Goal: Task Accomplishment & Management: Complete application form

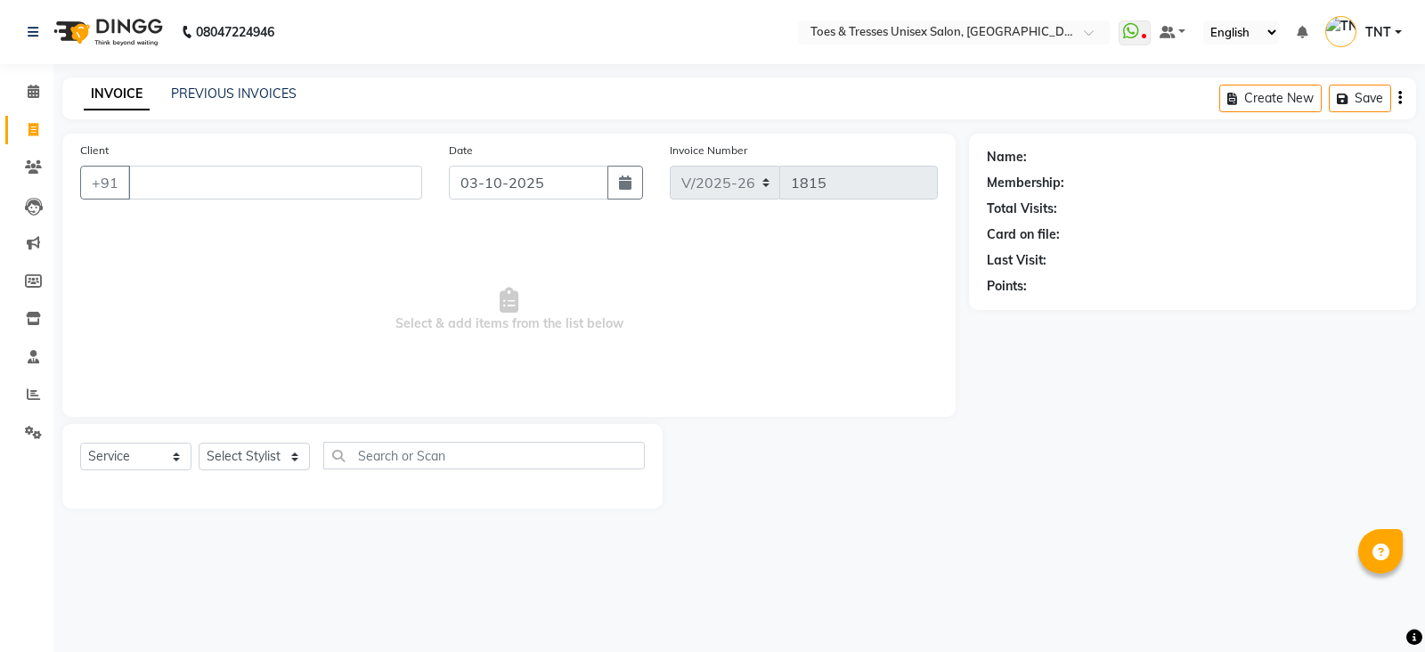
click at [257, 91] on link "PREVIOUS INVOICES" at bounding box center [234, 93] width 126 height 16
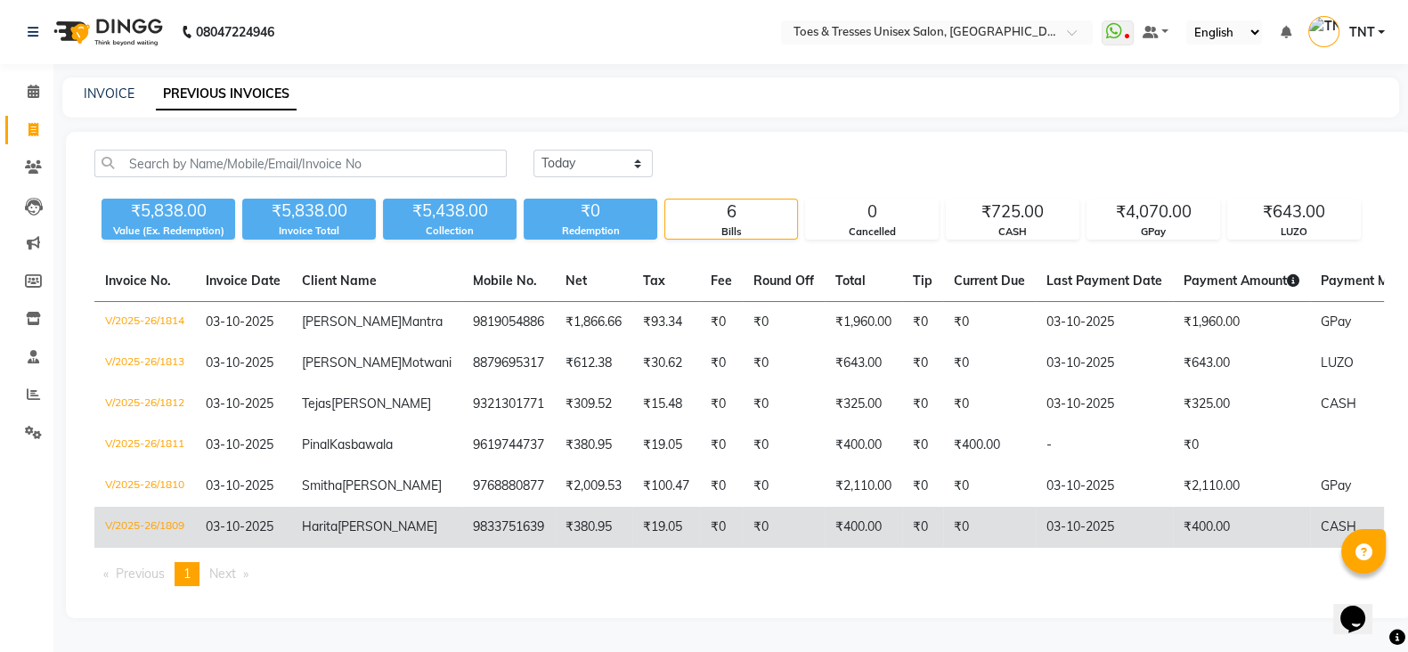
scroll to position [116, 0]
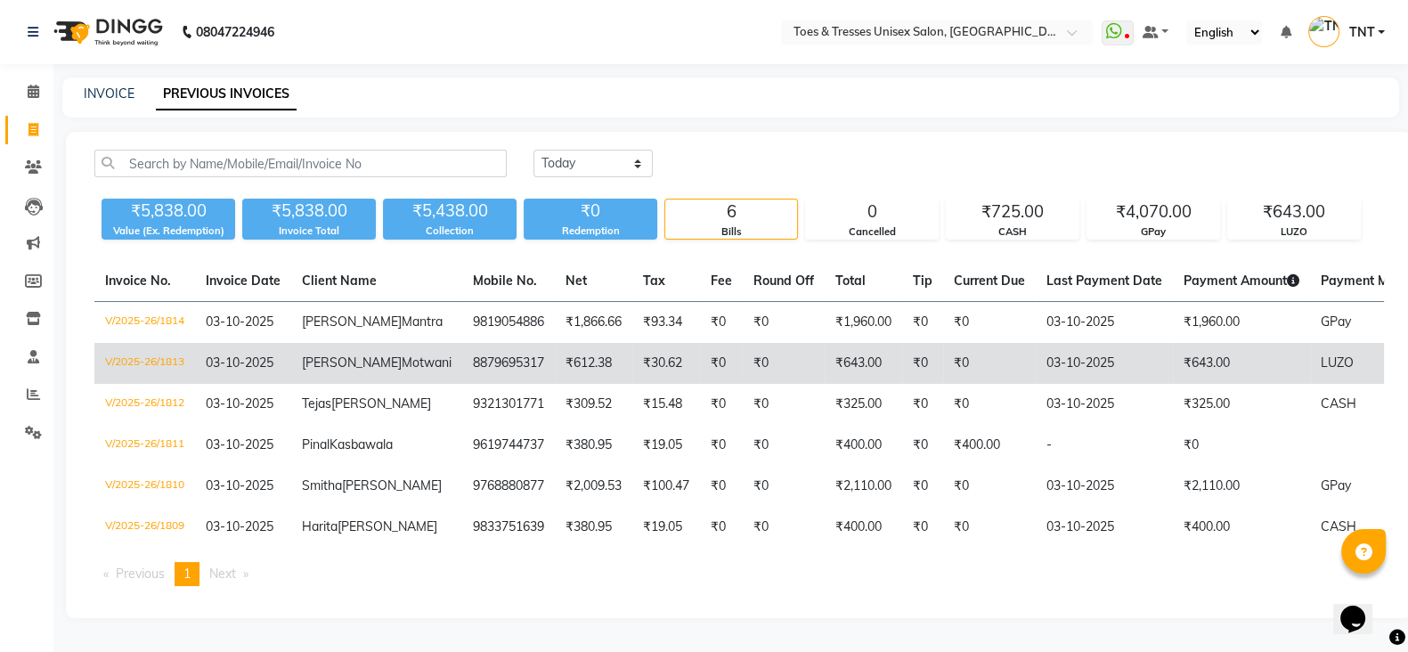
click at [363, 343] on td "[PERSON_NAME]" at bounding box center [376, 363] width 171 height 41
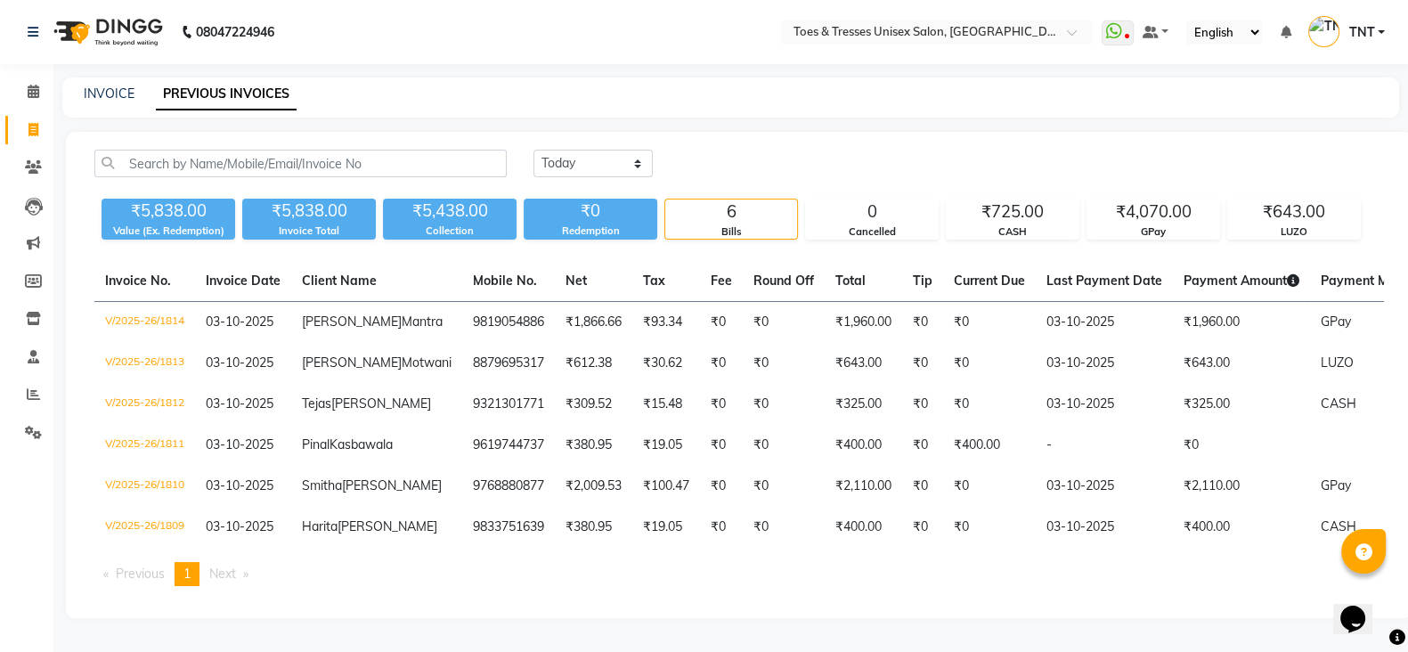
scroll to position [0, 0]
click at [102, 87] on link "INVOICE" at bounding box center [109, 93] width 51 height 16
select select "3950"
select select "service"
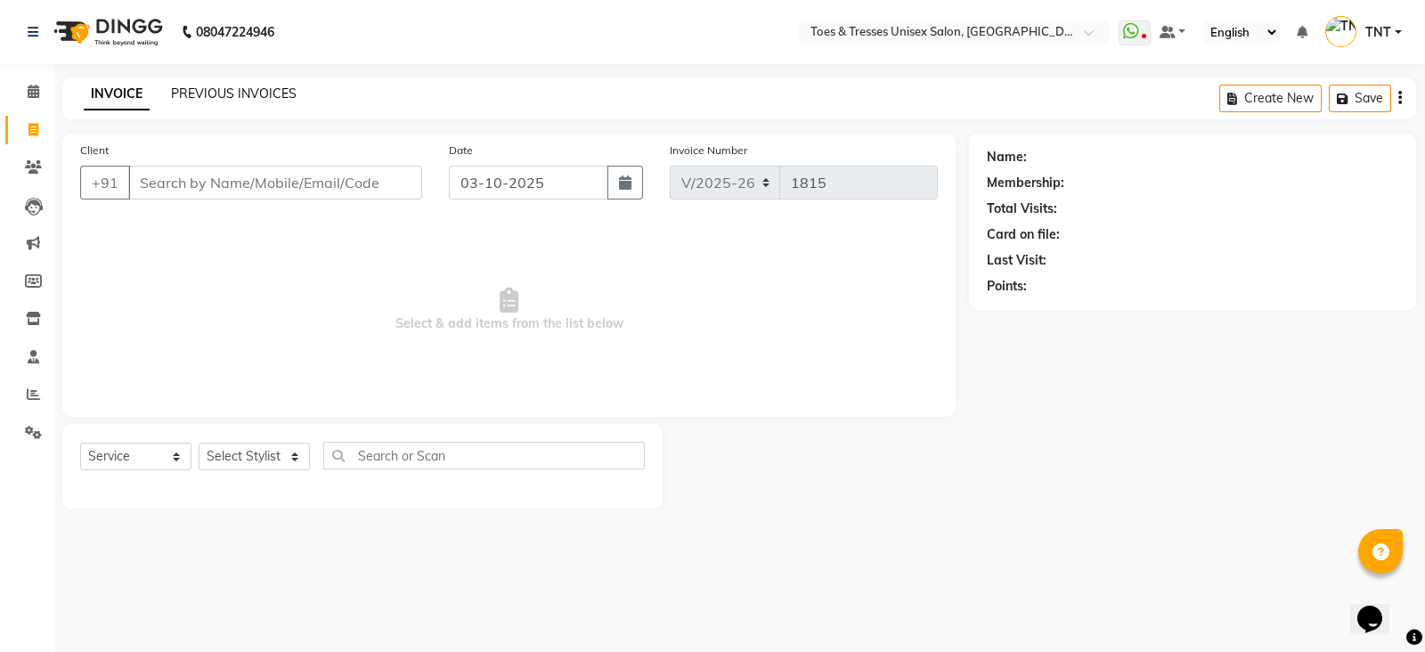
click at [244, 91] on link "PREVIOUS INVOICES" at bounding box center [234, 93] width 126 height 16
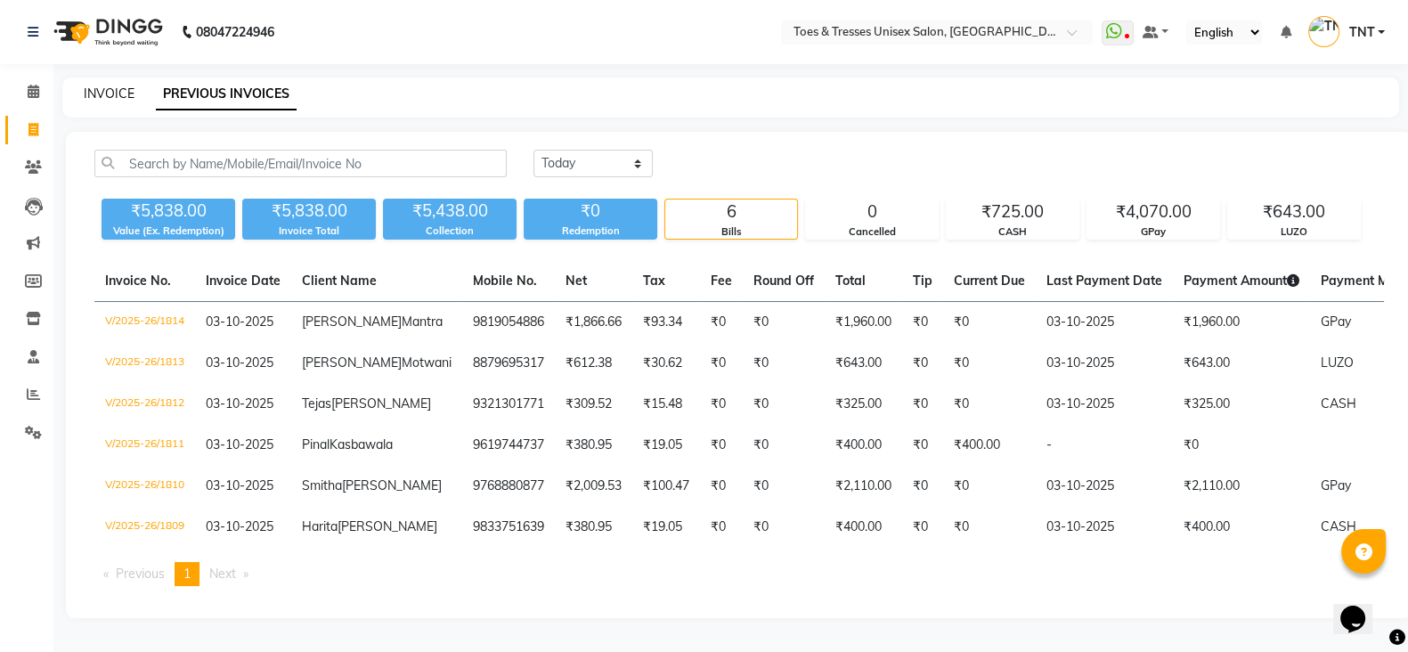
click at [131, 92] on link "INVOICE" at bounding box center [109, 93] width 51 height 16
select select "3950"
select select "service"
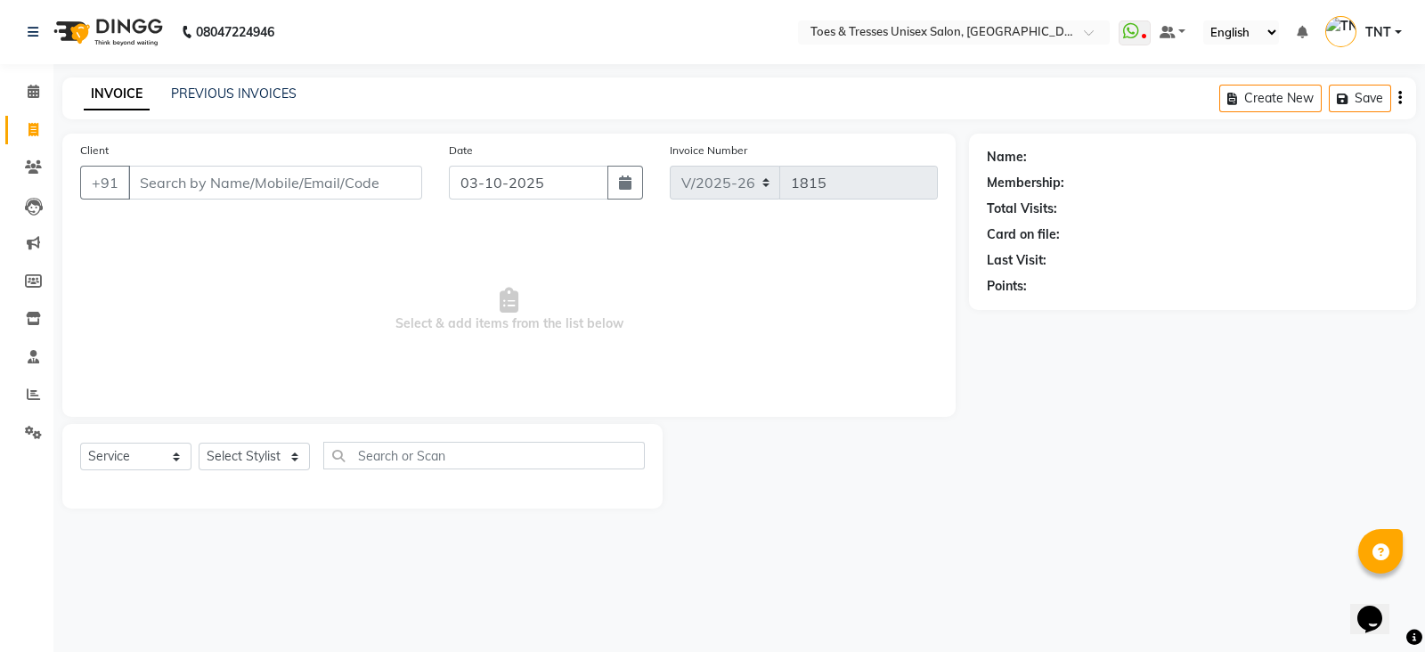
click at [258, 171] on input "Client" at bounding box center [275, 183] width 294 height 34
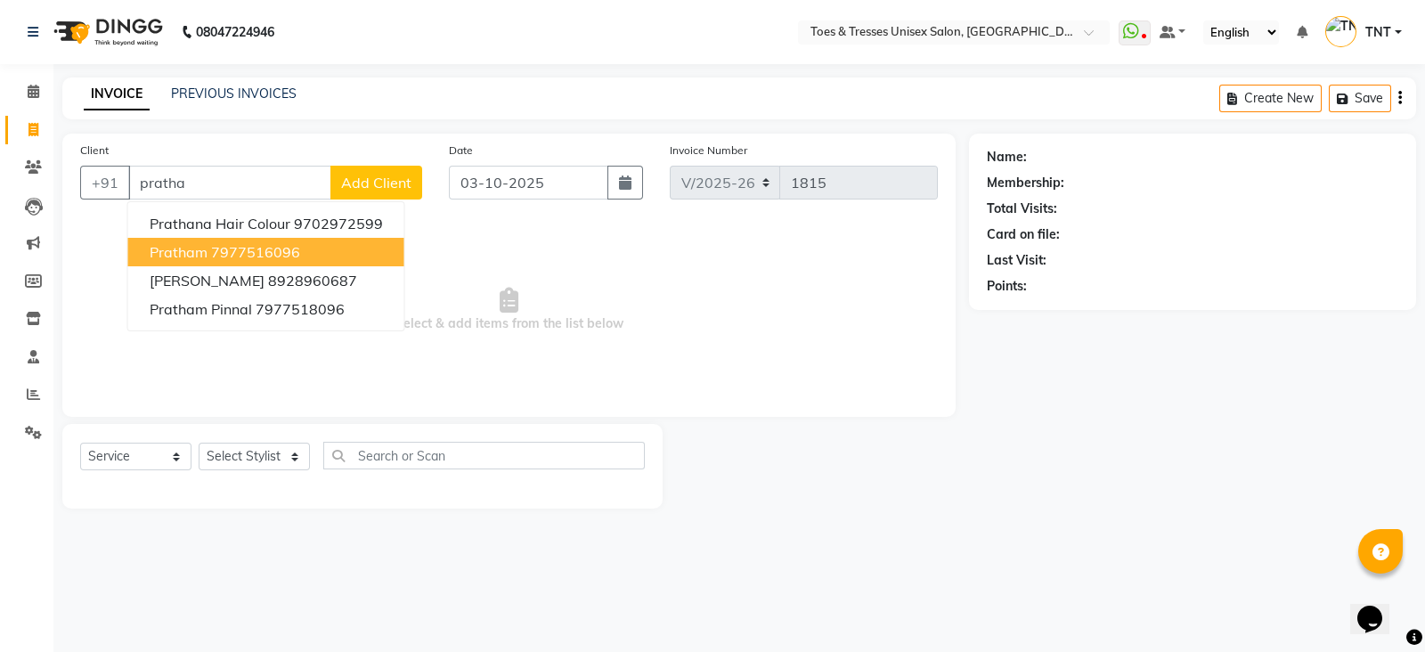
click at [258, 256] on ngb-highlight "7977516096" at bounding box center [255, 252] width 89 height 18
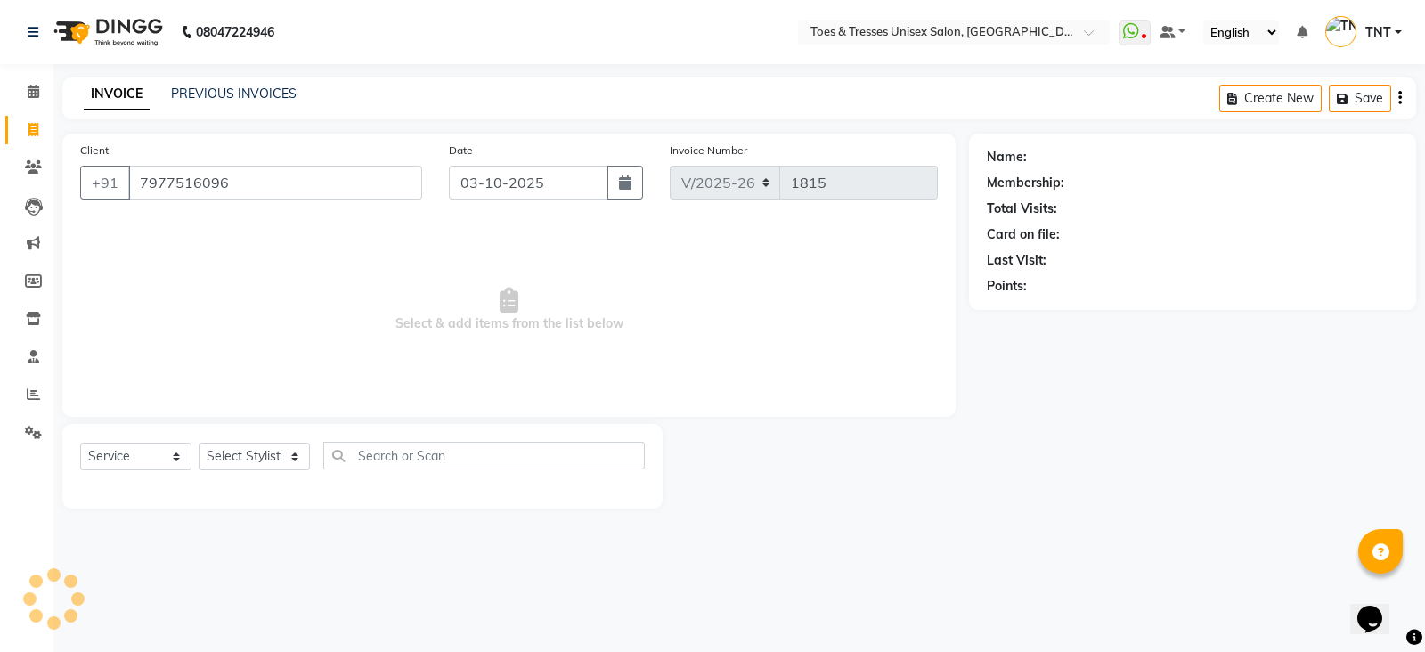
type input "7977516096"
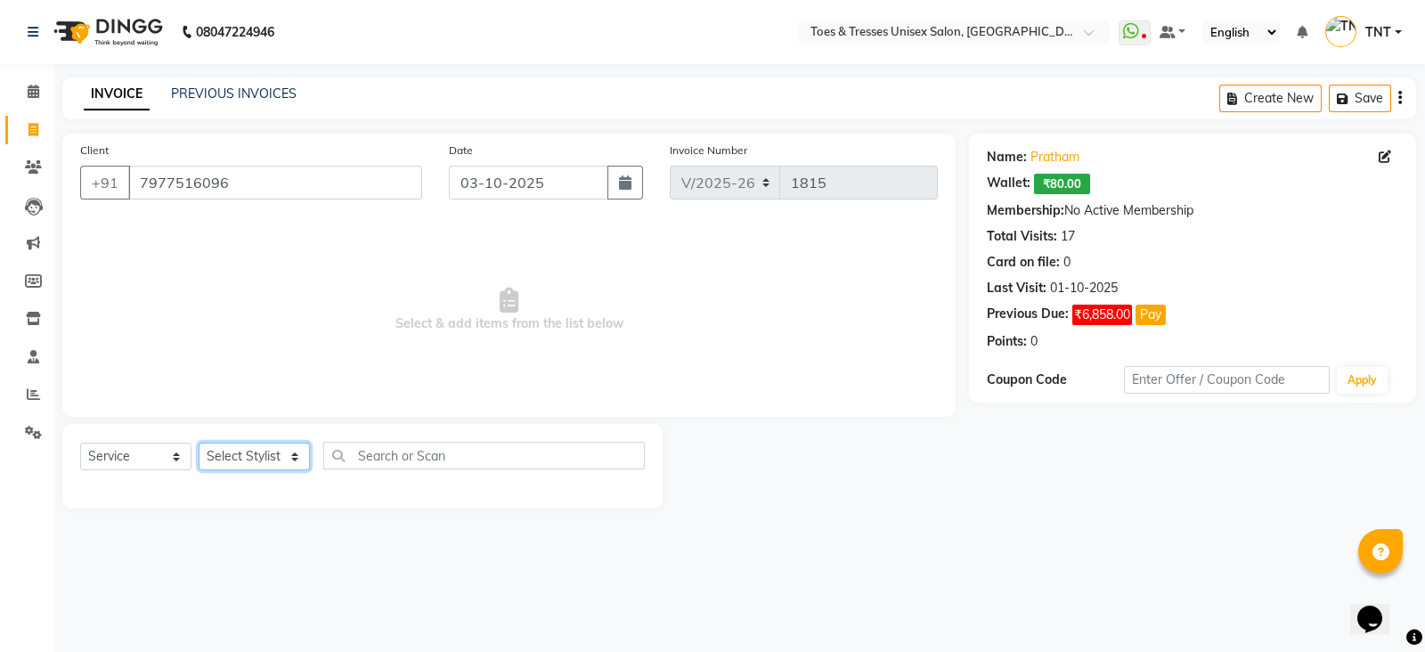
click at [276, 451] on select "Select Stylist [PERSON_NAME] [PERSON_NAME] [PERSON_NAME] [PERSON_NAME] Nisha Pa…" at bounding box center [254, 457] width 111 height 28
drag, startPoint x: 276, startPoint y: 451, endPoint x: 278, endPoint y: 275, distance: 175.4
click at [278, 275] on div "Client [PHONE_NUMBER] Date [DATE] Invoice Number V/2025 V/[PHONE_NUMBER] Select…" at bounding box center [509, 321] width 920 height 375
click at [258, 464] on select "Select Stylist [PERSON_NAME] [PERSON_NAME] [PERSON_NAME] [PERSON_NAME] Nisha Pa…" at bounding box center [254, 457] width 111 height 28
select select "66893"
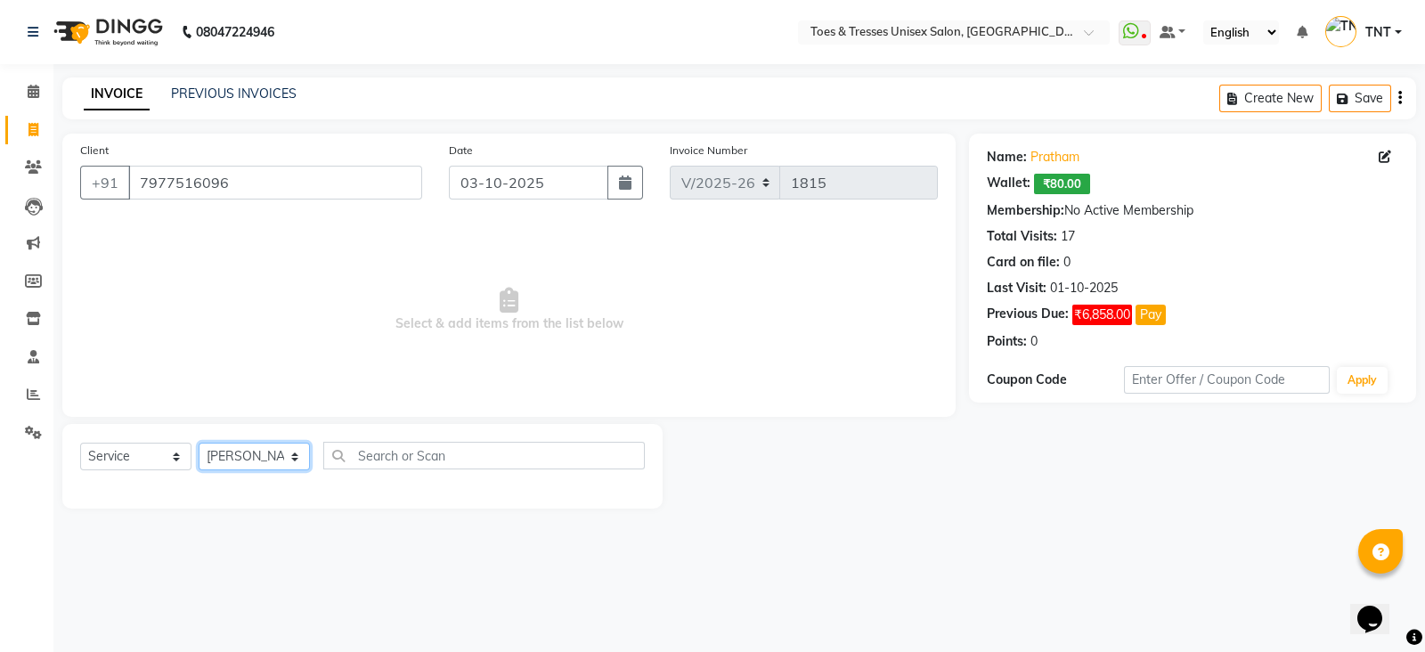
click at [199, 443] on select "Select Stylist [PERSON_NAME] [PERSON_NAME] [PERSON_NAME] [PERSON_NAME] Nisha Pa…" at bounding box center [254, 457] width 111 height 28
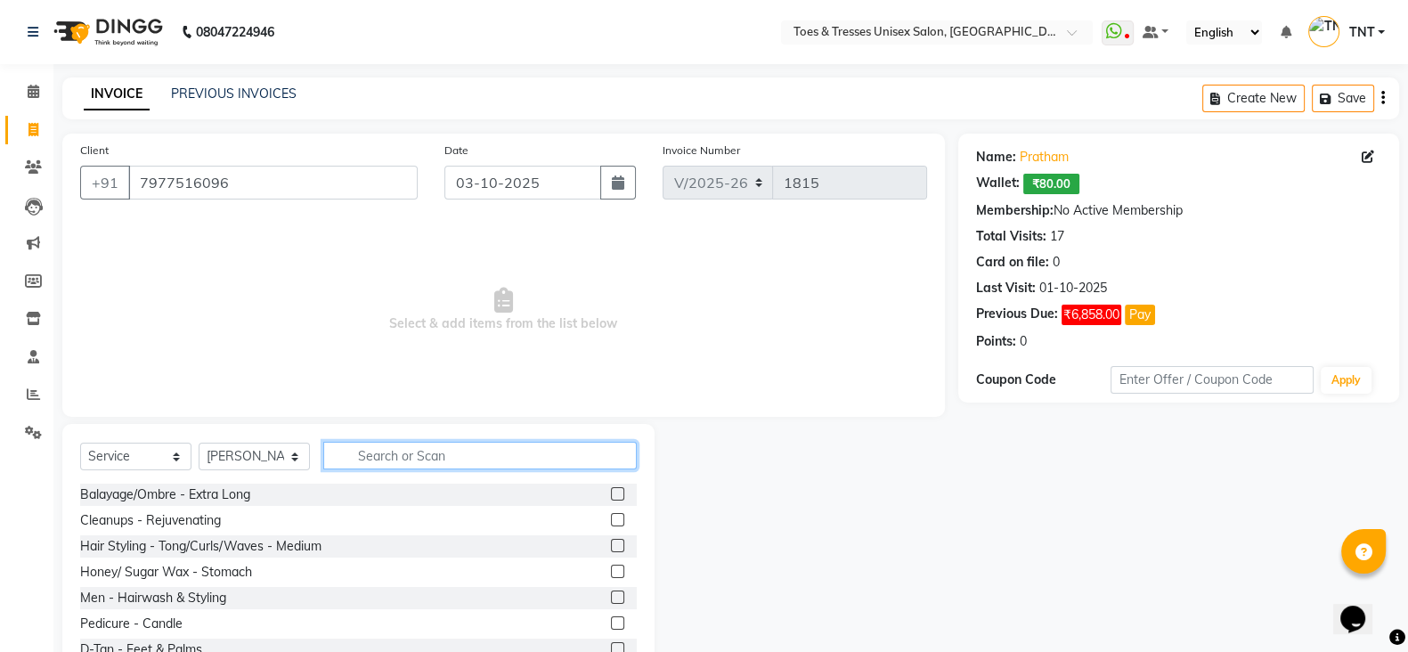
click at [387, 466] on input "text" at bounding box center [479, 456] width 313 height 28
click at [391, 444] on input "text" at bounding box center [479, 456] width 313 height 28
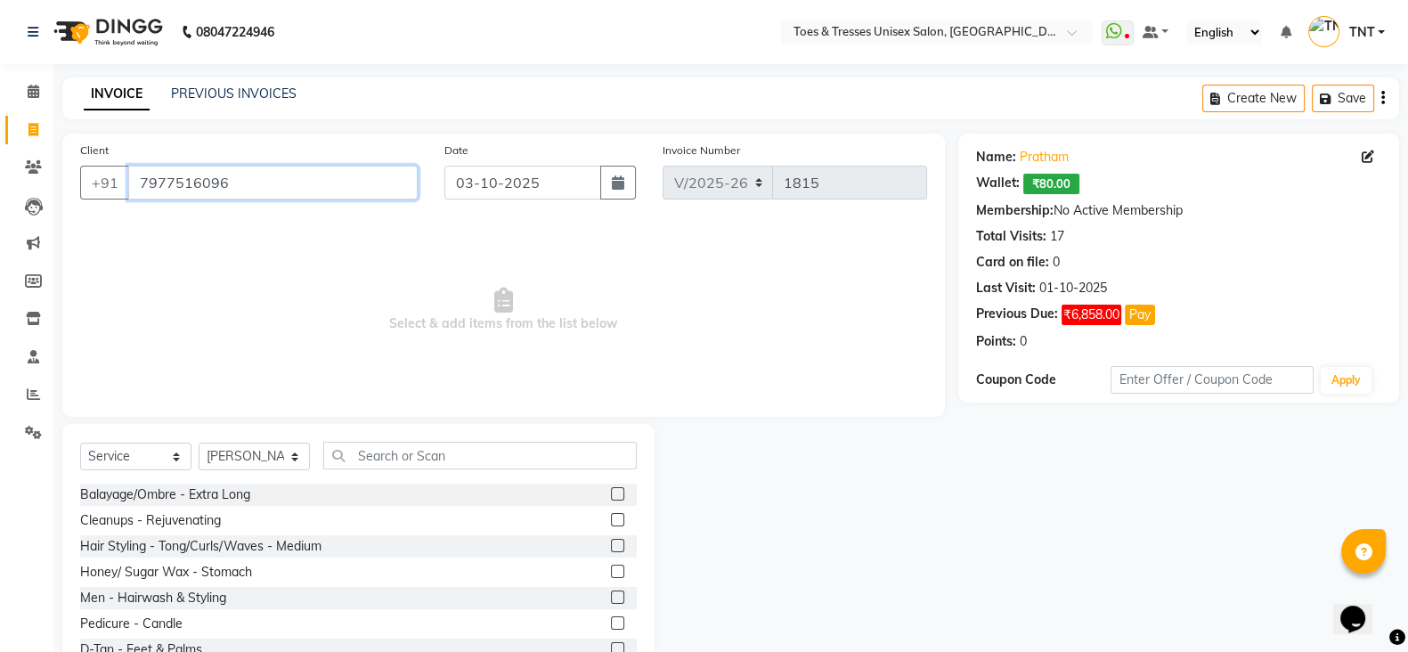
click at [332, 175] on input "7977516096" at bounding box center [272, 183] width 289 height 34
click at [329, 176] on input "7977516096" at bounding box center [272, 183] width 289 height 34
click at [327, 176] on input "7977516096" at bounding box center [272, 183] width 289 height 34
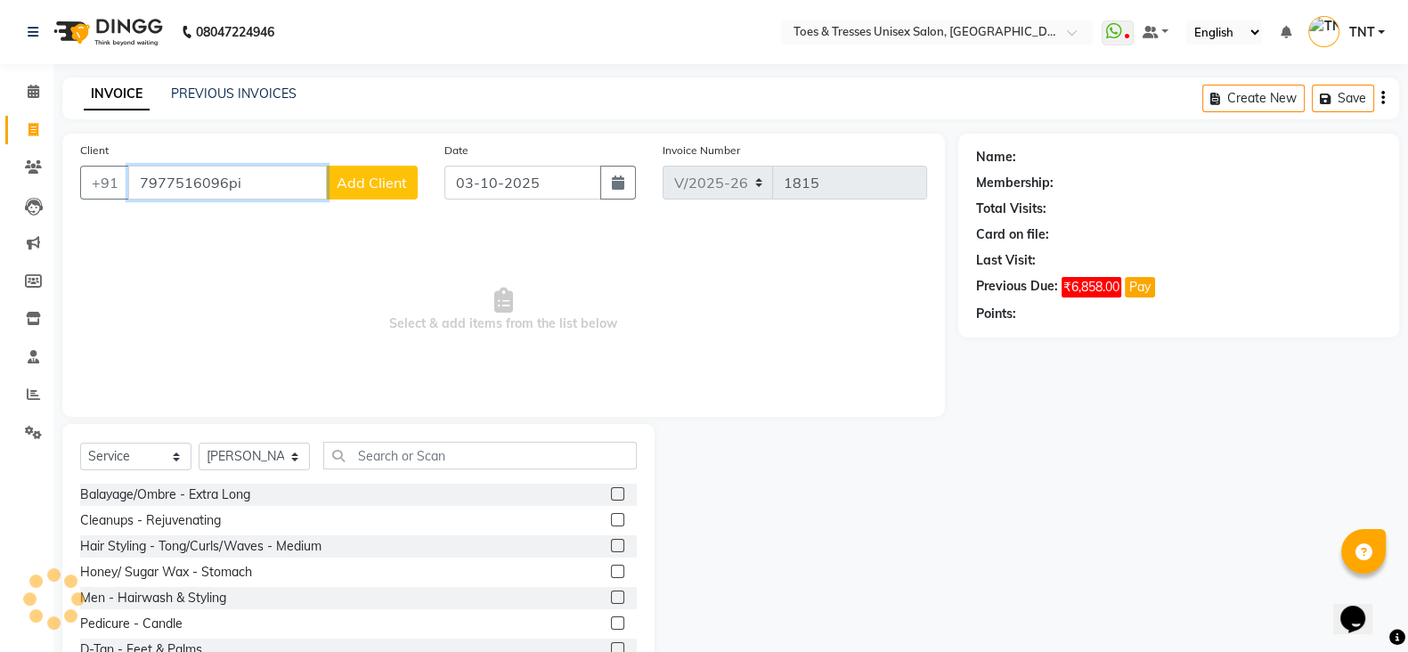
type input "7977516096pin"
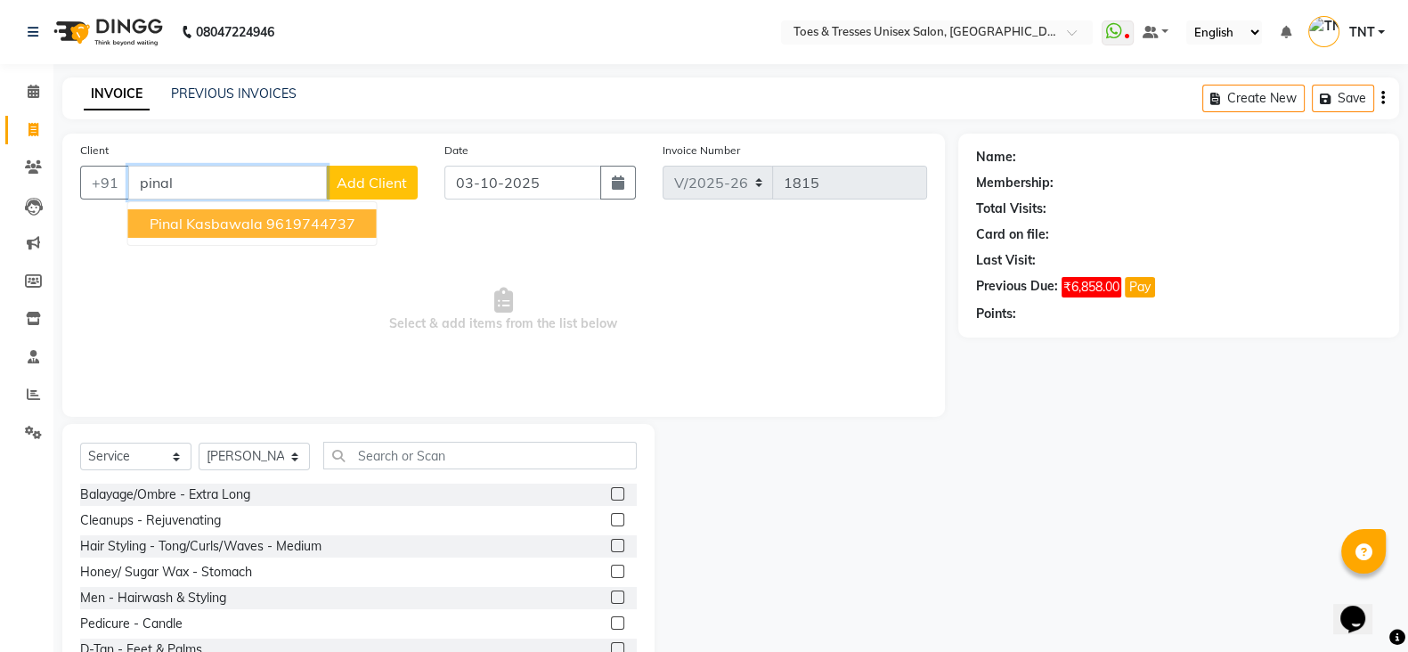
click at [300, 234] on button "Pinal Kasbawala 9619744737" at bounding box center [252, 223] width 248 height 28
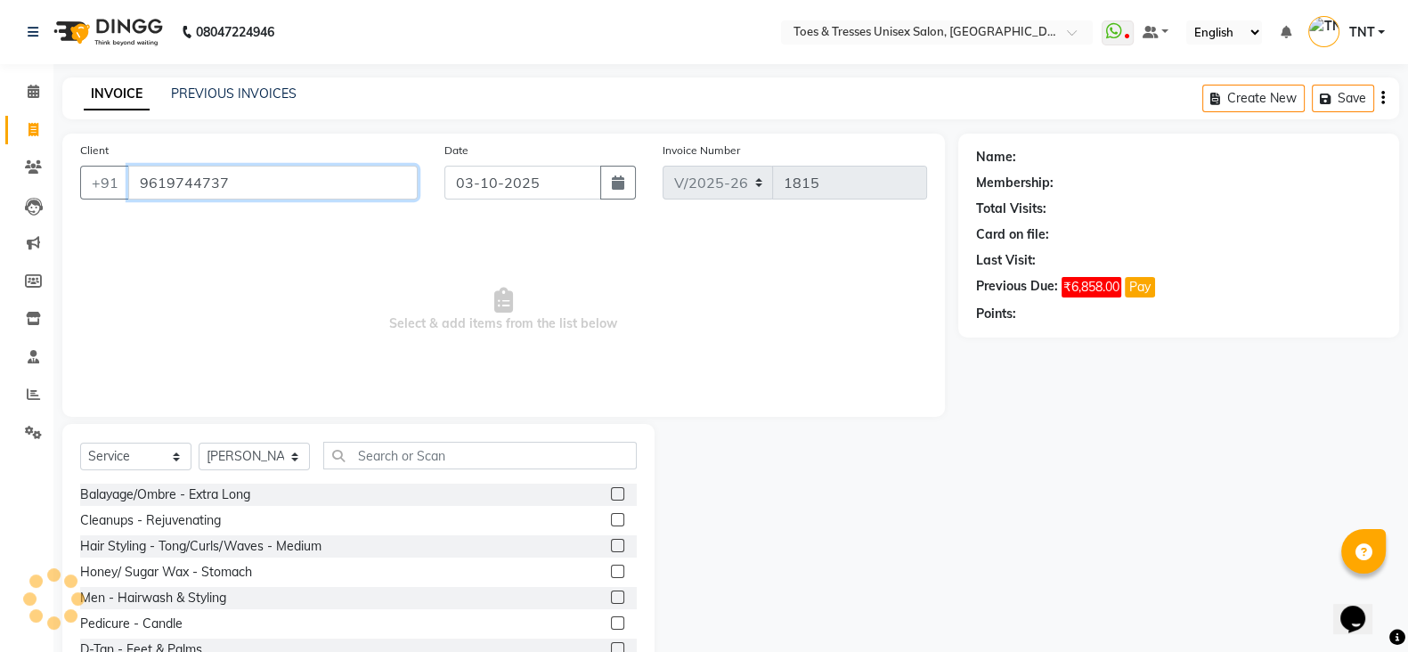
type input "9619744737"
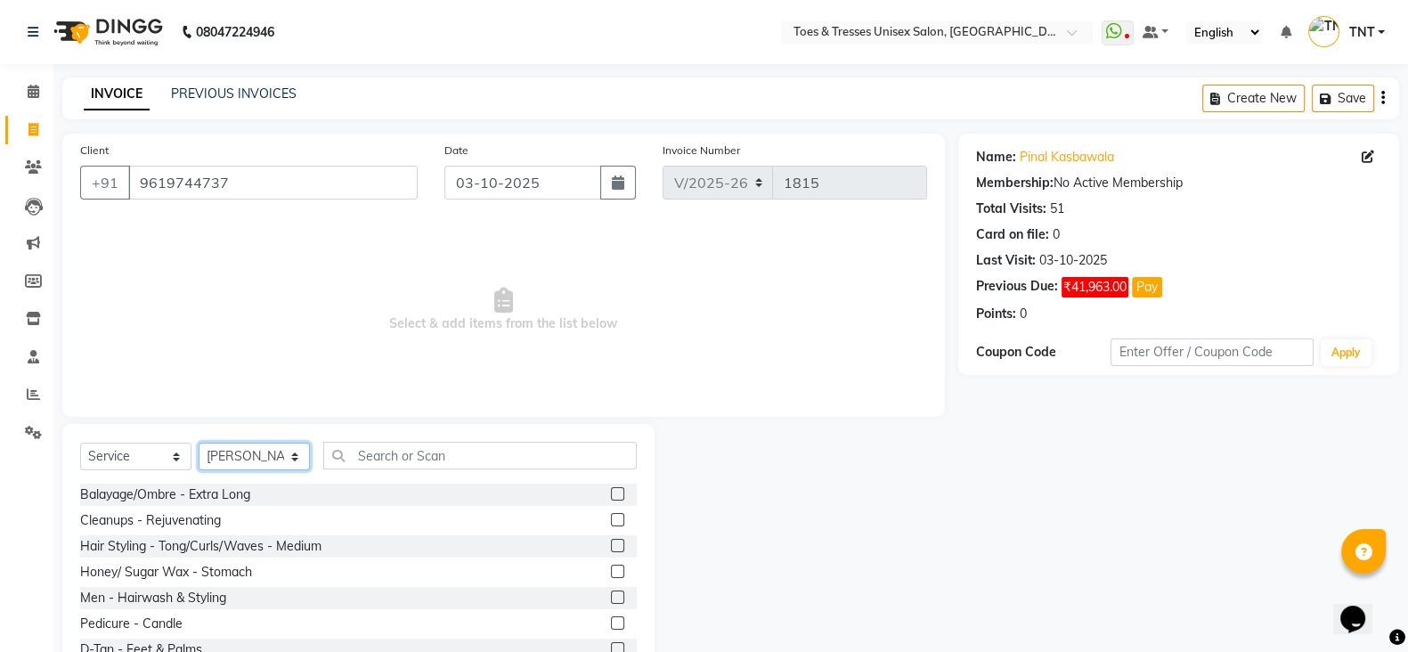
click at [263, 451] on select "Select Stylist [PERSON_NAME] [PERSON_NAME] [PERSON_NAME] [PERSON_NAME] Nisha Pa…" at bounding box center [254, 457] width 111 height 28
click at [199, 443] on select "Select Stylist [PERSON_NAME] [PERSON_NAME] [PERSON_NAME] [PERSON_NAME] Nisha Pa…" at bounding box center [254, 457] width 111 height 28
click at [266, 484] on div "Honey/ Sugar Wax - Full Face" at bounding box center [358, 495] width 557 height 22
click at [269, 452] on select "Select Stylist [PERSON_NAME] [PERSON_NAME] [PERSON_NAME] [PERSON_NAME] Nisha Pa…" at bounding box center [254, 457] width 111 height 28
select select "19973"
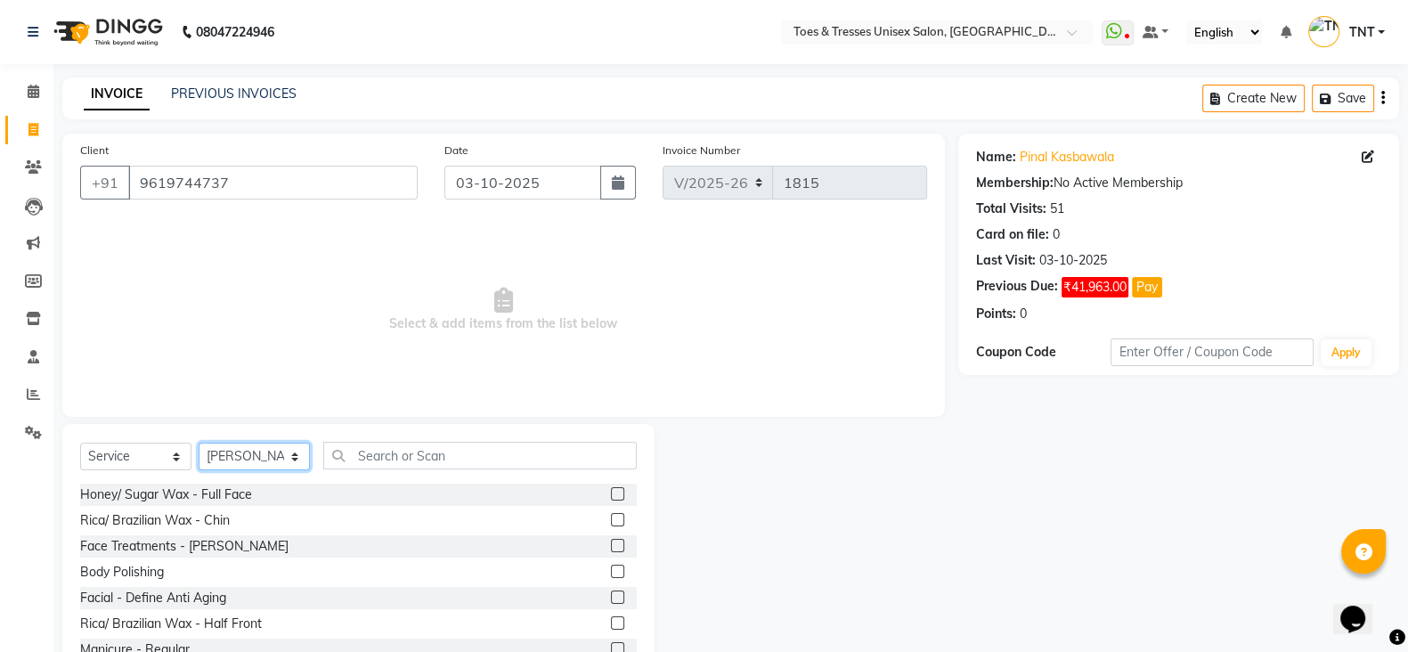
click at [199, 443] on select "Select Stylist [PERSON_NAME] [PERSON_NAME] [PERSON_NAME] [PERSON_NAME] Nisha Pa…" at bounding box center [254, 457] width 111 height 28
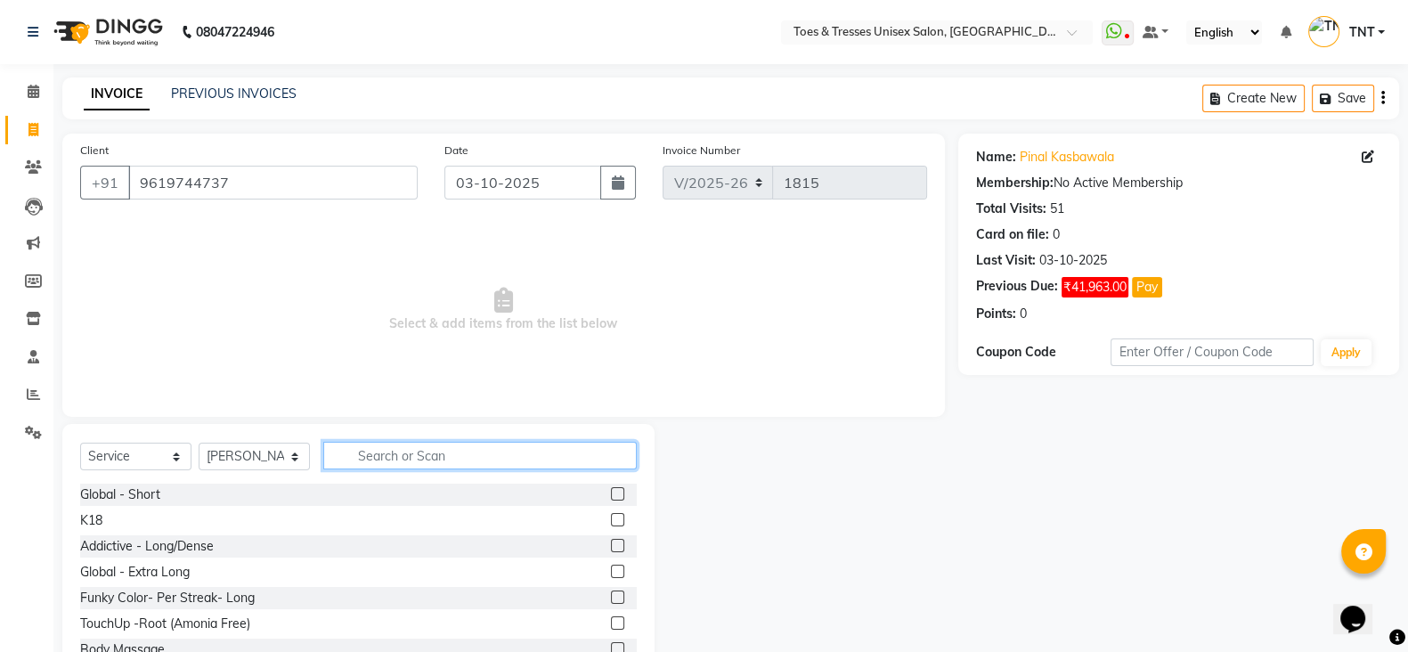
click at [428, 450] on input "text" at bounding box center [479, 456] width 313 height 28
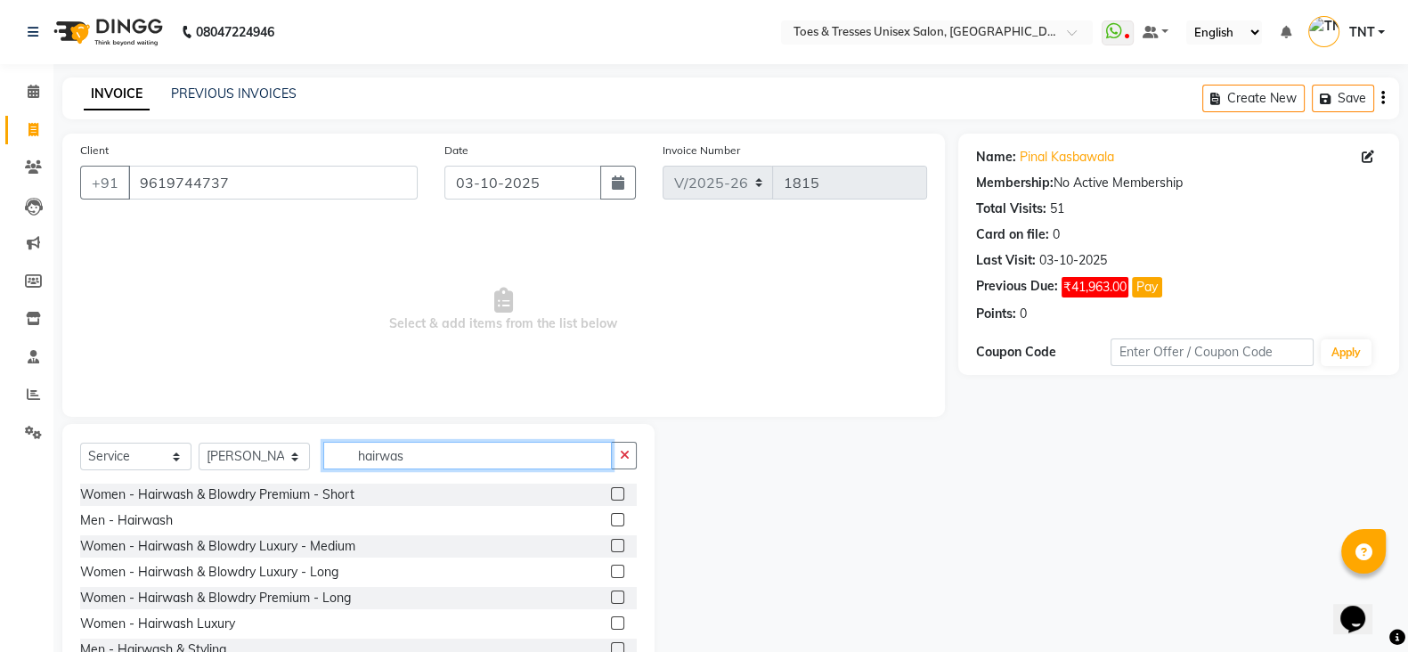
scroll to position [105, 0]
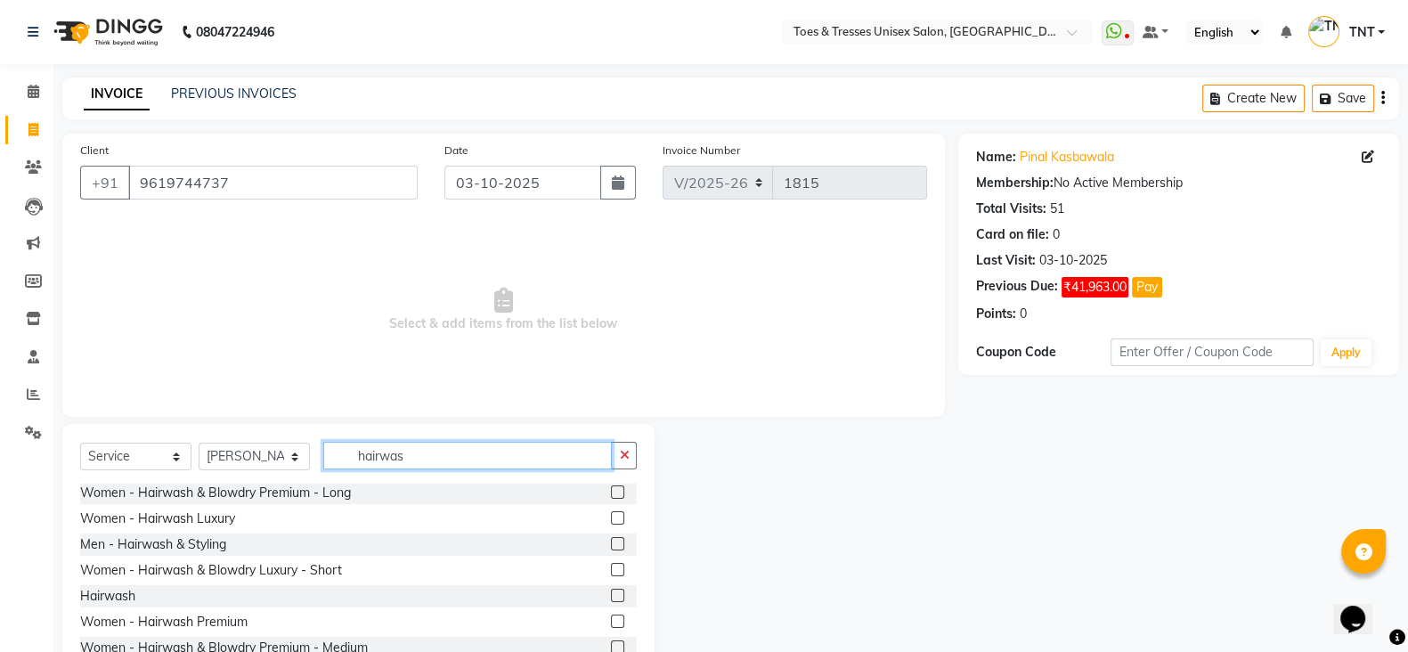
type input "hairwas"
click at [204, 101] on link "PREVIOUS INVOICES" at bounding box center [234, 93] width 126 height 16
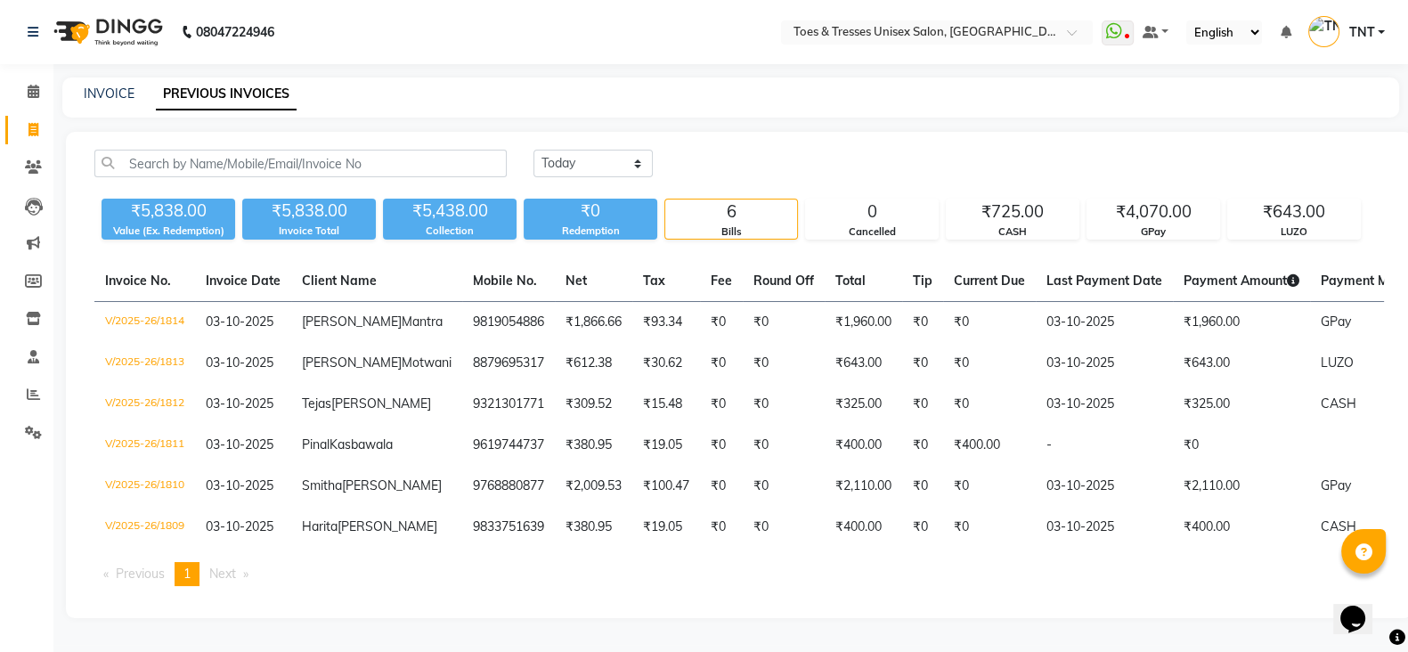
click at [115, 106] on div "INVOICE PREVIOUS INVOICES" at bounding box center [730, 97] width 1337 height 40
click at [112, 95] on link "INVOICE" at bounding box center [109, 93] width 51 height 16
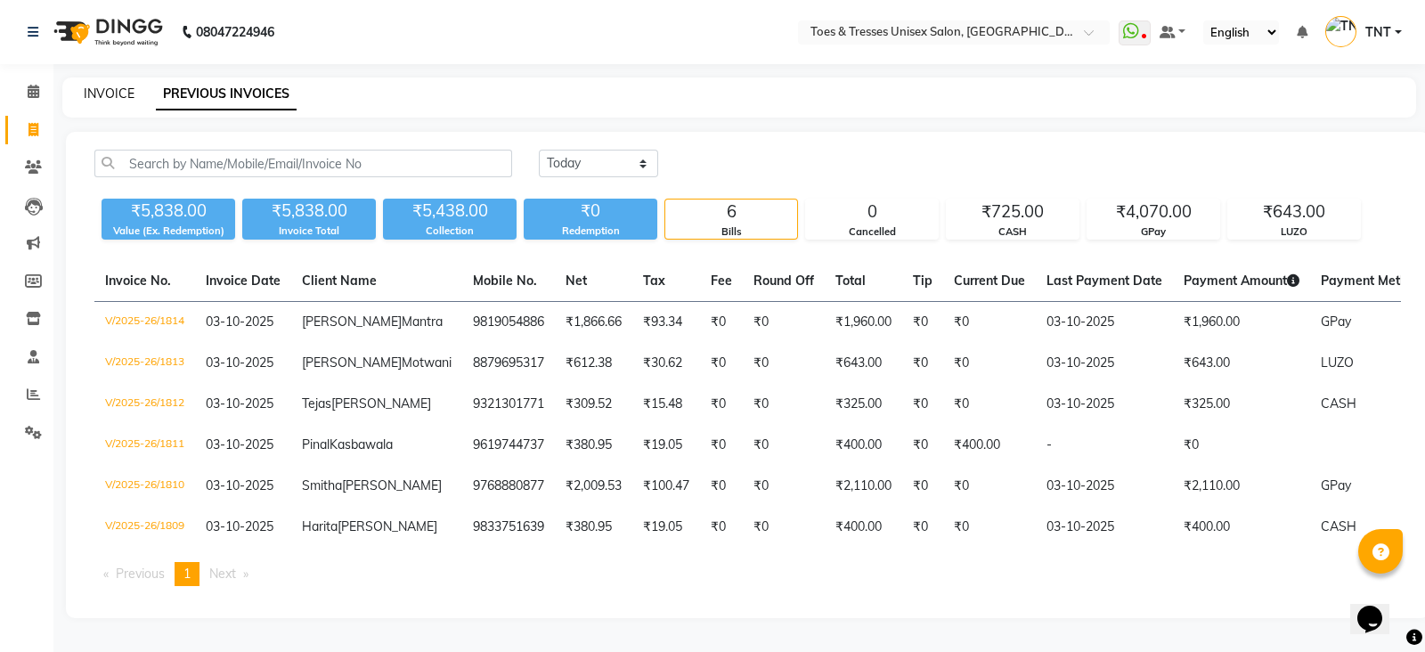
select select "3950"
select select "service"
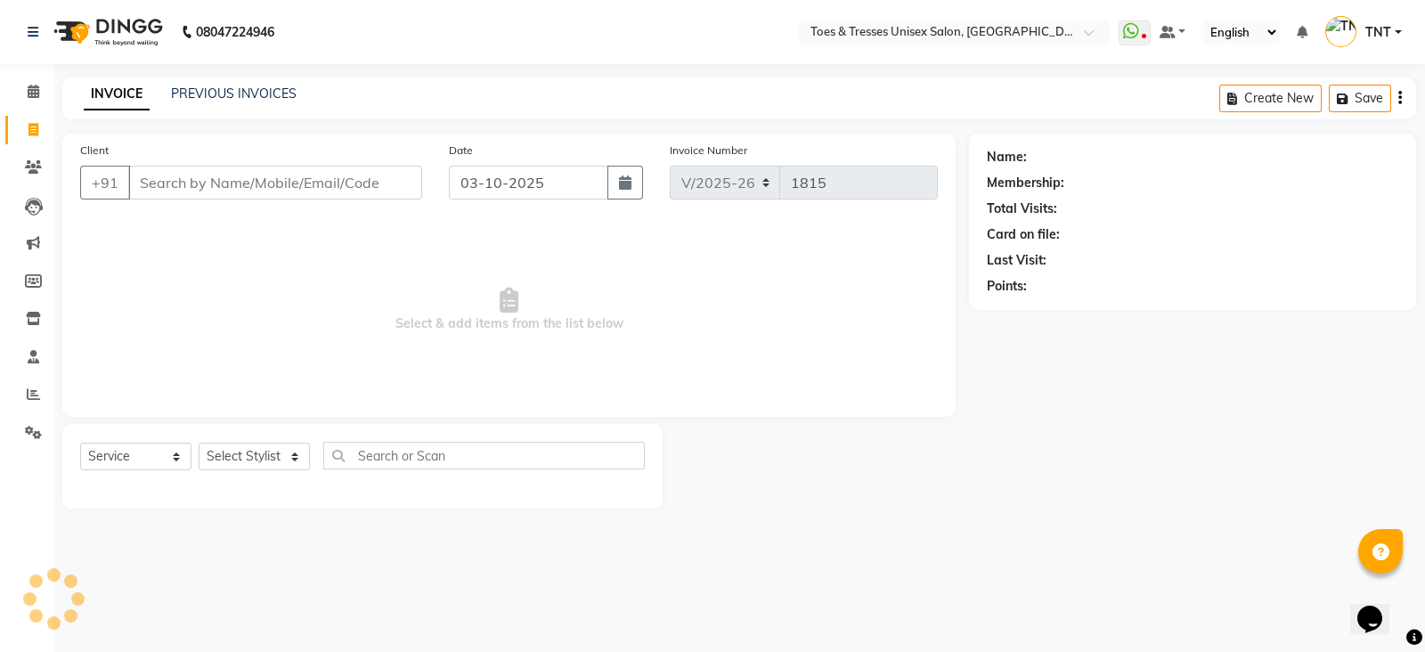
click at [226, 175] on input "Client" at bounding box center [275, 183] width 294 height 34
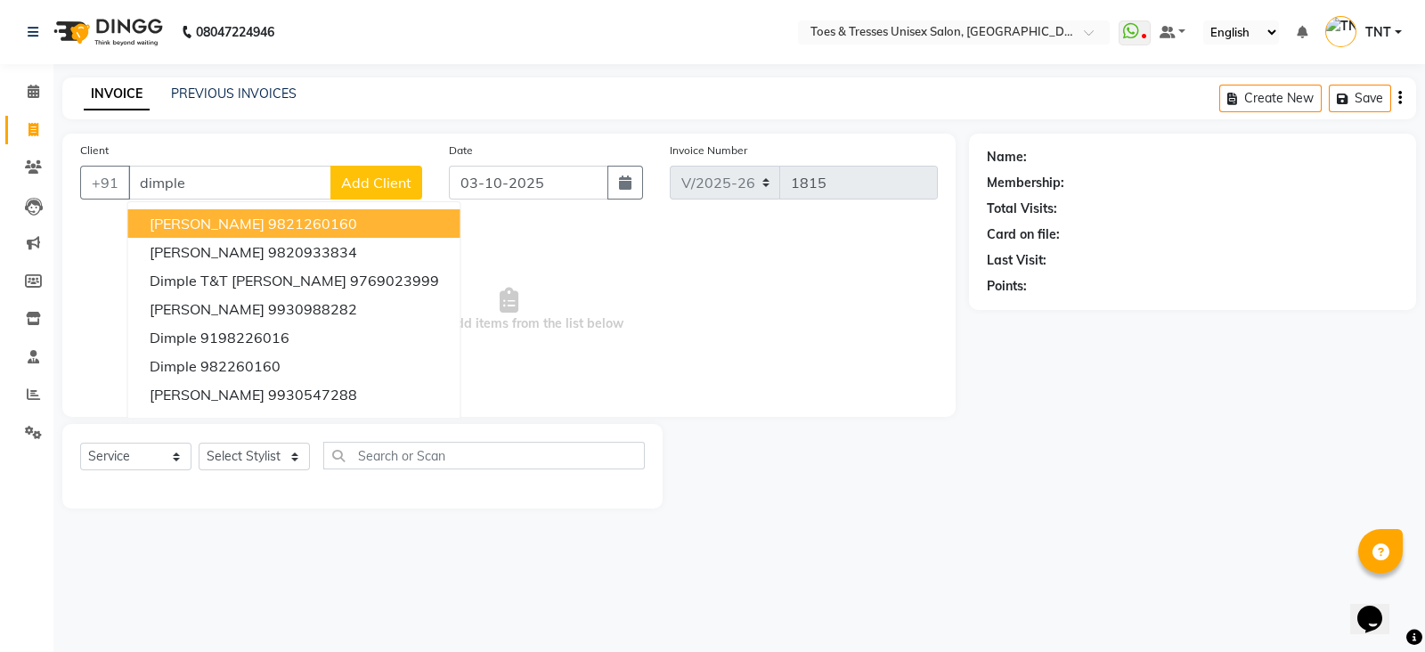
click at [276, 136] on div "Client +91 dimple [PERSON_NAME] 9821260160 [PERSON_NAME] 9820933834 Dimple T&T …" at bounding box center [508, 275] width 893 height 283
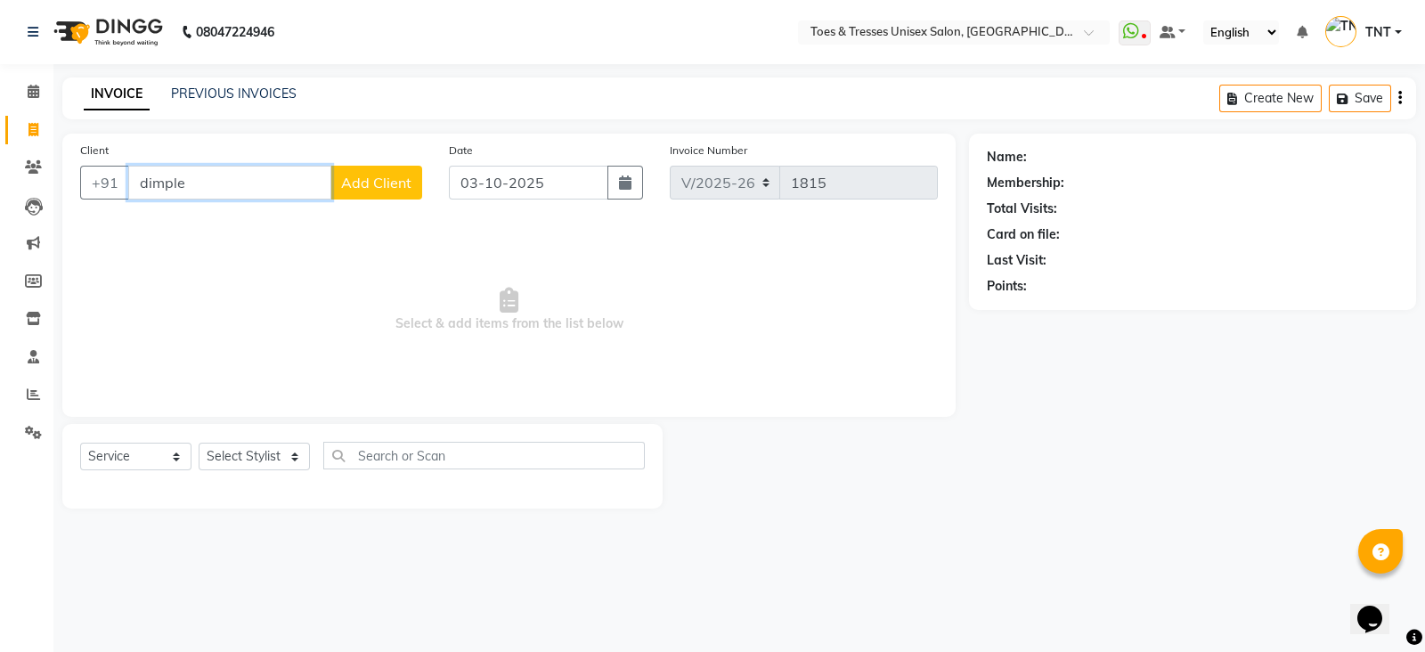
click at [259, 198] on input "dimple" at bounding box center [229, 183] width 203 height 34
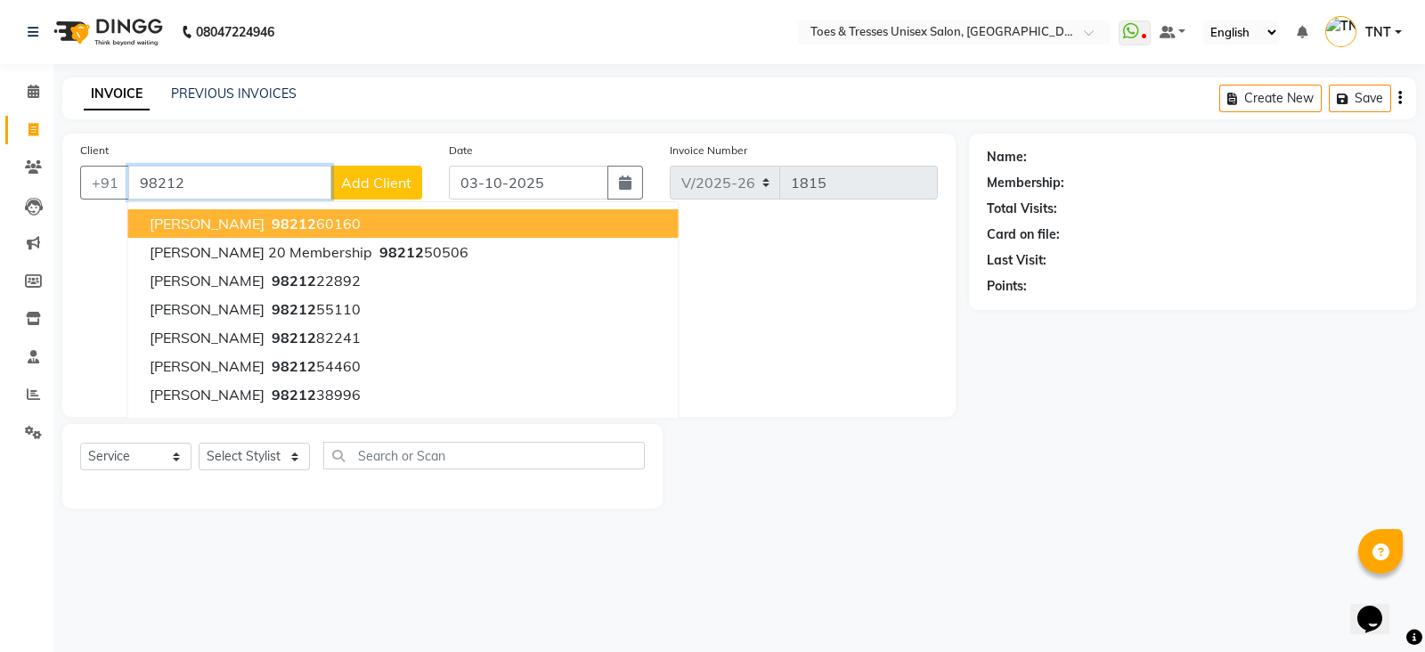
click at [272, 220] on span "98212" at bounding box center [294, 224] width 45 height 18
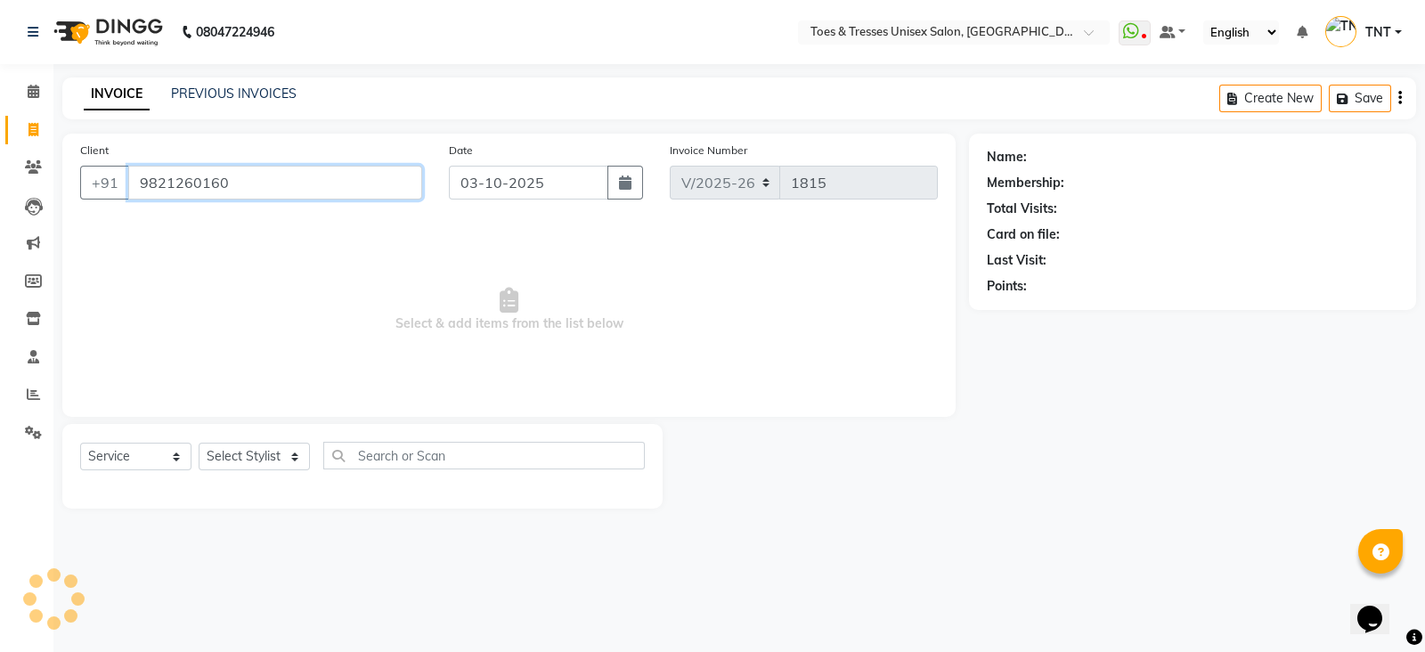
type input "9821260160"
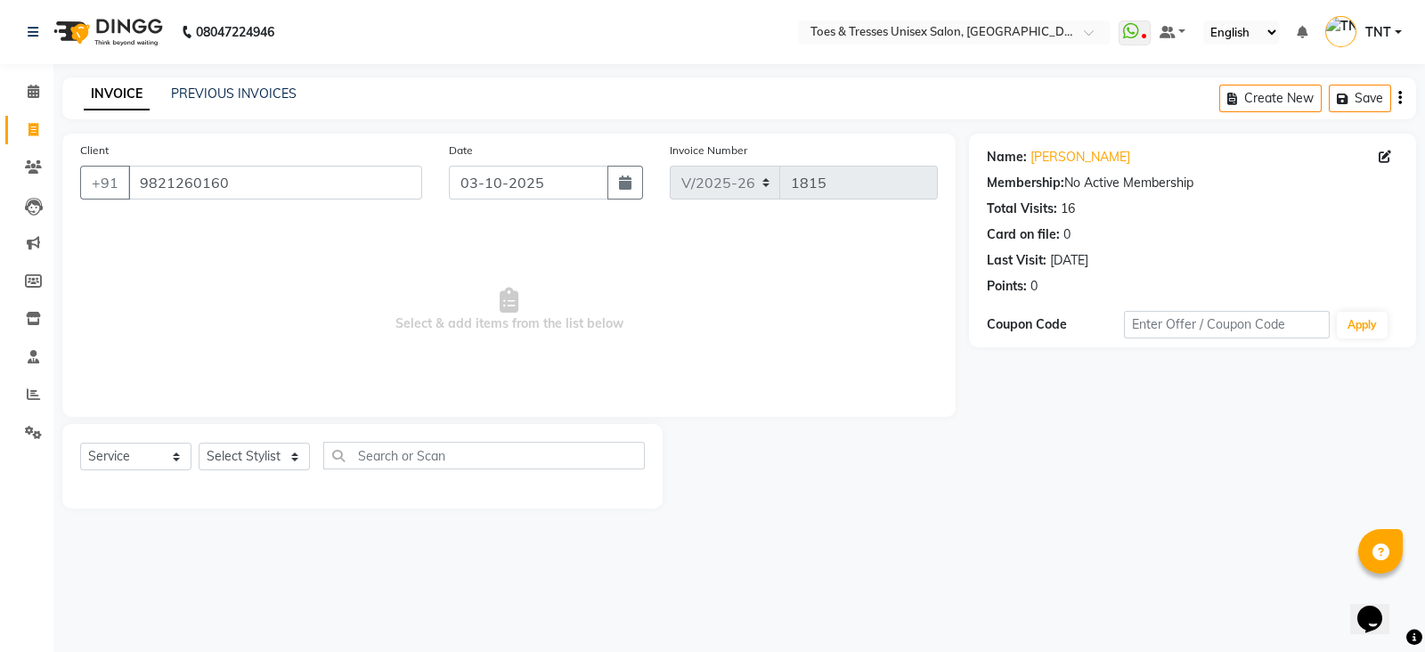
click at [227, 476] on div "Select Service Product Membership Package Voucher Prepaid Gift Card Select Styl…" at bounding box center [362, 463] width 565 height 42
click at [241, 459] on select "Select Stylist [PERSON_NAME] [PERSON_NAME] [PERSON_NAME] [PERSON_NAME] Nisha Pa…" at bounding box center [254, 457] width 111 height 28
select select "19972"
click at [199, 443] on select "Select Stylist [PERSON_NAME] [PERSON_NAME] [PERSON_NAME] [PERSON_NAME] Nisha Pa…" at bounding box center [254, 457] width 111 height 28
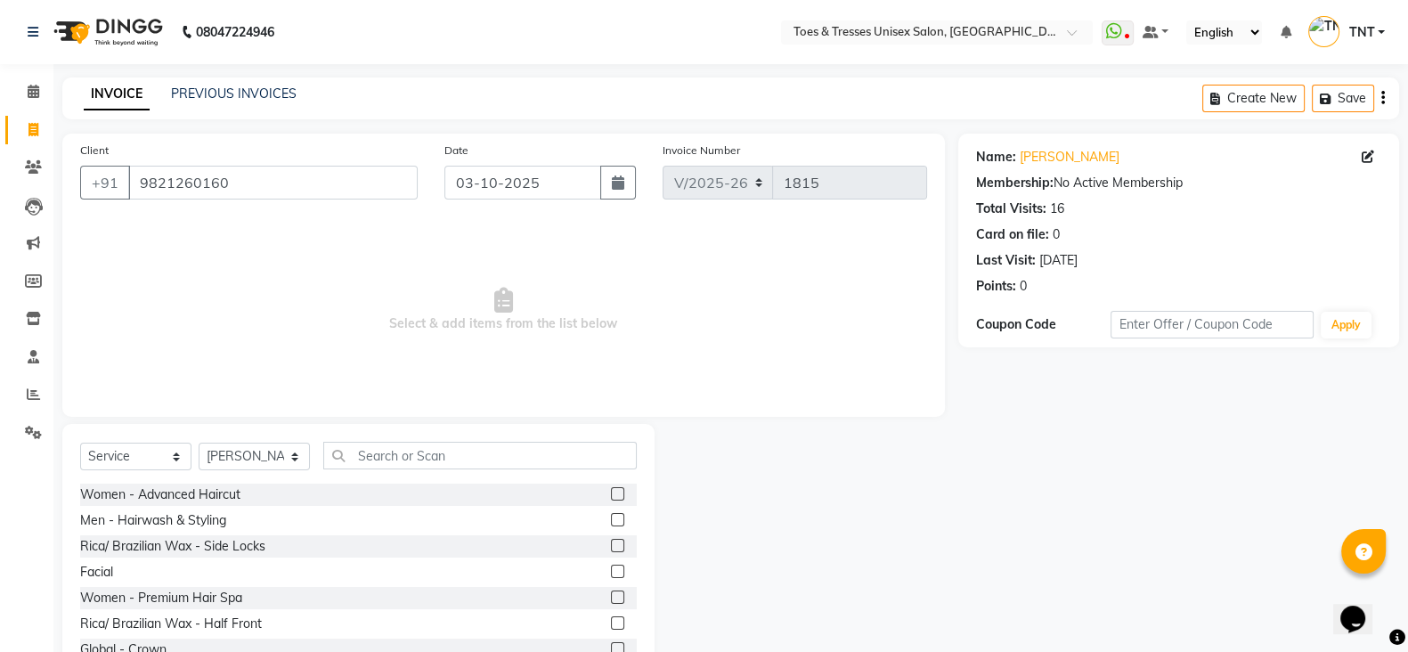
click at [360, 440] on div "Select Service Product Membership Package Voucher Prepaid Gift Card Select Styl…" at bounding box center [358, 555] width 592 height 263
click at [374, 447] on input "text" at bounding box center [479, 456] width 313 height 28
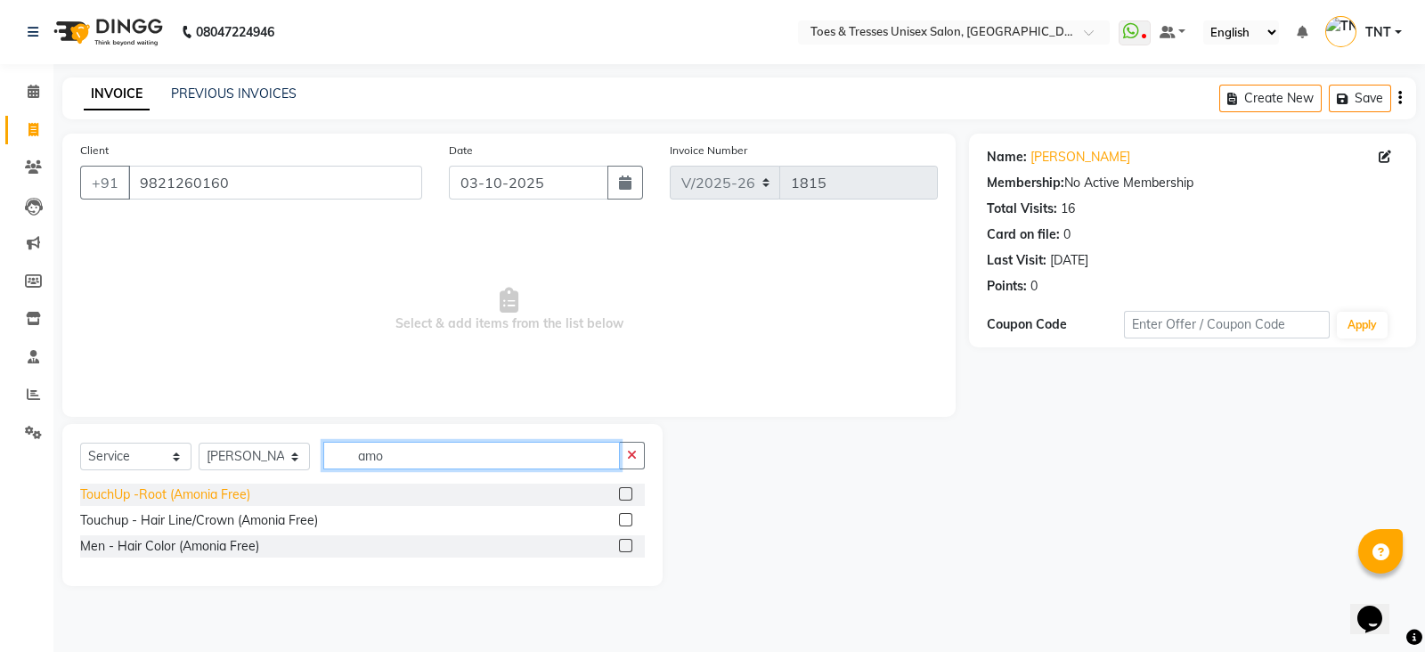
type input "amo"
click at [183, 500] on div "TouchUp -Root (Amonia Free)" at bounding box center [165, 494] width 170 height 19
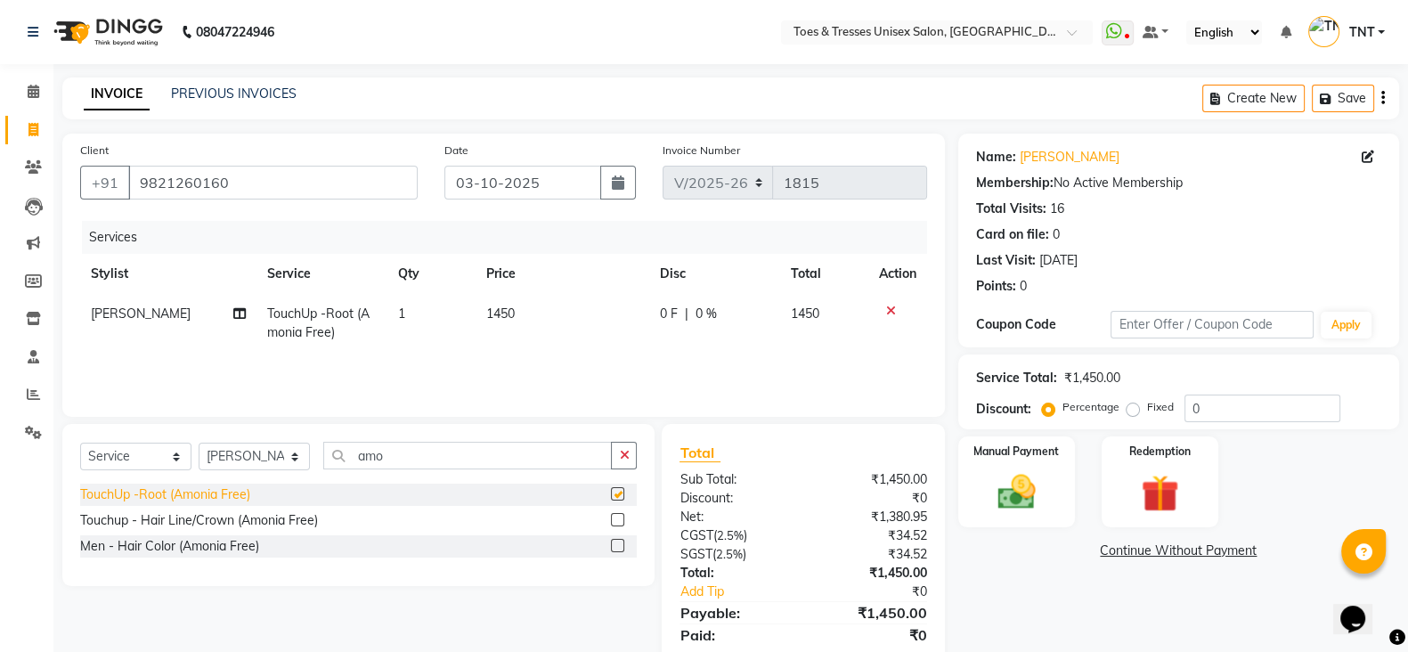
checkbox input "false"
click at [456, 466] on input "amo" at bounding box center [467, 456] width 289 height 28
click at [224, 546] on div "Men - Hair Color (Amonia Free)" at bounding box center [169, 546] width 179 height 19
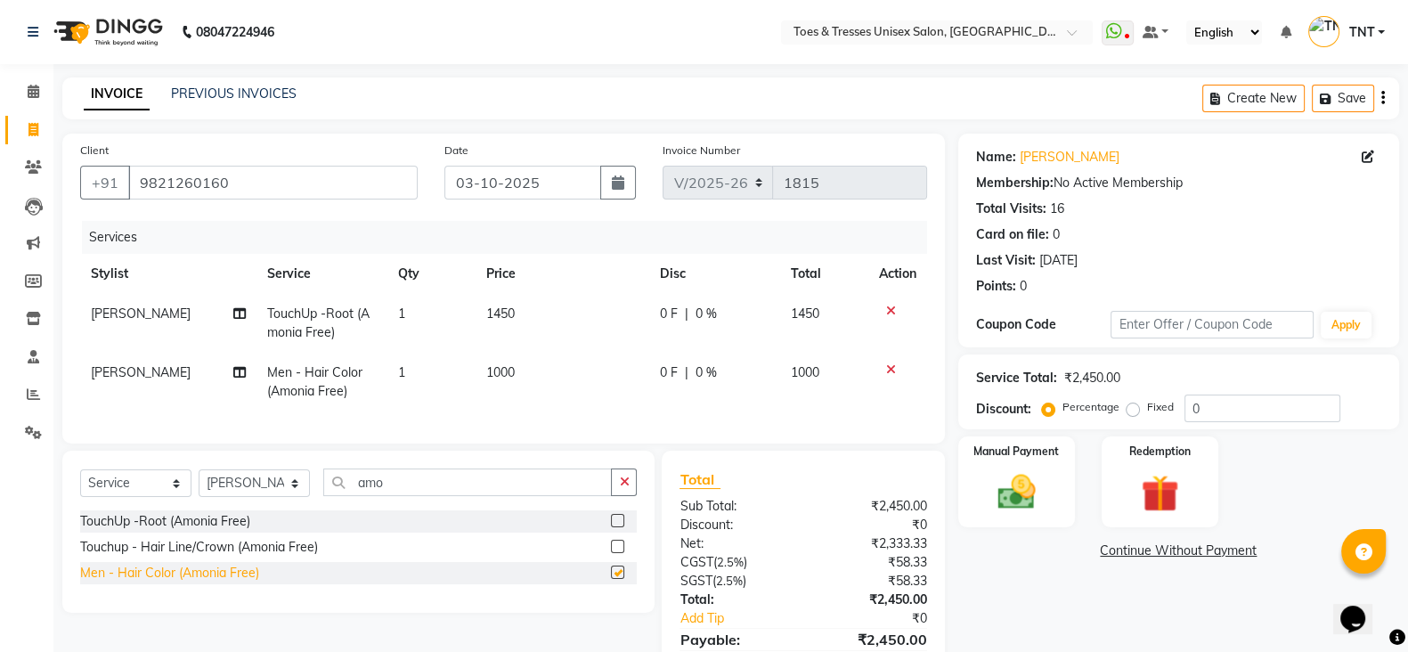
checkbox input "false"
click at [886, 312] on icon at bounding box center [891, 311] width 10 height 12
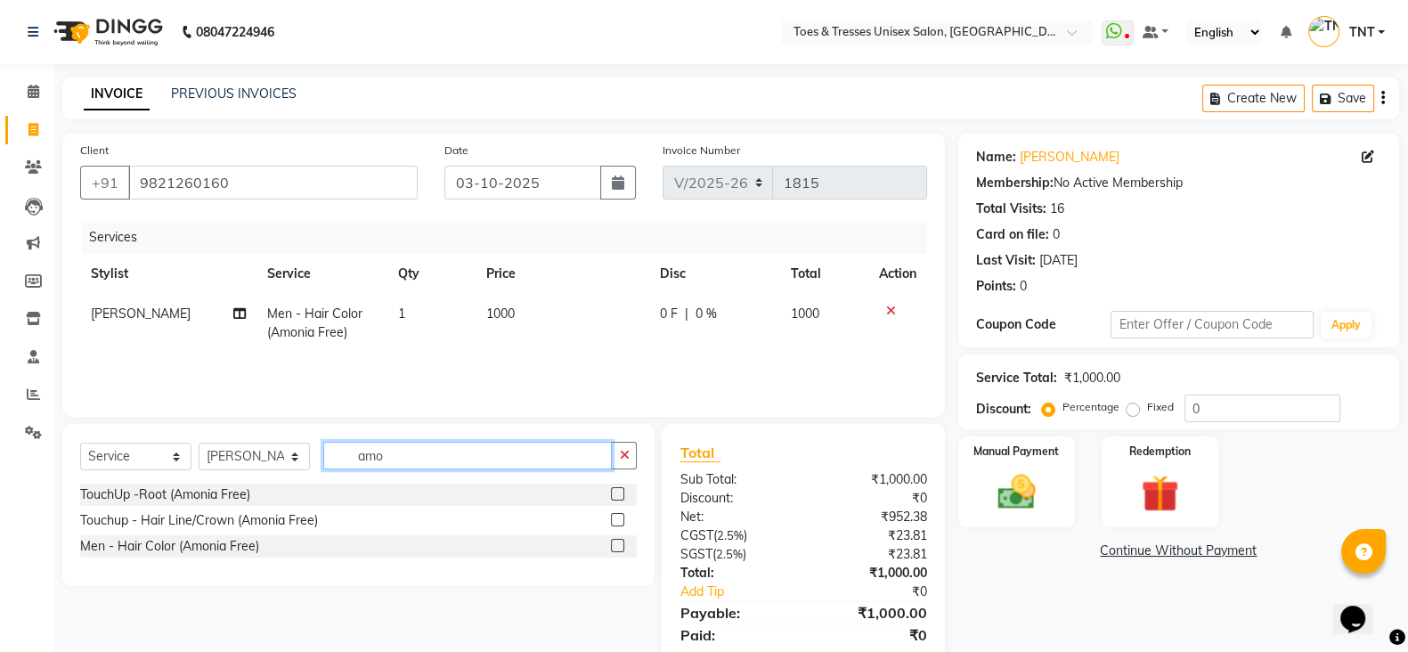
click at [398, 456] on input "amo" at bounding box center [467, 456] width 289 height 28
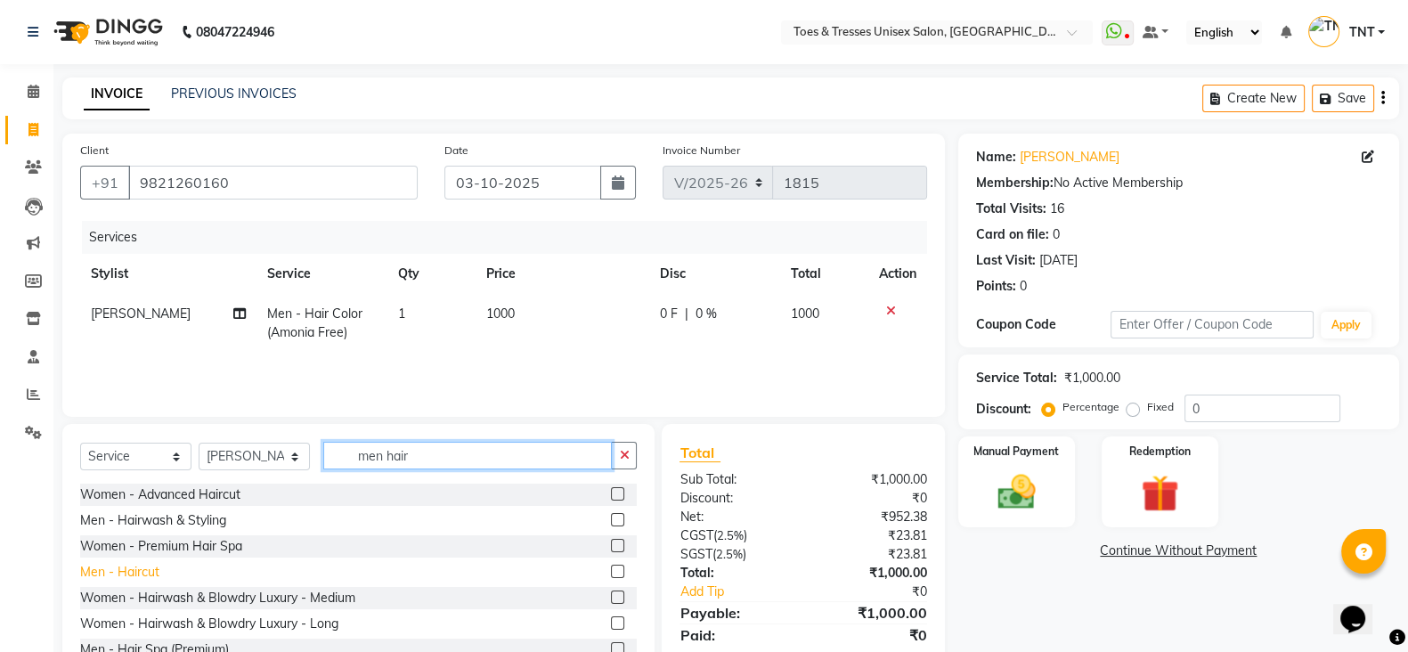
type input "men hair"
click at [135, 567] on div "Men - Haircut" at bounding box center [119, 572] width 79 height 19
checkbox input "false"
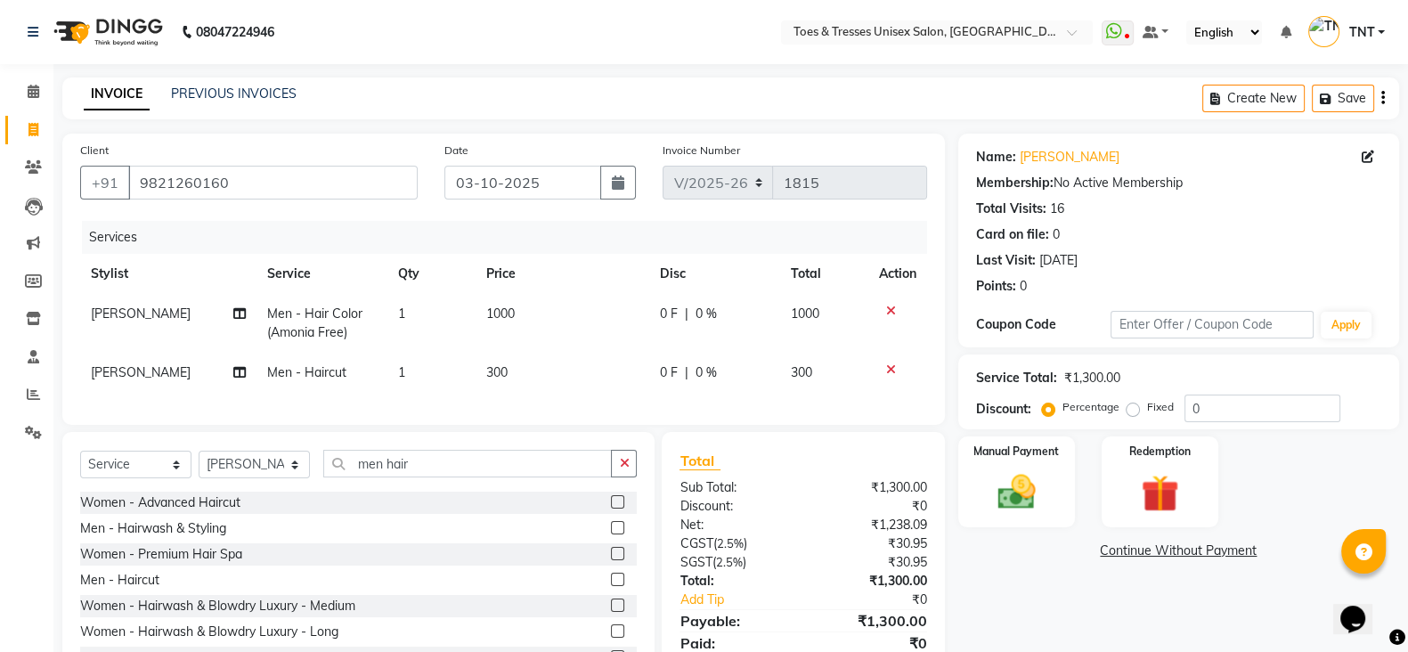
click at [684, 345] on td "0 F | 0 %" at bounding box center [714, 323] width 131 height 59
select select "19972"
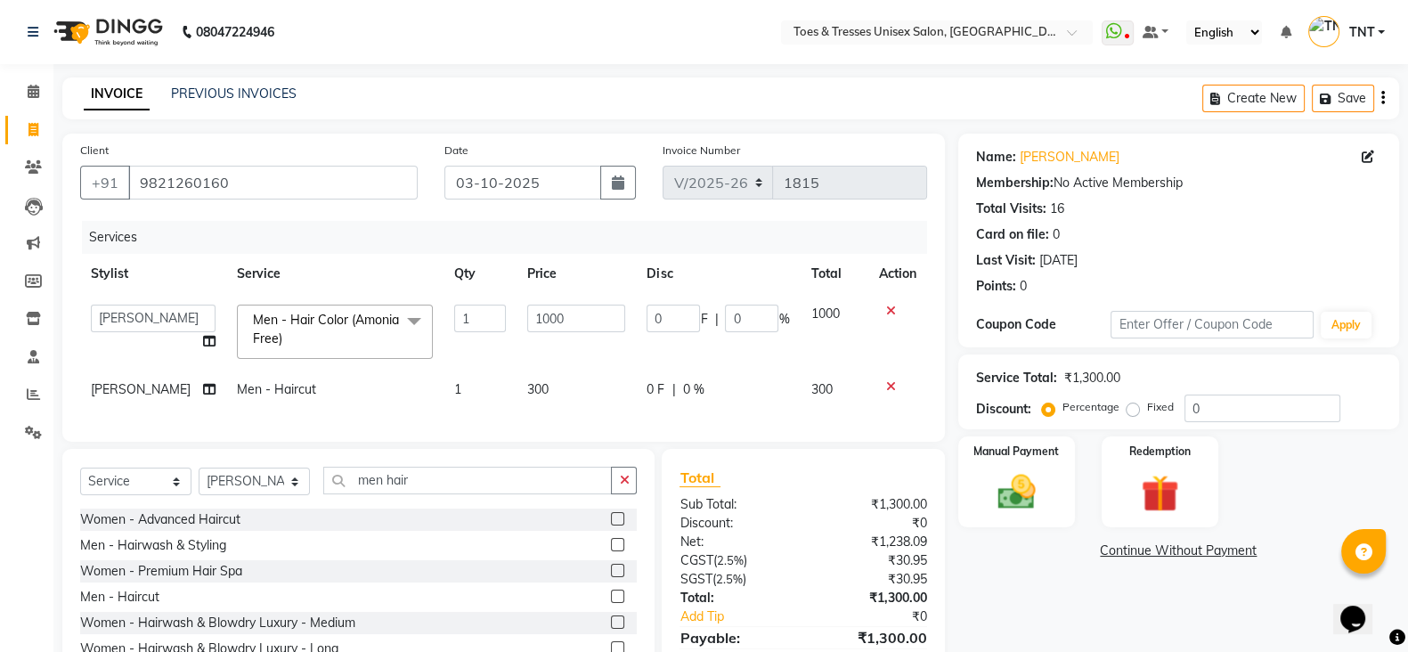
click at [569, 367] on td "1000" at bounding box center [575, 332] width 119 height 76
click at [564, 392] on td "300" at bounding box center [575, 390] width 119 height 40
select select "19972"
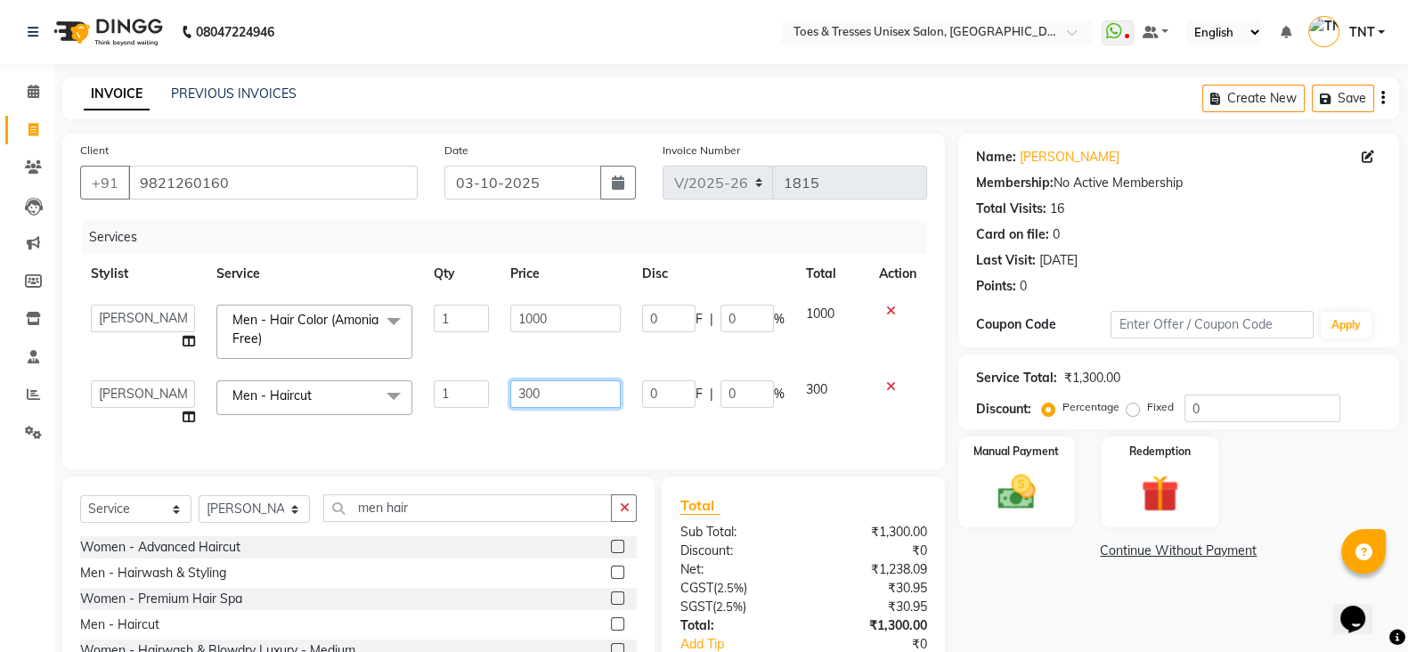
click at [564, 392] on input "300" at bounding box center [565, 394] width 111 height 28
type input "325"
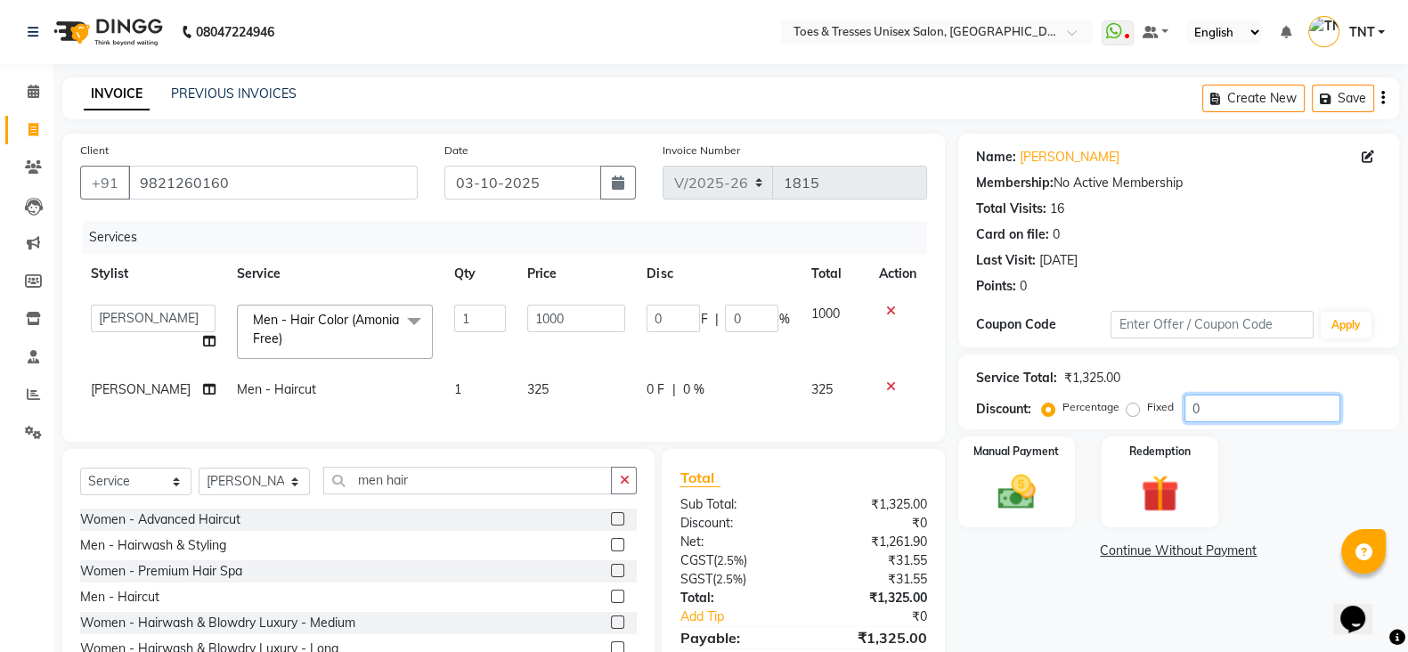
click at [1188, 398] on input "0" at bounding box center [1262, 408] width 156 height 28
type input "20"
type input "200"
type input "20"
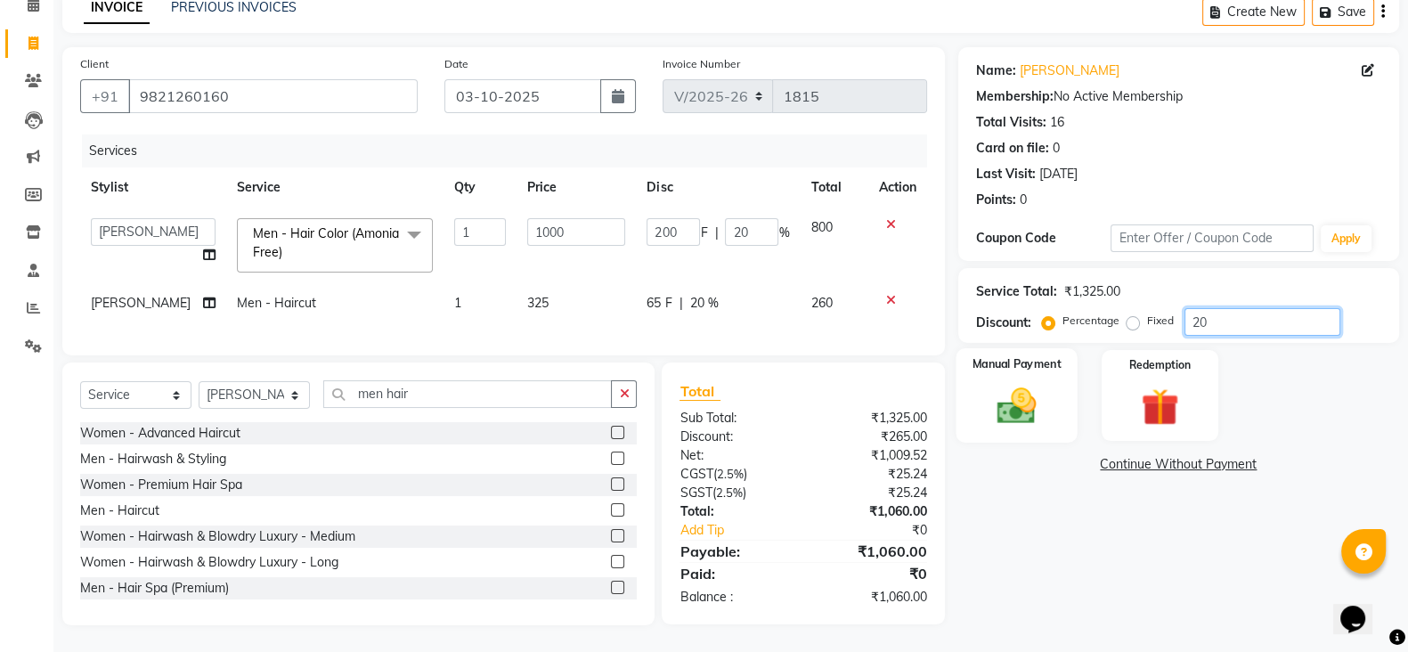
type input "20"
click at [1047, 383] on img at bounding box center [1016, 405] width 63 height 45
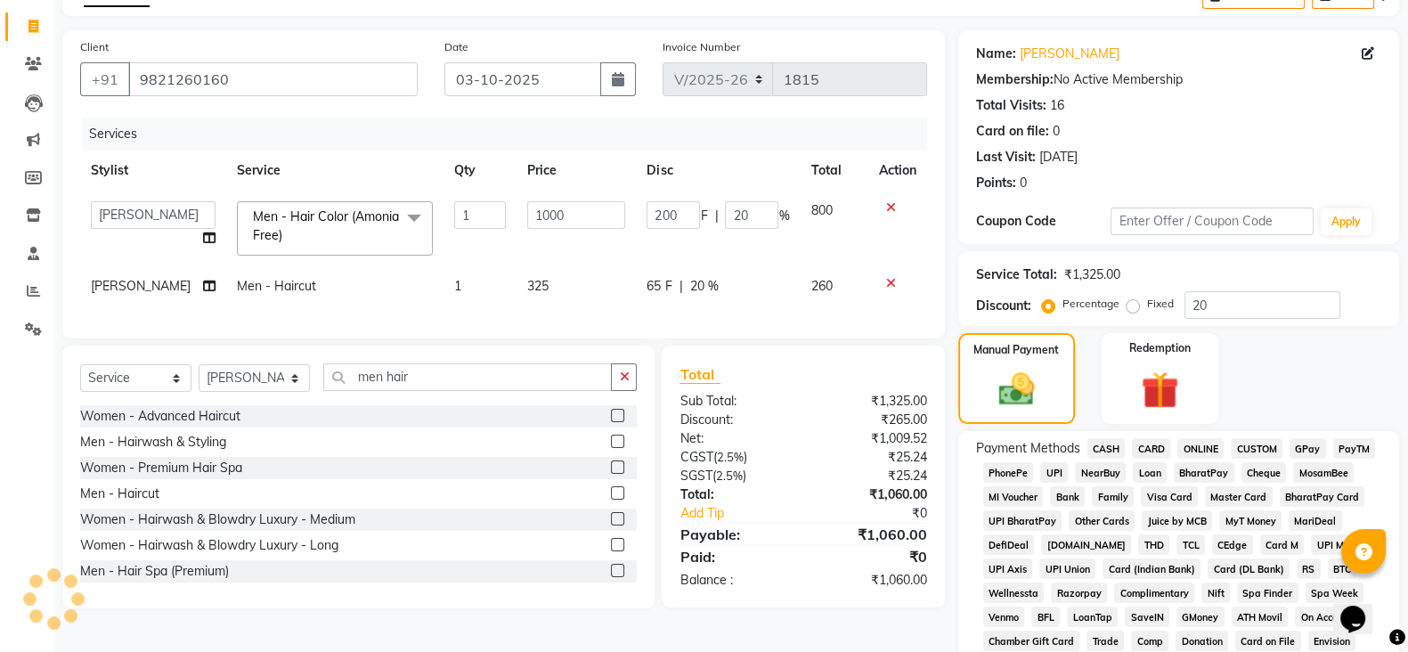
click at [1118, 447] on span "CASH" at bounding box center [1106, 448] width 38 height 20
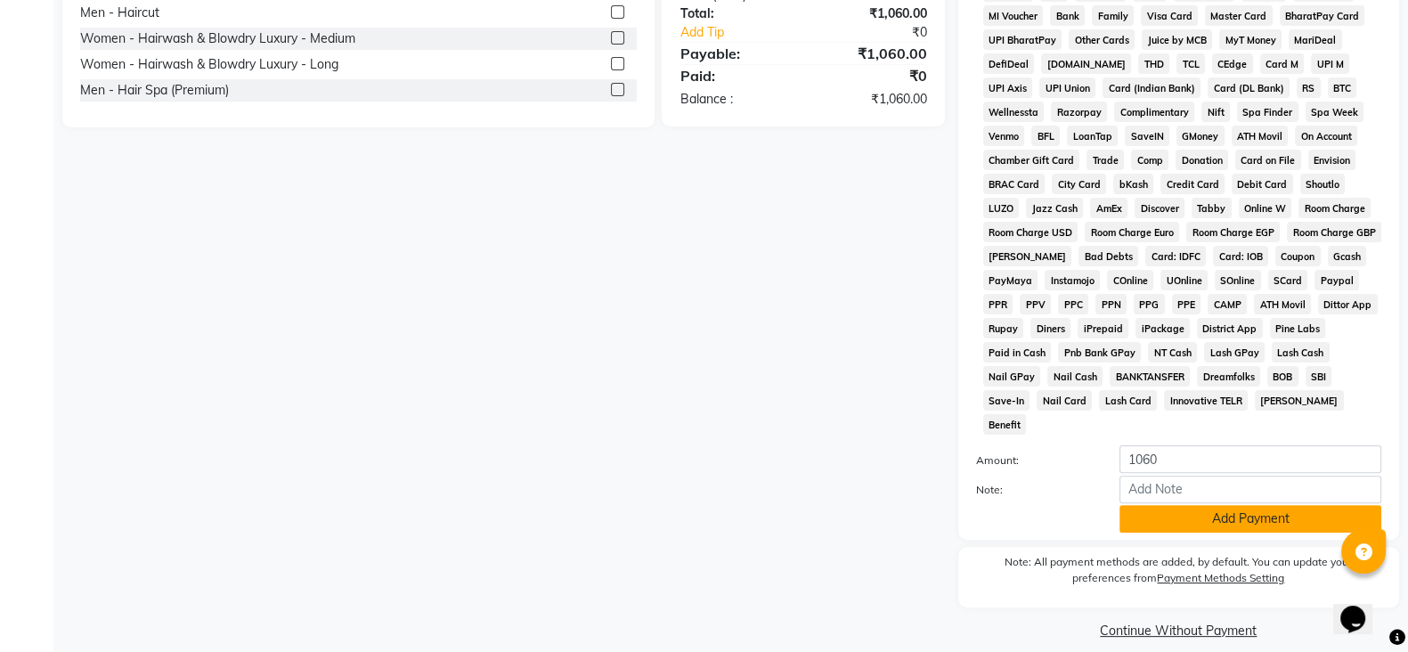
click at [1178, 505] on button "Add Payment" at bounding box center [1250, 519] width 262 height 28
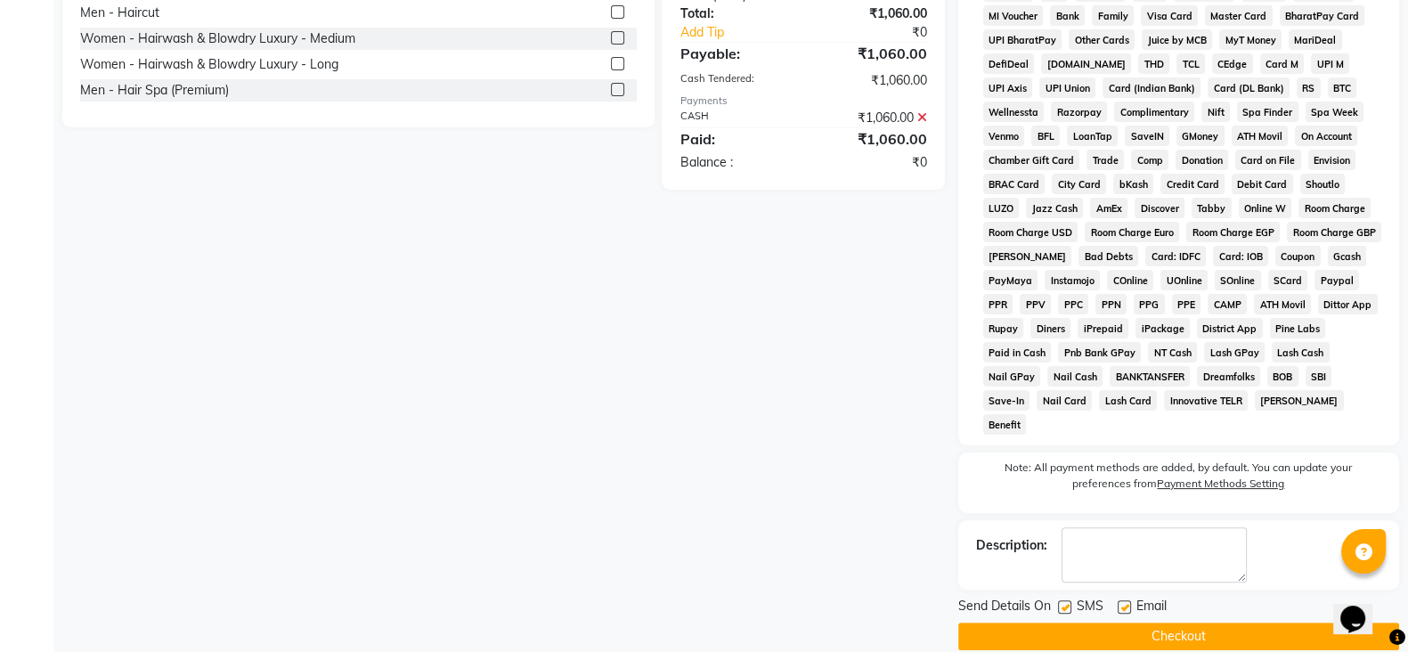
click at [1171, 622] on button "Checkout" at bounding box center [1178, 636] width 441 height 28
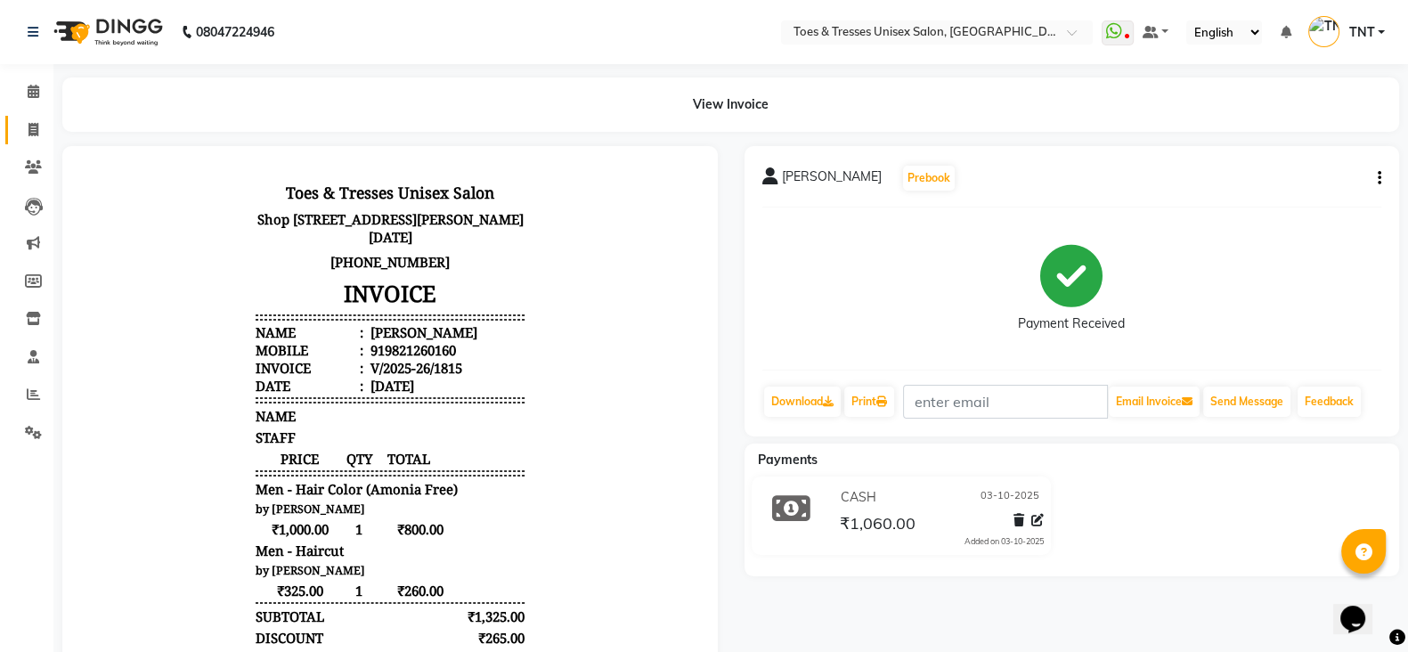
click at [27, 140] on link "Invoice" at bounding box center [26, 130] width 43 height 29
select select "3950"
select select "service"
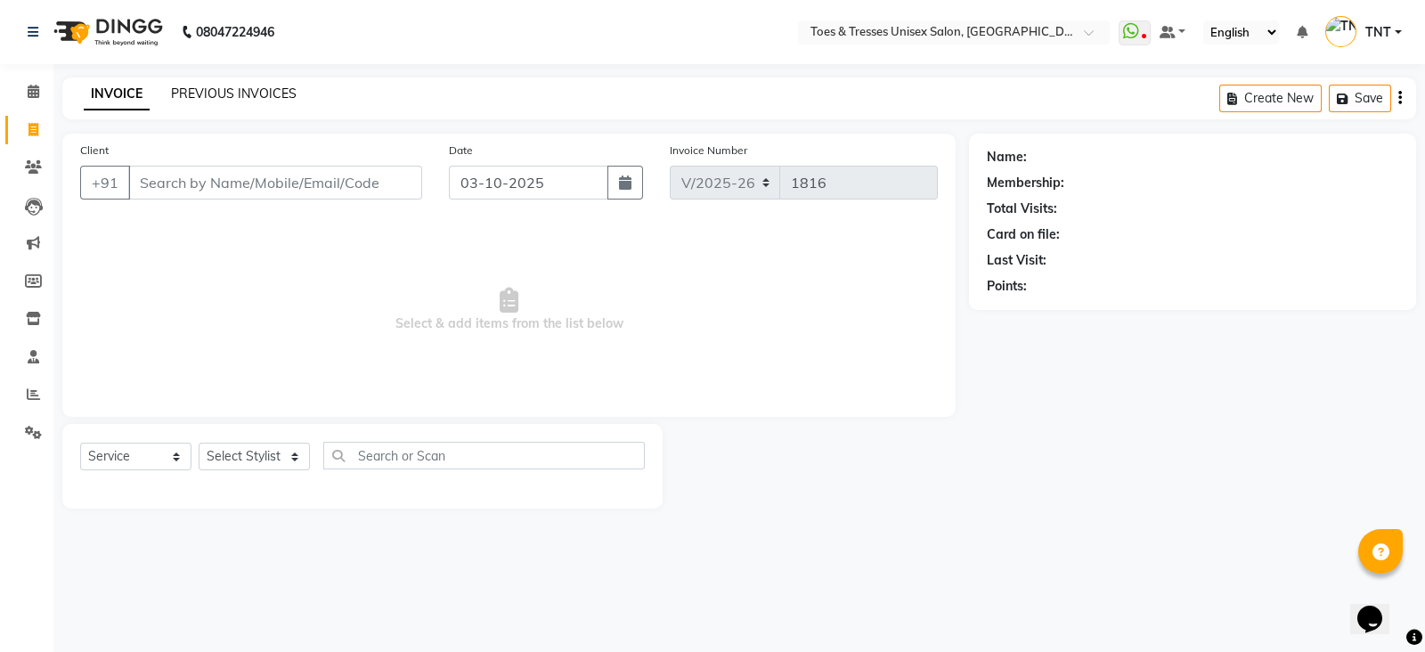
click at [269, 92] on link "PREVIOUS INVOICES" at bounding box center [234, 93] width 126 height 16
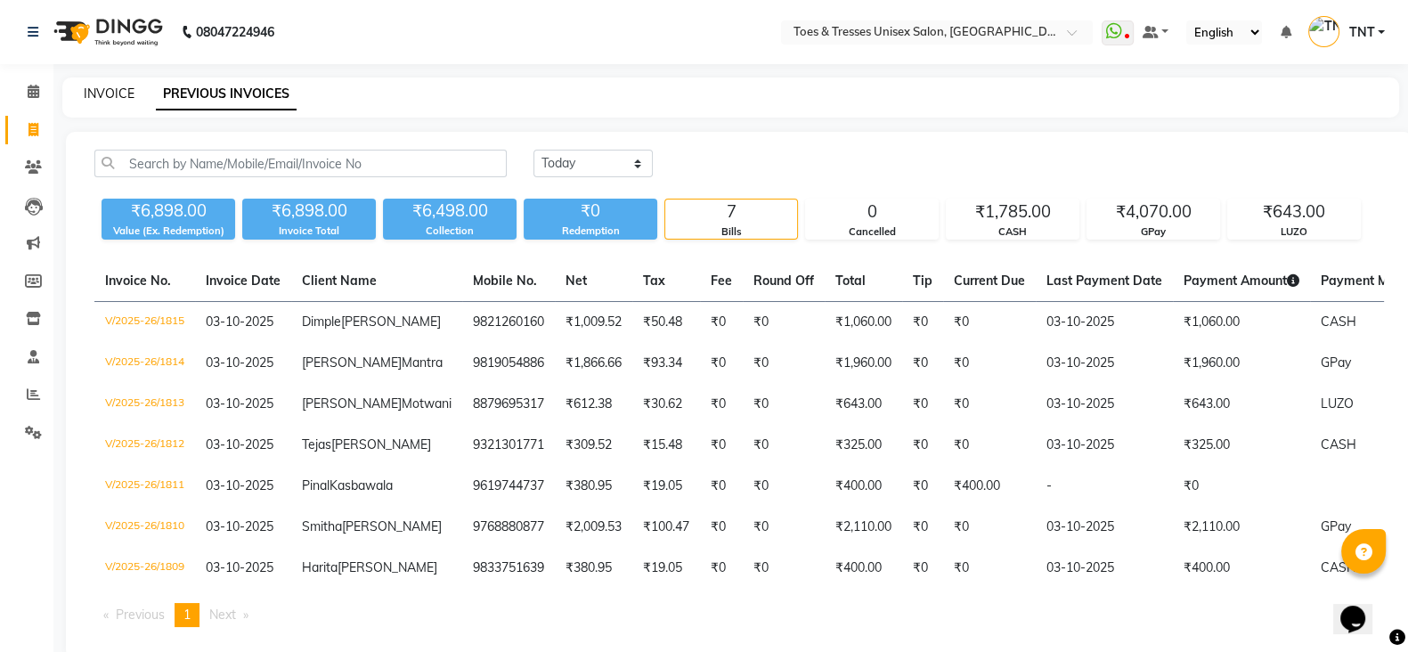
click at [94, 97] on link "INVOICE" at bounding box center [109, 93] width 51 height 16
select select "3950"
select select "service"
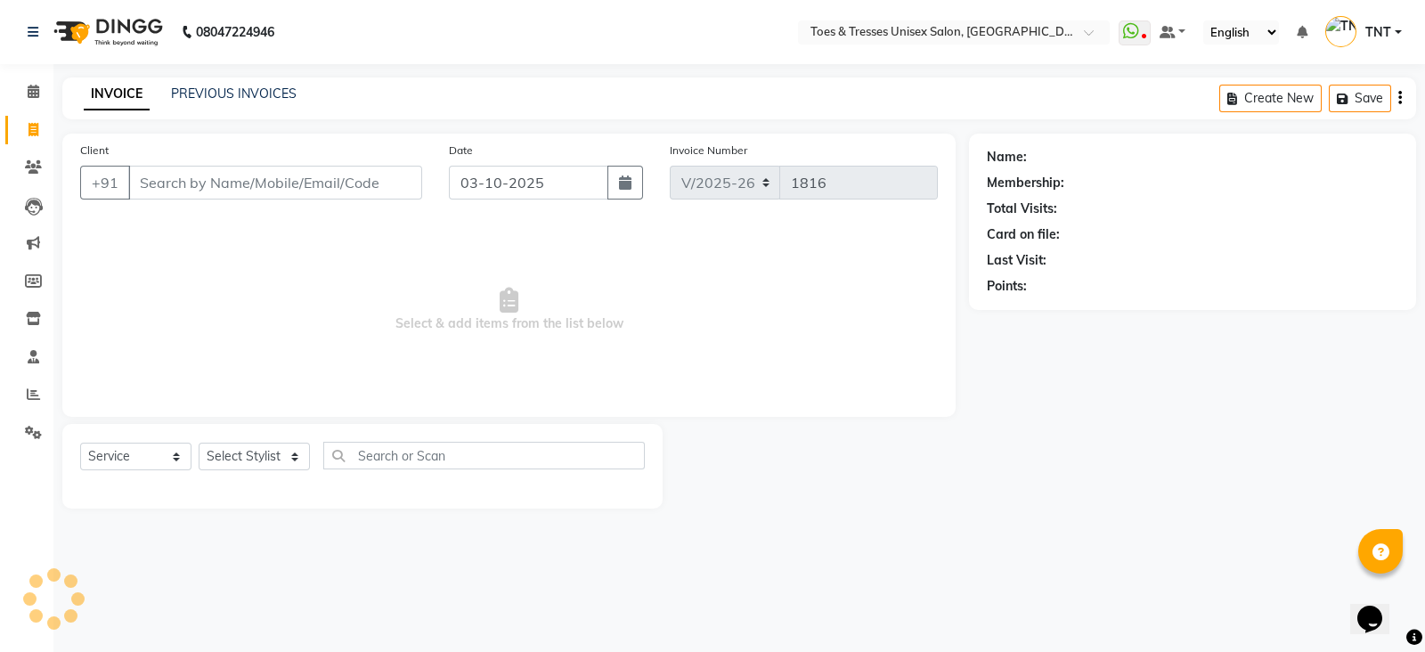
click at [169, 173] on input "Client" at bounding box center [275, 183] width 294 height 34
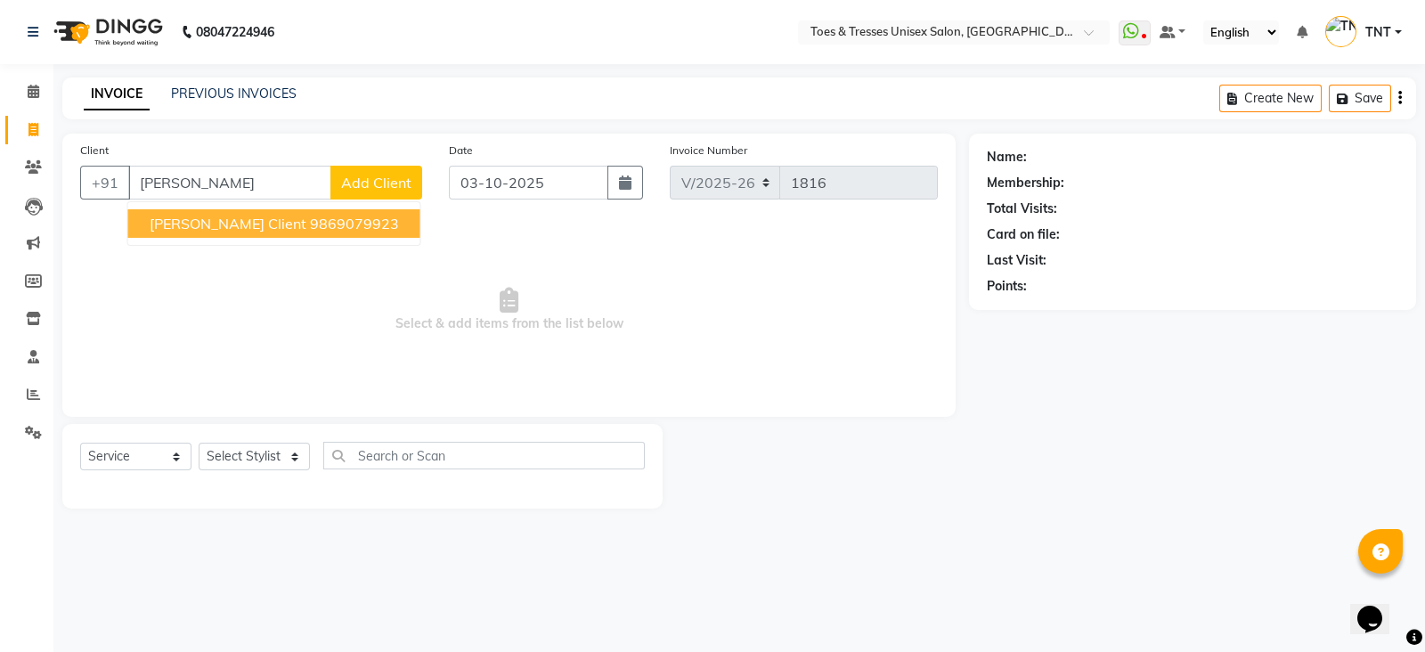
click at [194, 221] on span "Margret Client" at bounding box center [228, 224] width 157 height 18
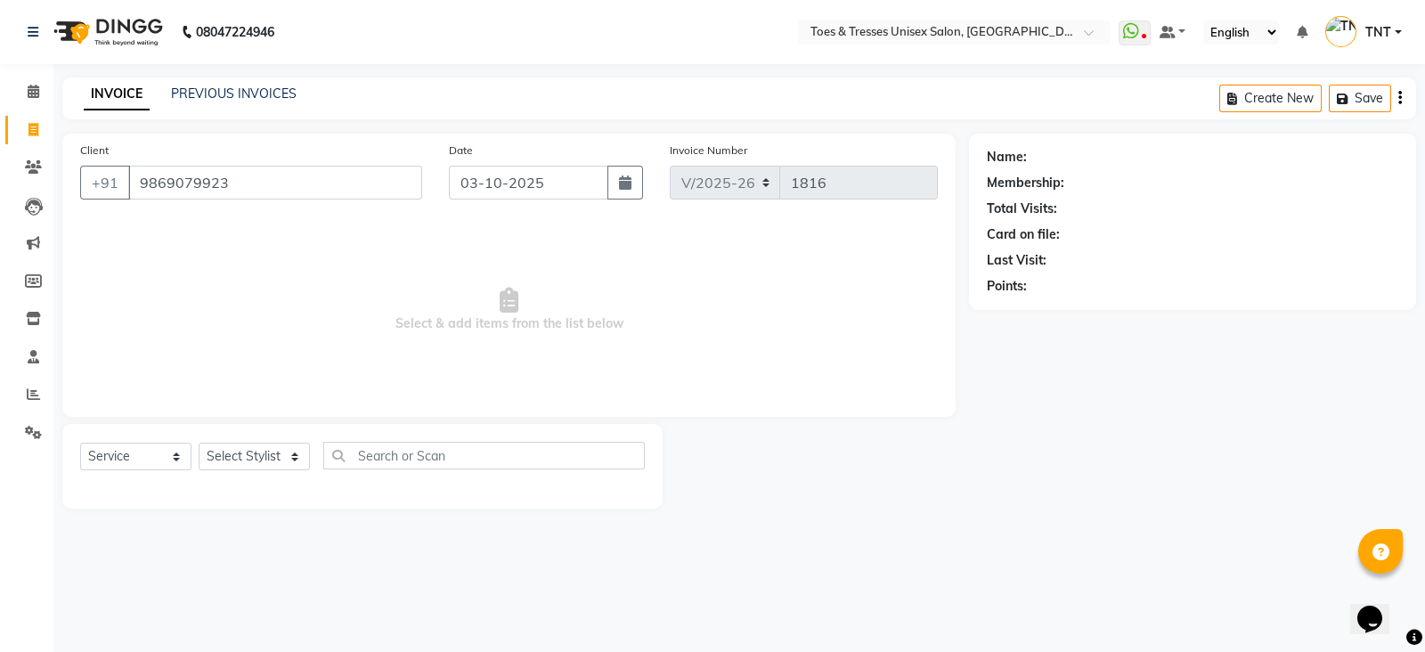
type input "9869079923"
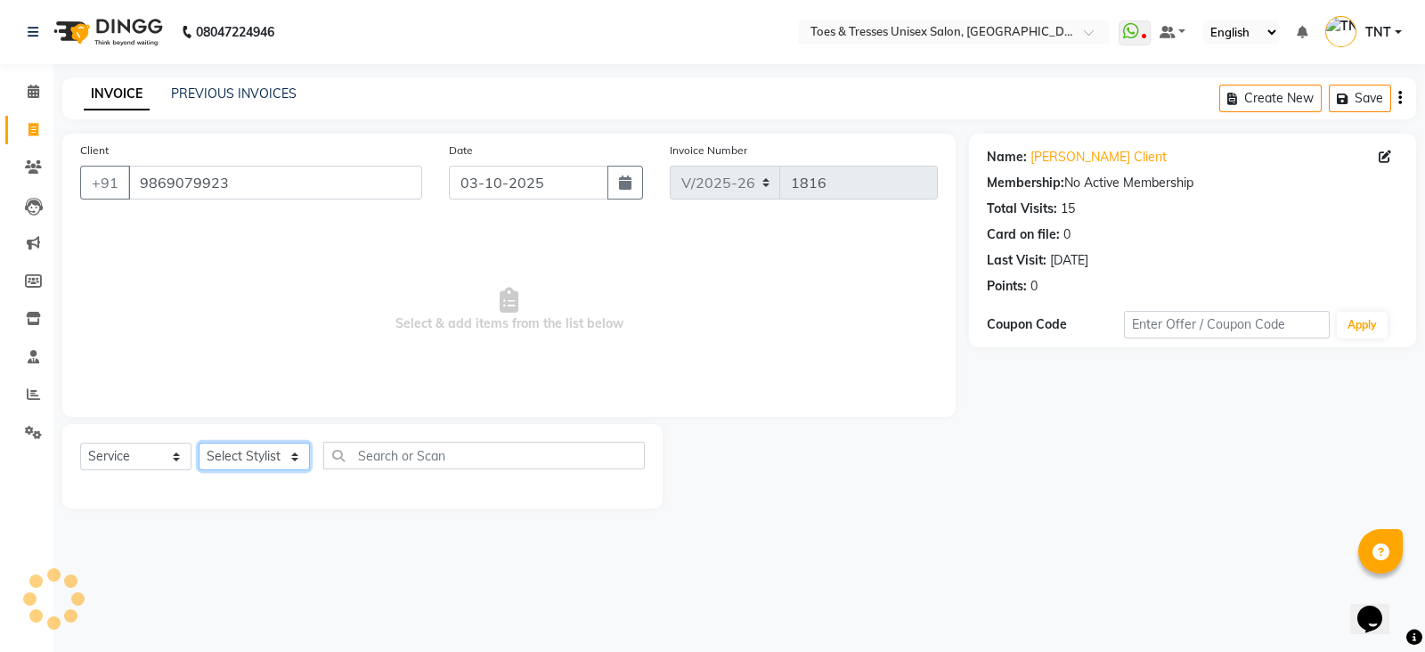
click at [242, 447] on select "Select Stylist [PERSON_NAME] [PERSON_NAME] [PERSON_NAME] [PERSON_NAME] Nisha Pa…" at bounding box center [254, 457] width 111 height 28
select select "19973"
click at [199, 443] on select "Select Stylist [PERSON_NAME] [PERSON_NAME] [PERSON_NAME] [PERSON_NAME] Nisha Pa…" at bounding box center [254, 457] width 111 height 28
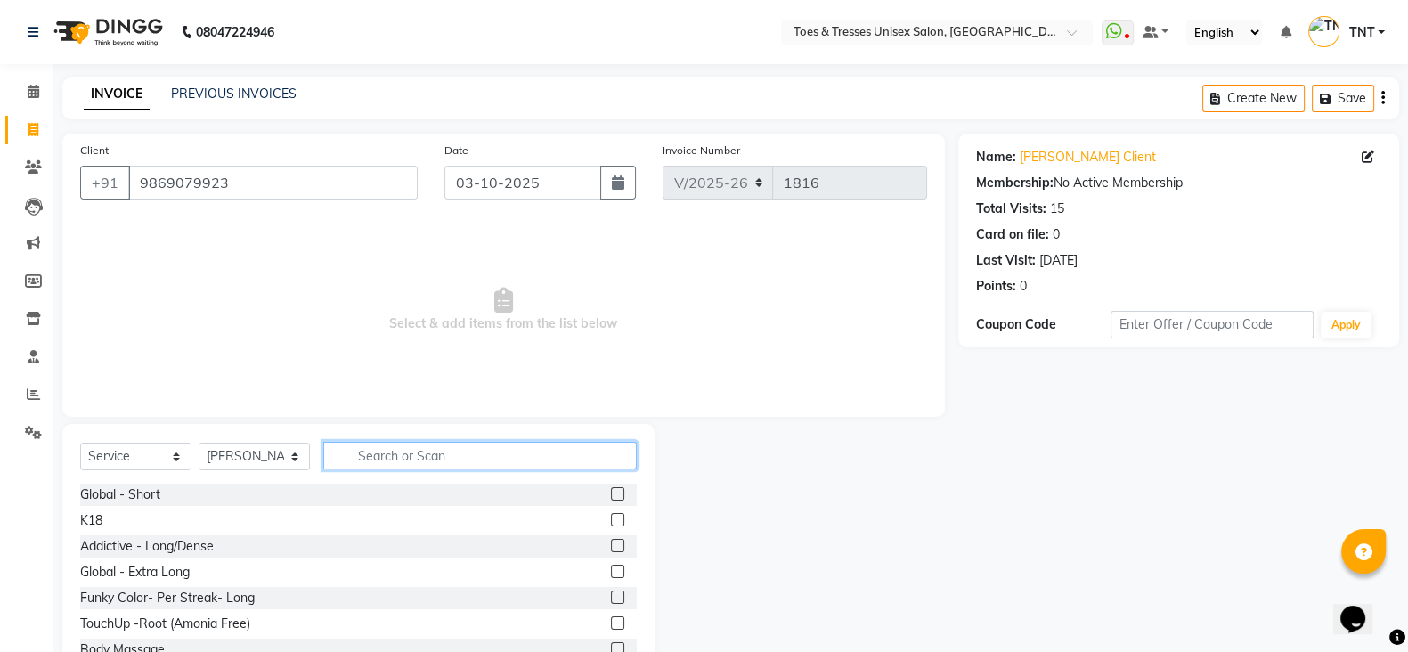
click at [379, 454] on input "text" at bounding box center [479, 456] width 313 height 28
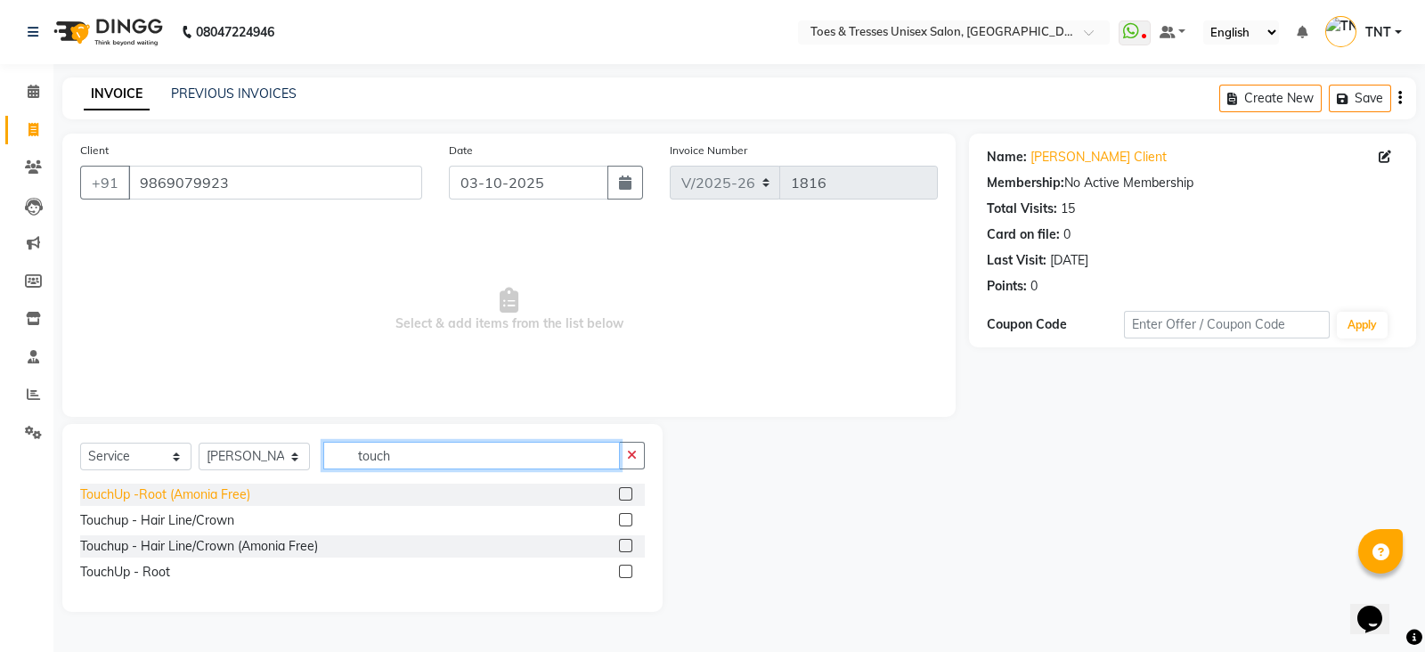
type input "touch"
click at [184, 502] on div "TouchUp -Root (Amonia Free)" at bounding box center [165, 494] width 170 height 19
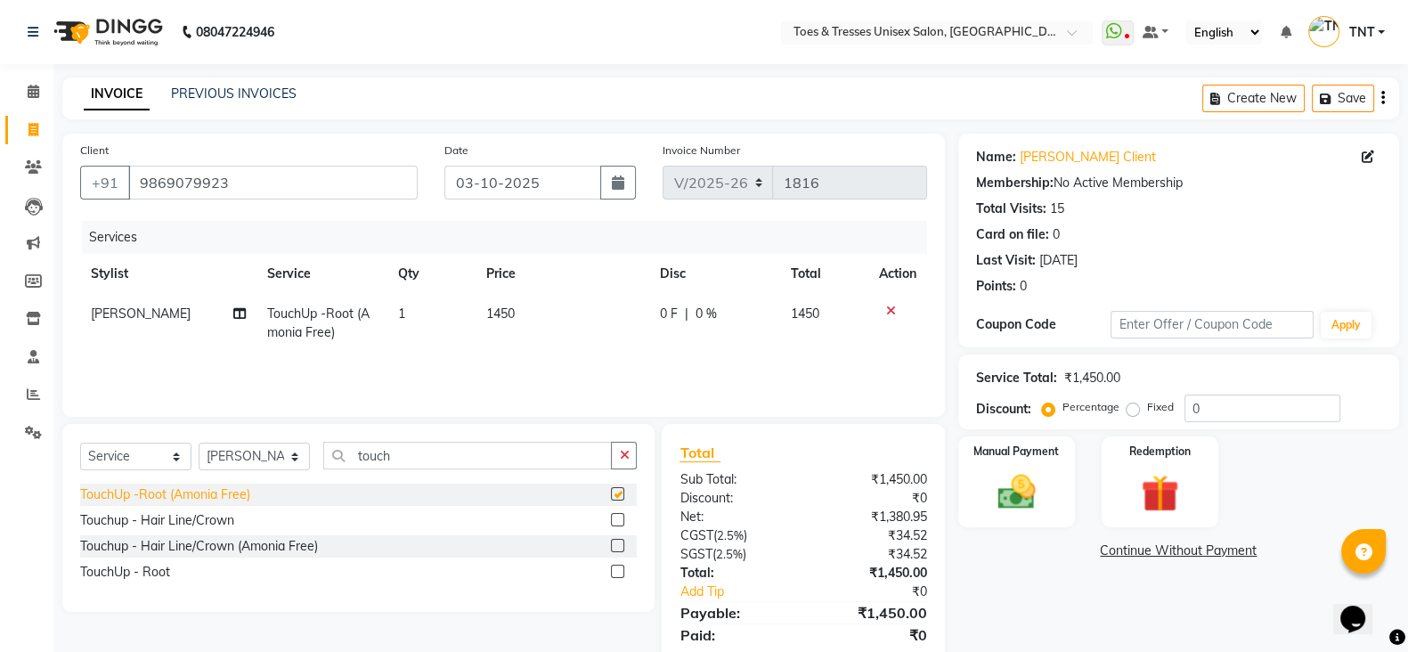
checkbox input "false"
click at [470, 451] on input "touch" at bounding box center [467, 456] width 289 height 28
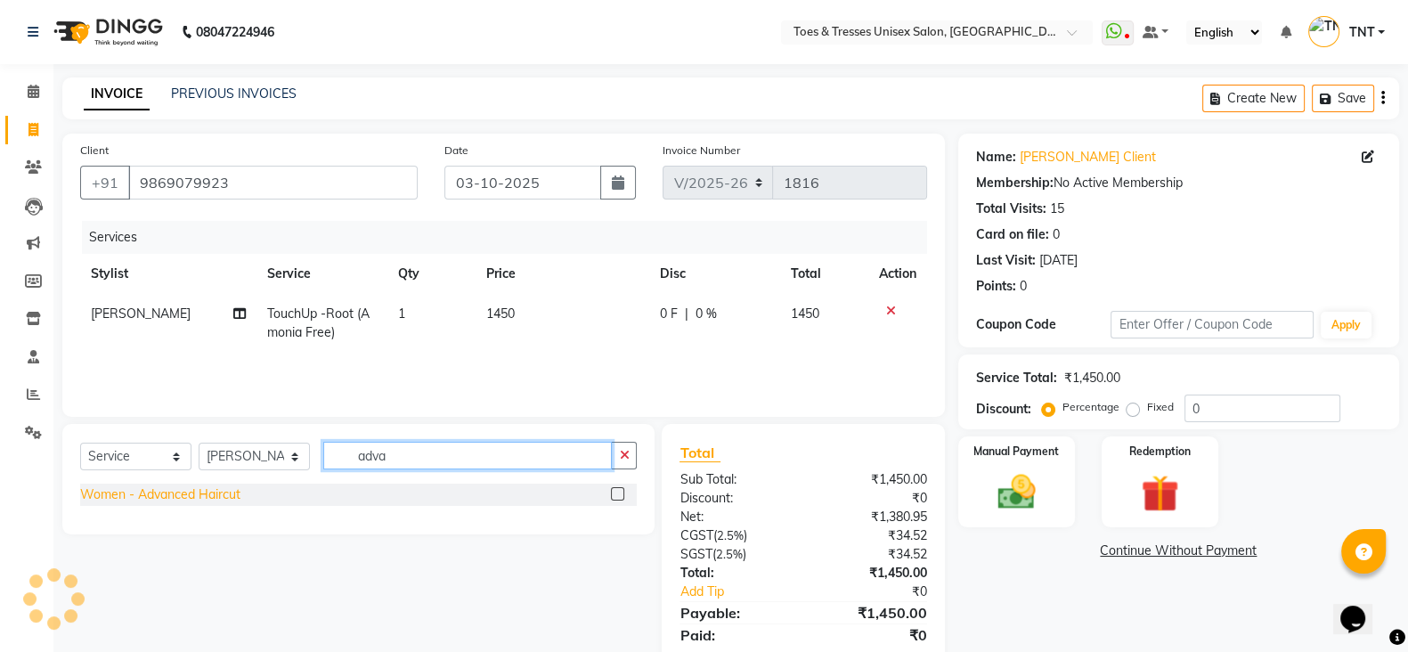
type input "adva"
click at [210, 491] on div "Women - Advanced Haircut" at bounding box center [160, 494] width 160 height 19
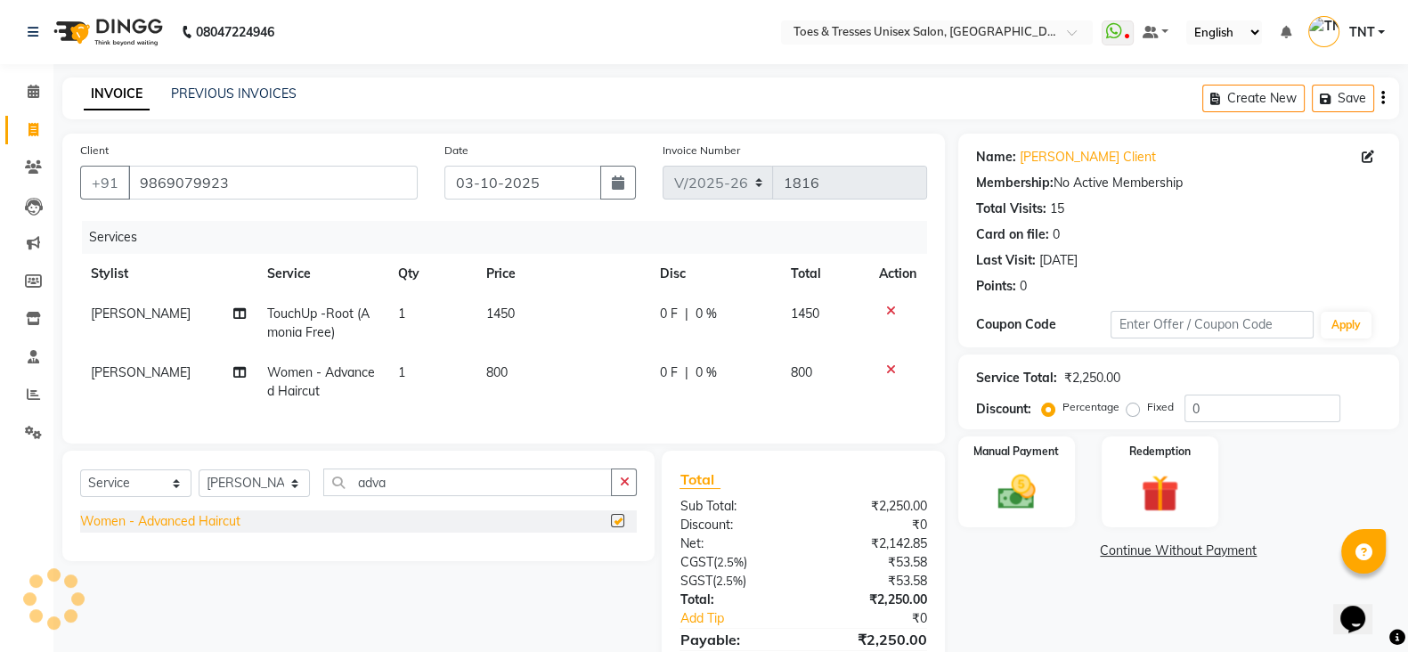
checkbox input "false"
click at [548, 359] on td "800" at bounding box center [563, 382] width 174 height 59
select select "19973"
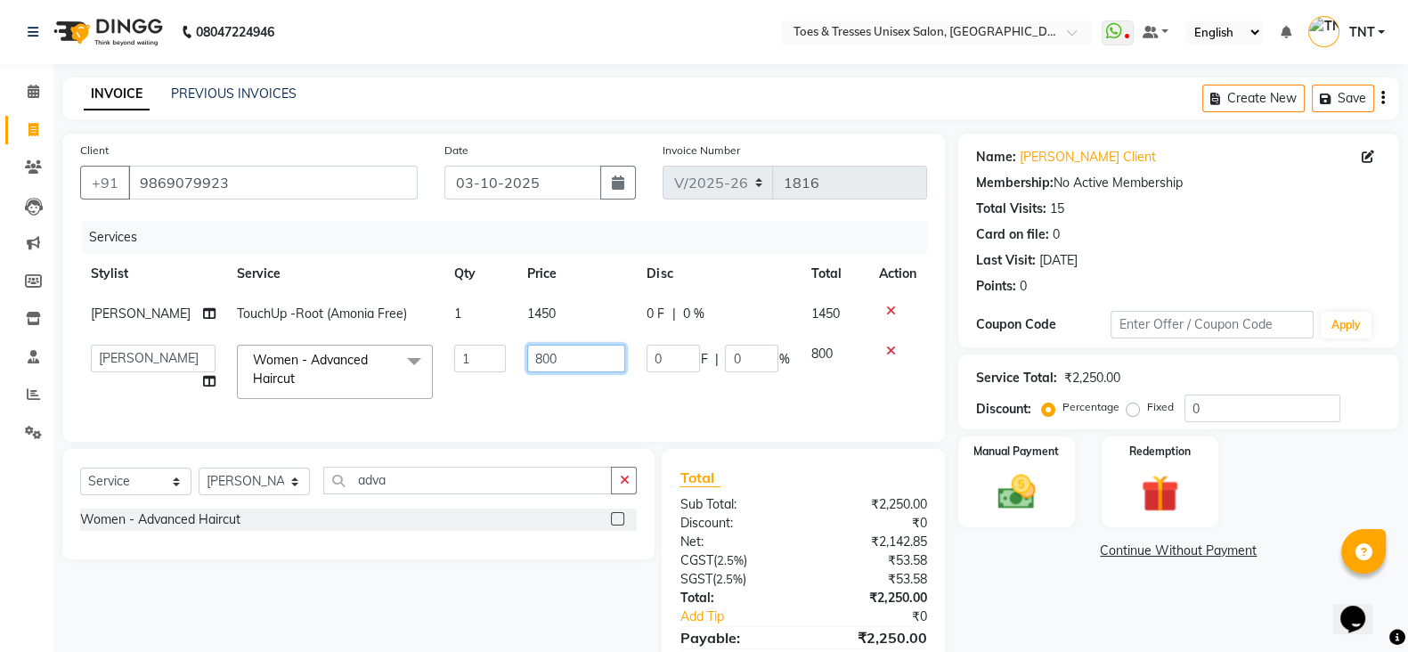
click at [527, 370] on input "800" at bounding box center [576, 359] width 98 height 28
click at [553, 362] on input "800" at bounding box center [576, 359] width 98 height 28
type input "1000"
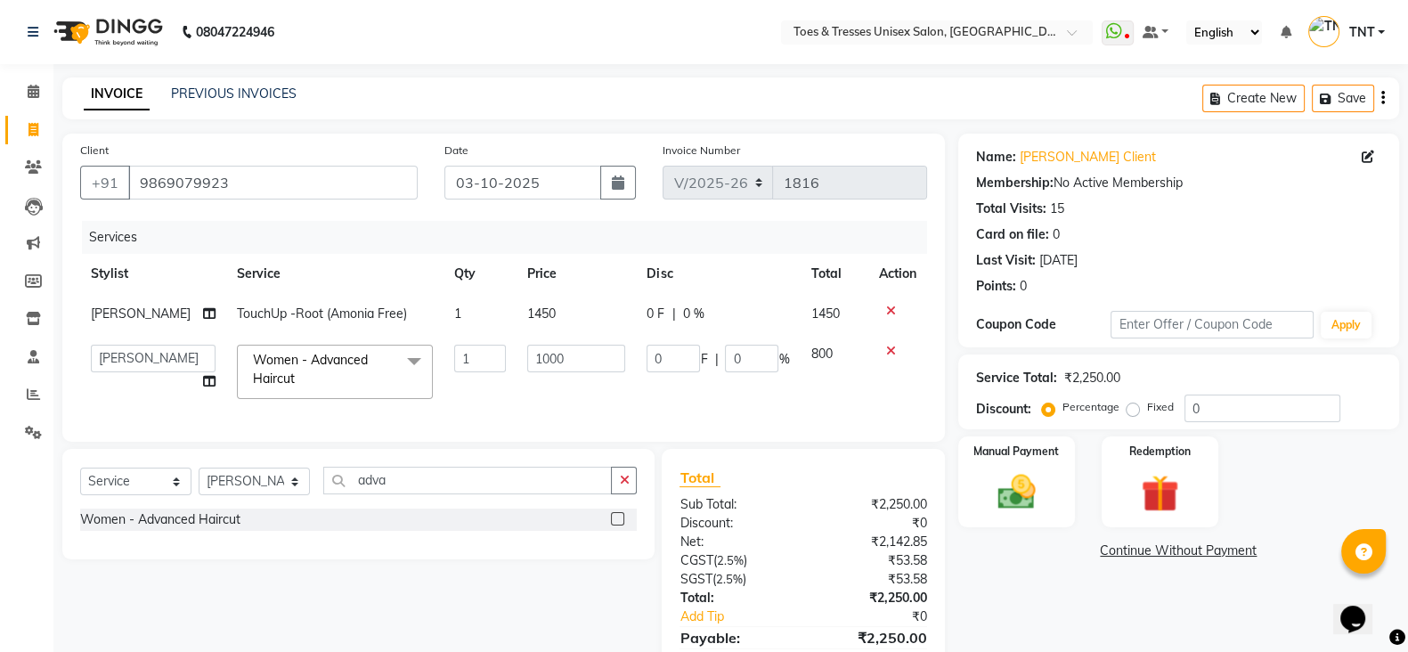
click at [570, 404] on td "1000" at bounding box center [575, 372] width 119 height 76
select select "19973"
click at [1194, 410] on input "0" at bounding box center [1262, 408] width 156 height 28
click at [1189, 410] on input "0" at bounding box center [1262, 408] width 156 height 28
type input "20"
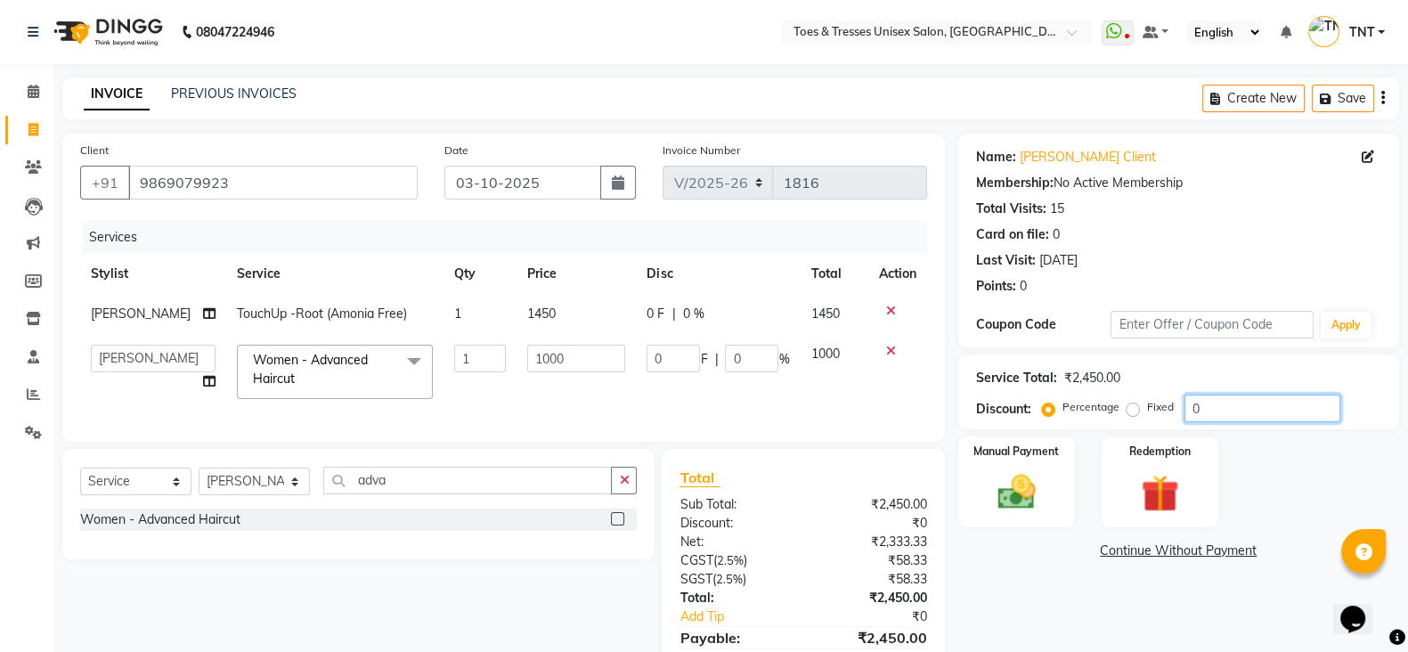
type input "200"
type input "20"
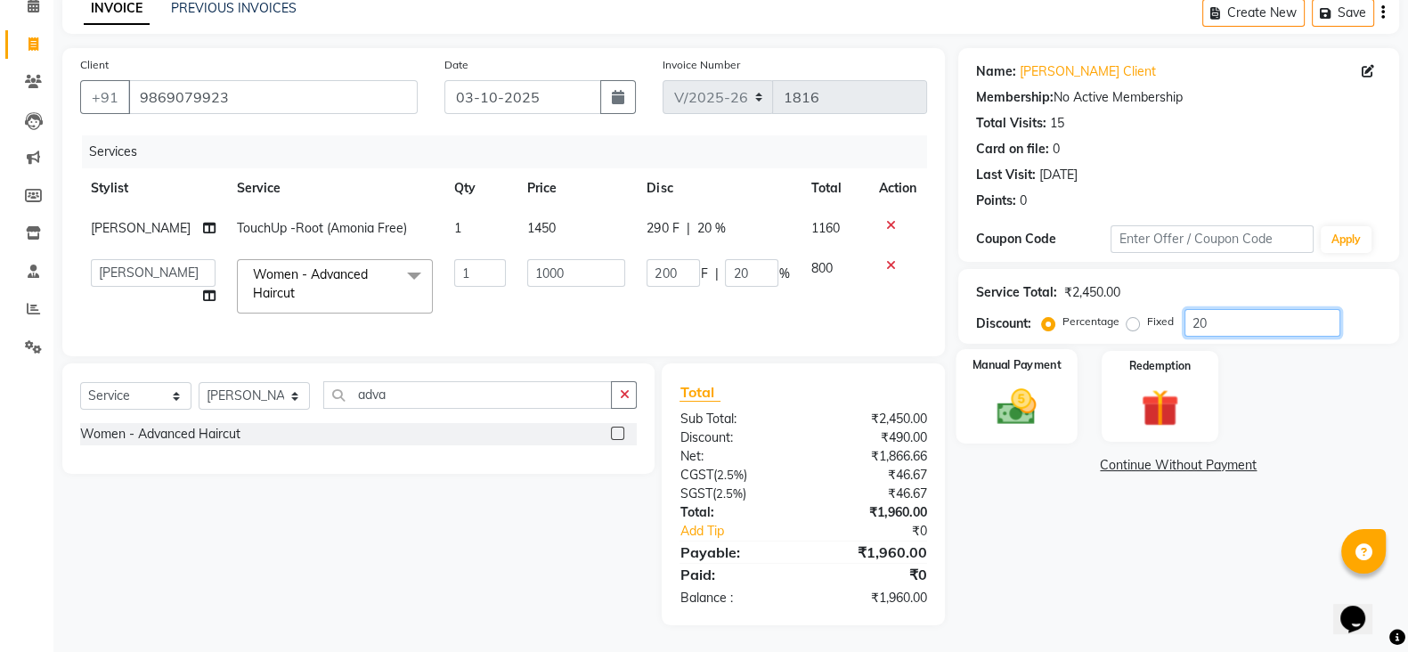
type input "20"
click at [1045, 395] on img at bounding box center [1016, 406] width 63 height 45
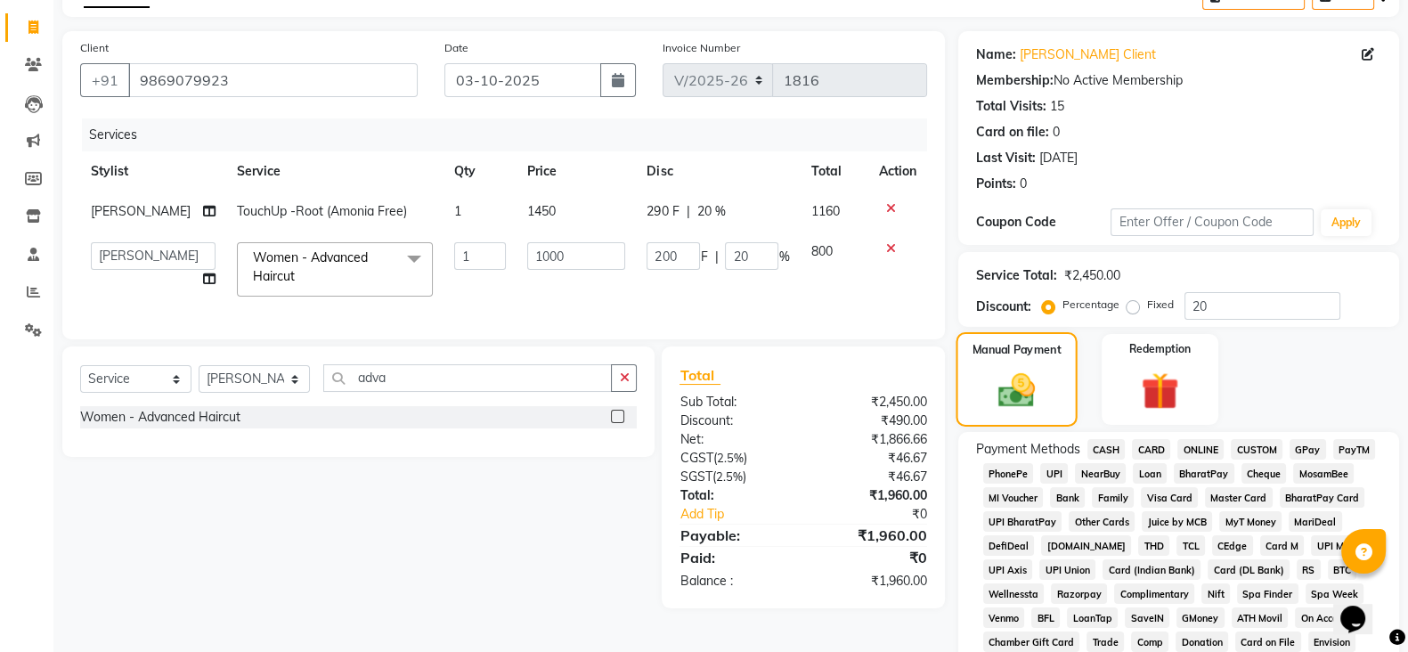
scroll to position [489, 0]
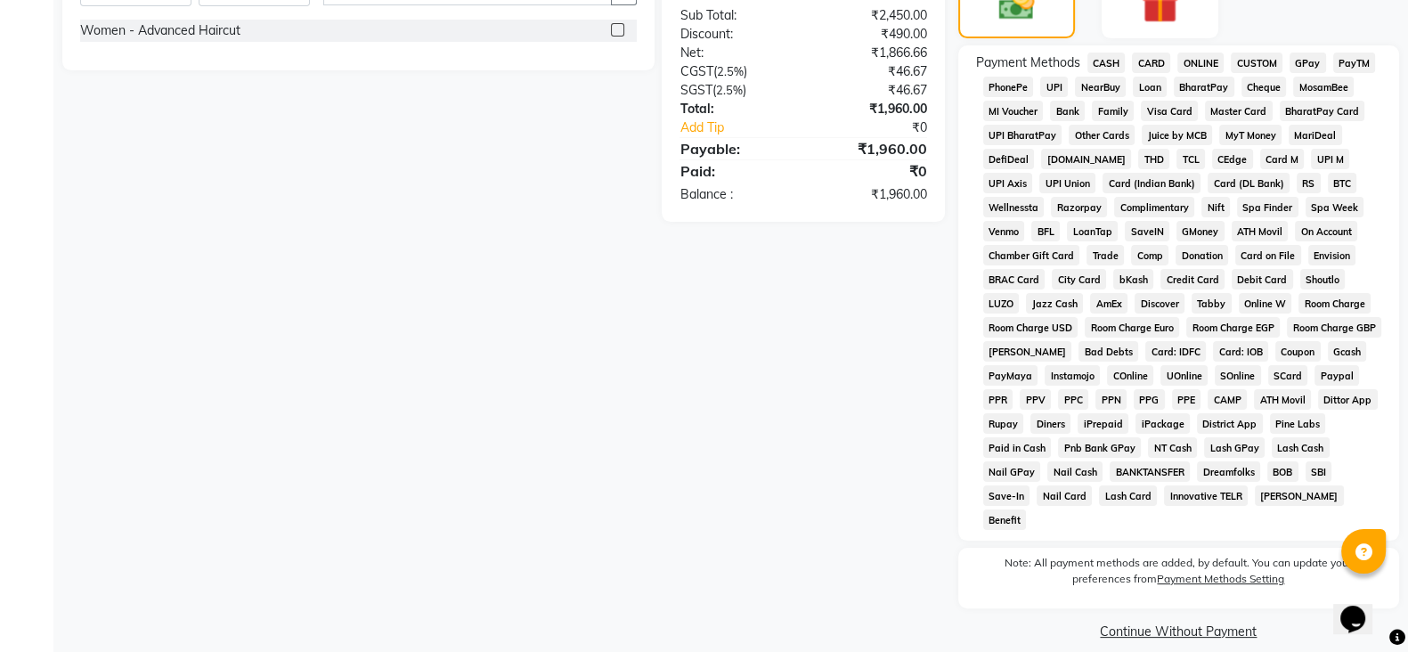
click at [1312, 62] on span "GPay" at bounding box center [1307, 63] width 37 height 20
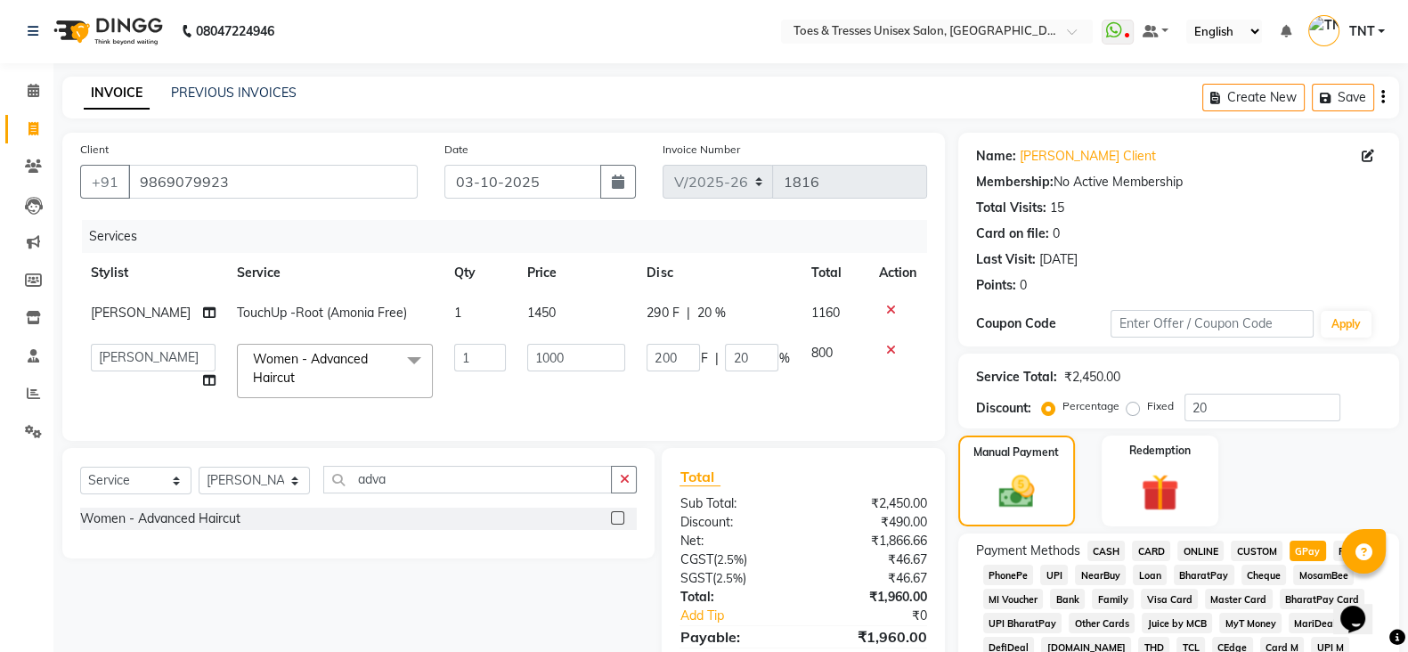
scroll to position [584, 0]
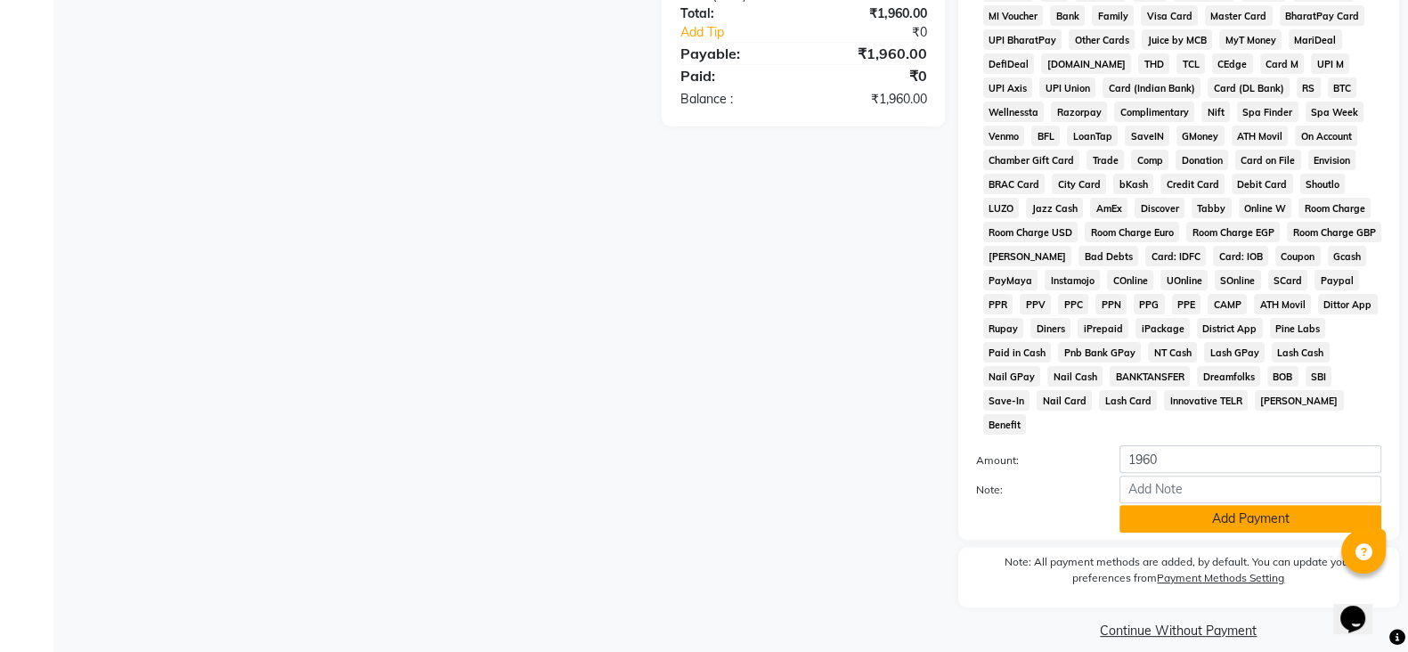
click at [1293, 505] on button "Add Payment" at bounding box center [1250, 519] width 262 height 28
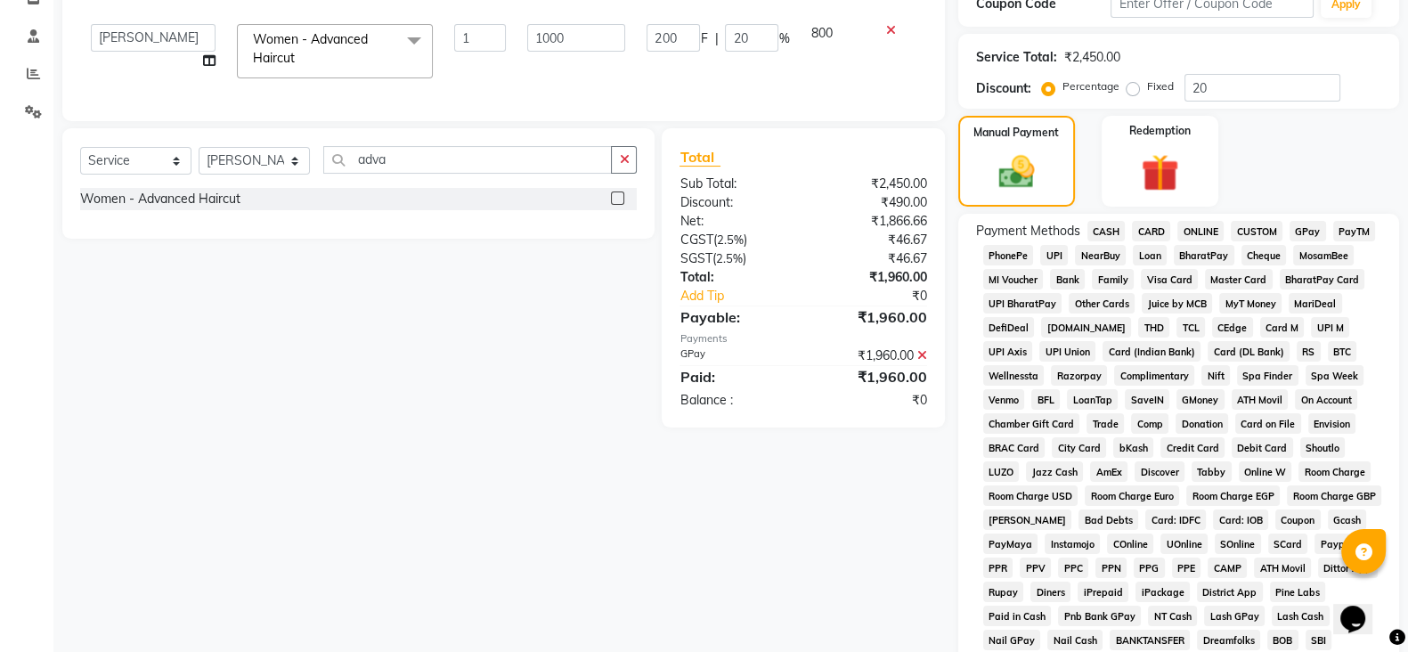
scroll to position [589, 0]
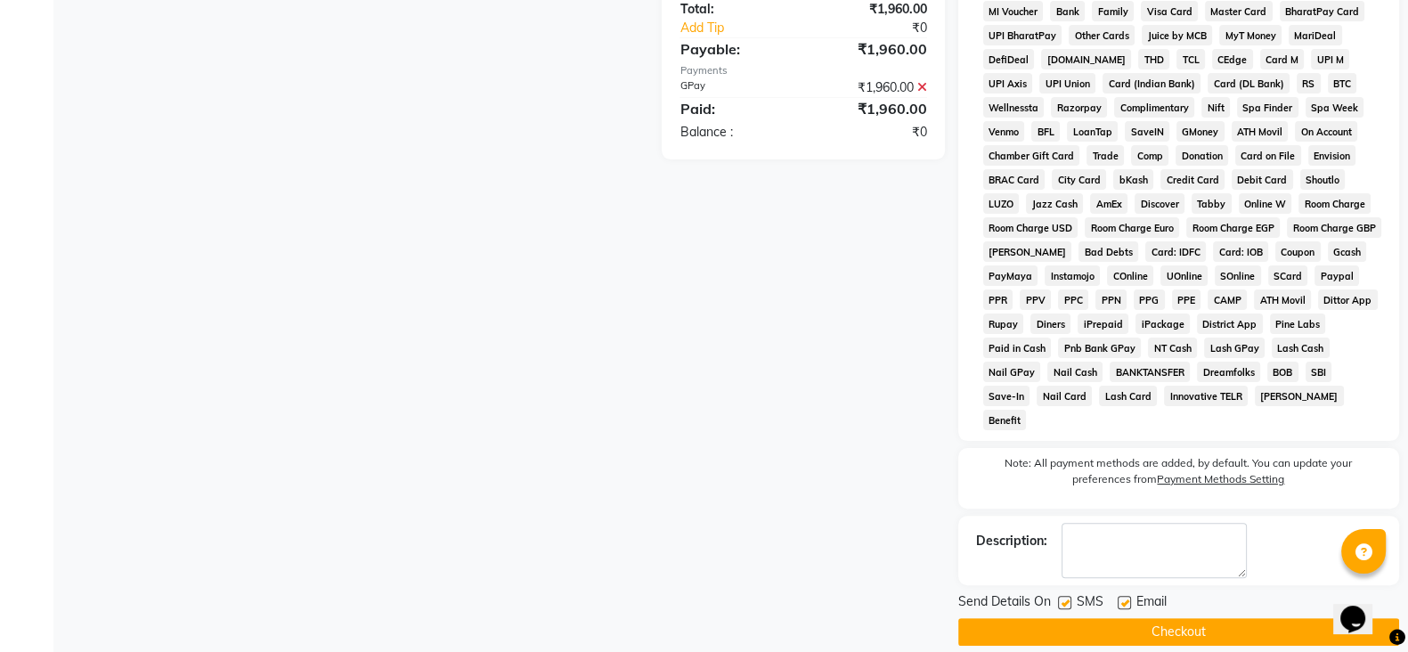
click at [1177, 618] on button "Checkout" at bounding box center [1178, 632] width 441 height 28
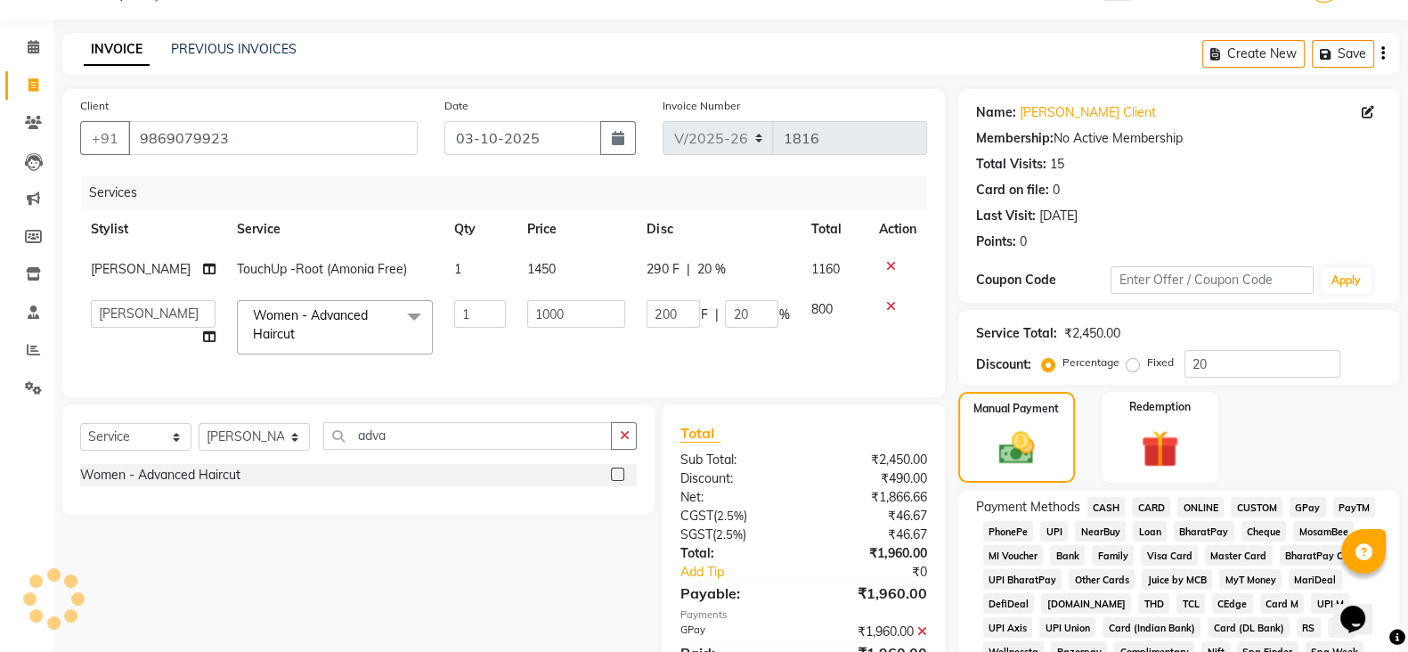
scroll to position [35, 0]
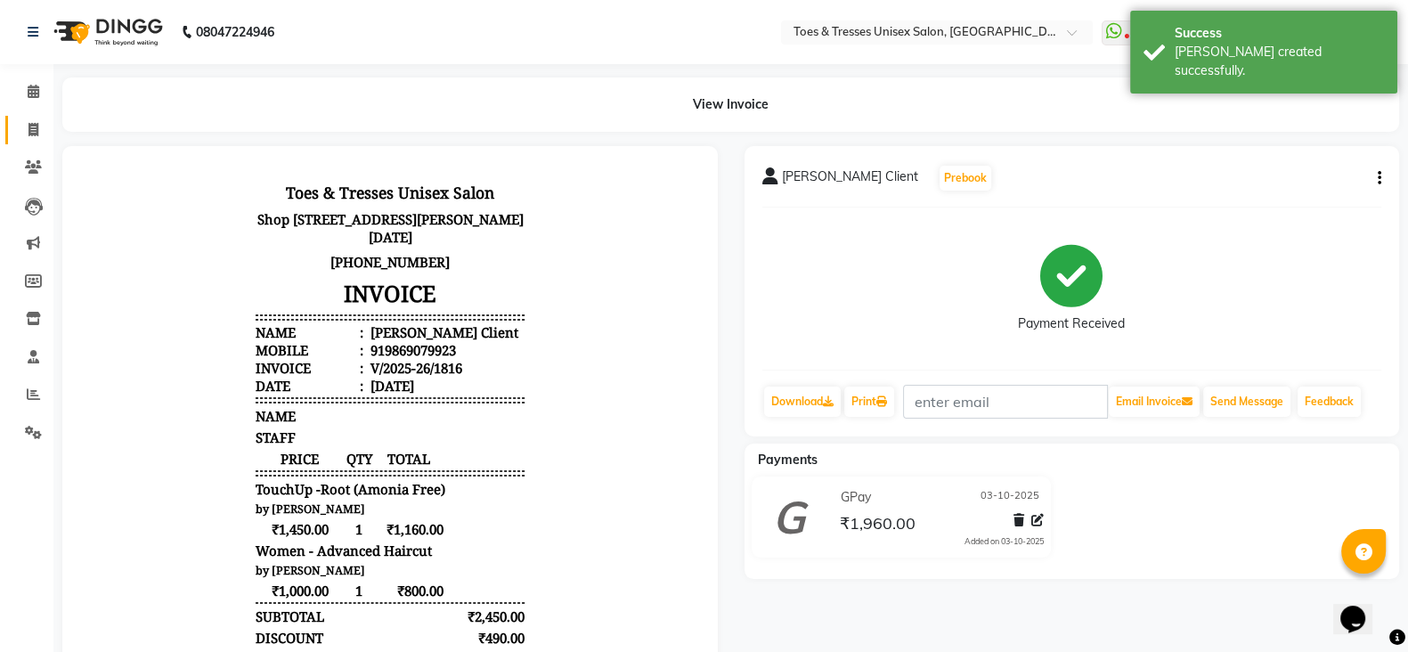
click at [36, 126] on icon at bounding box center [33, 129] width 10 height 13
select select "service"
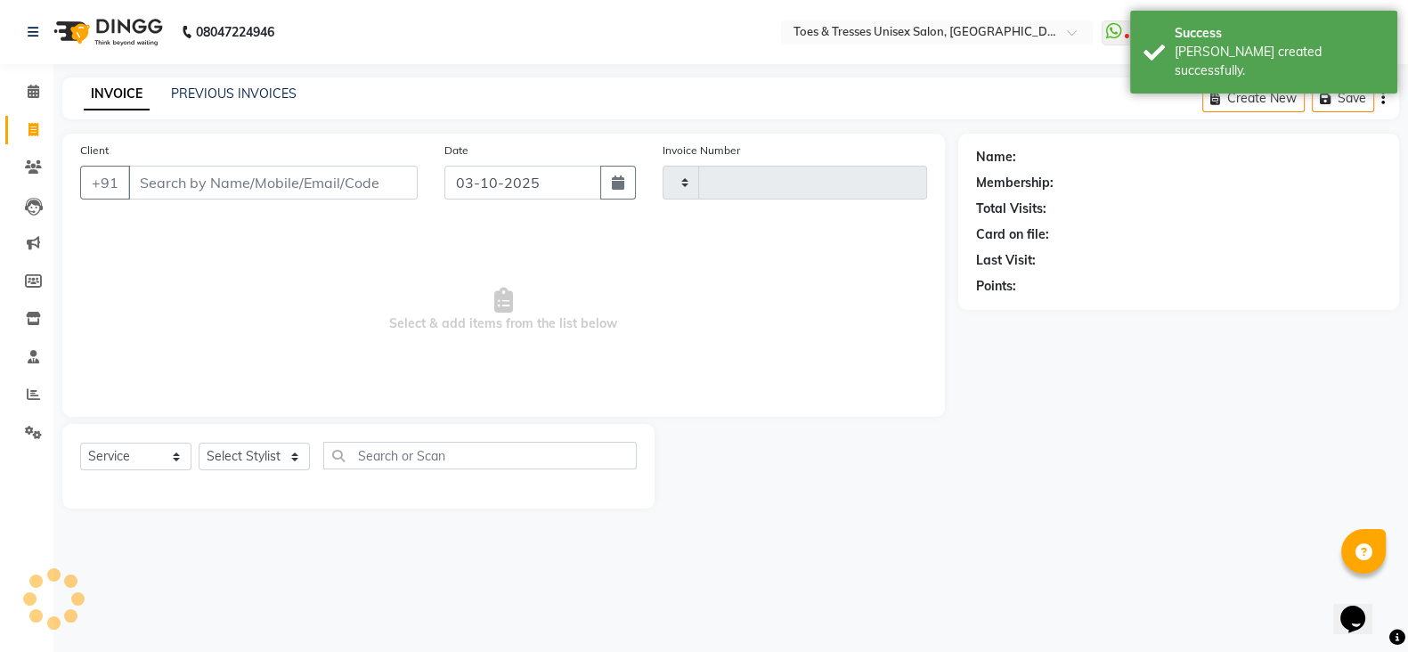
type input "1817"
select select "3950"
click at [205, 196] on input "Client" at bounding box center [275, 183] width 294 height 34
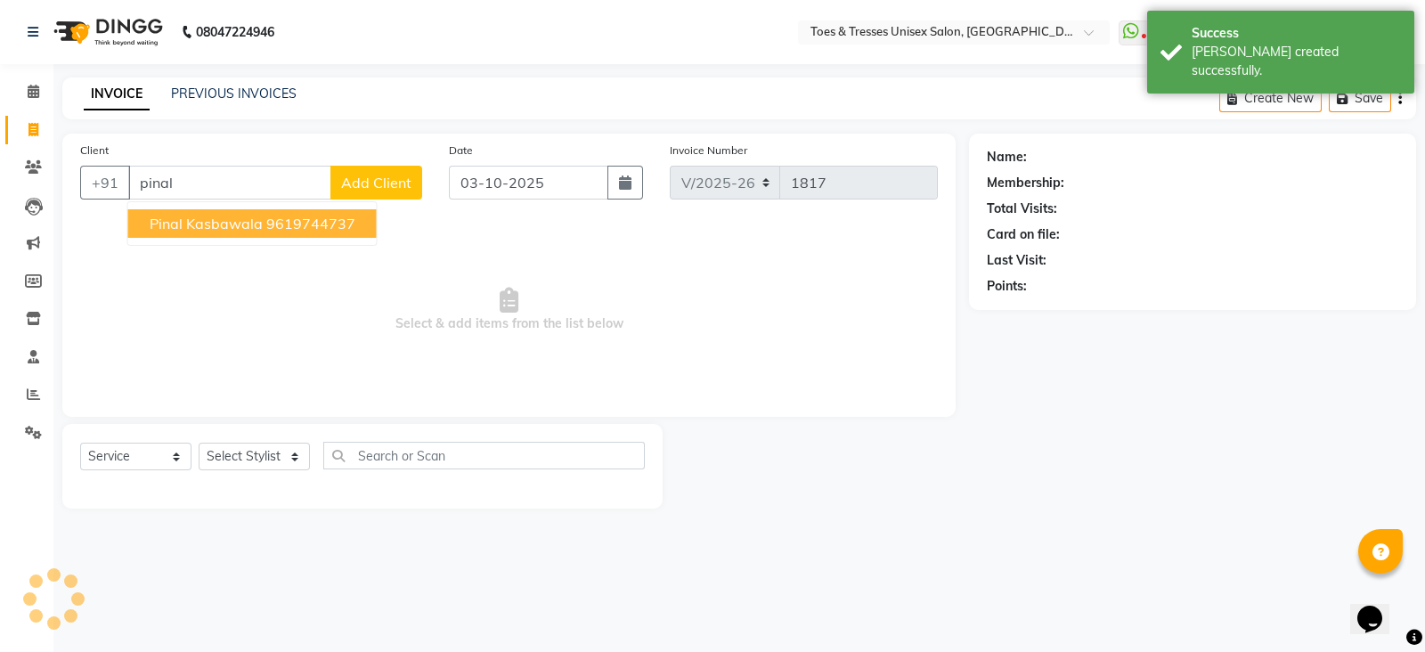
click at [209, 230] on span "Pinal Kasbawala" at bounding box center [206, 224] width 113 height 18
type input "9619744737"
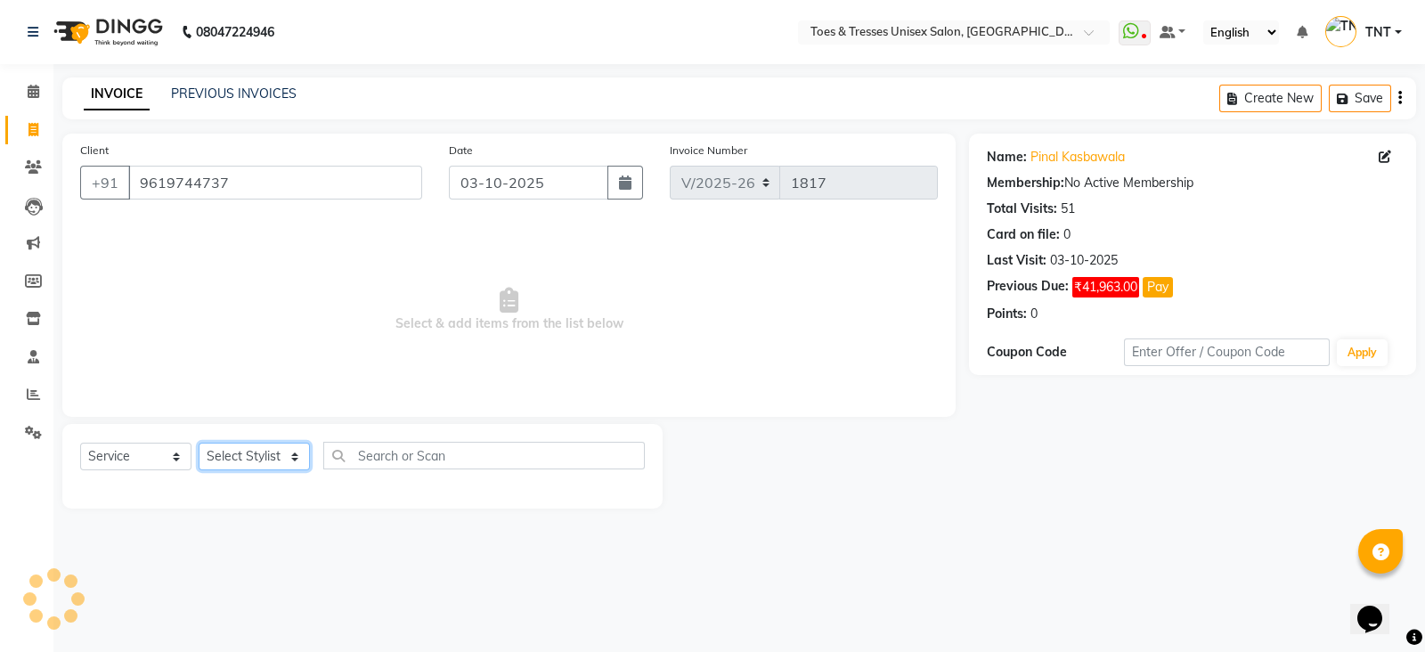
click at [237, 455] on select "Select Stylist" at bounding box center [254, 457] width 111 height 28
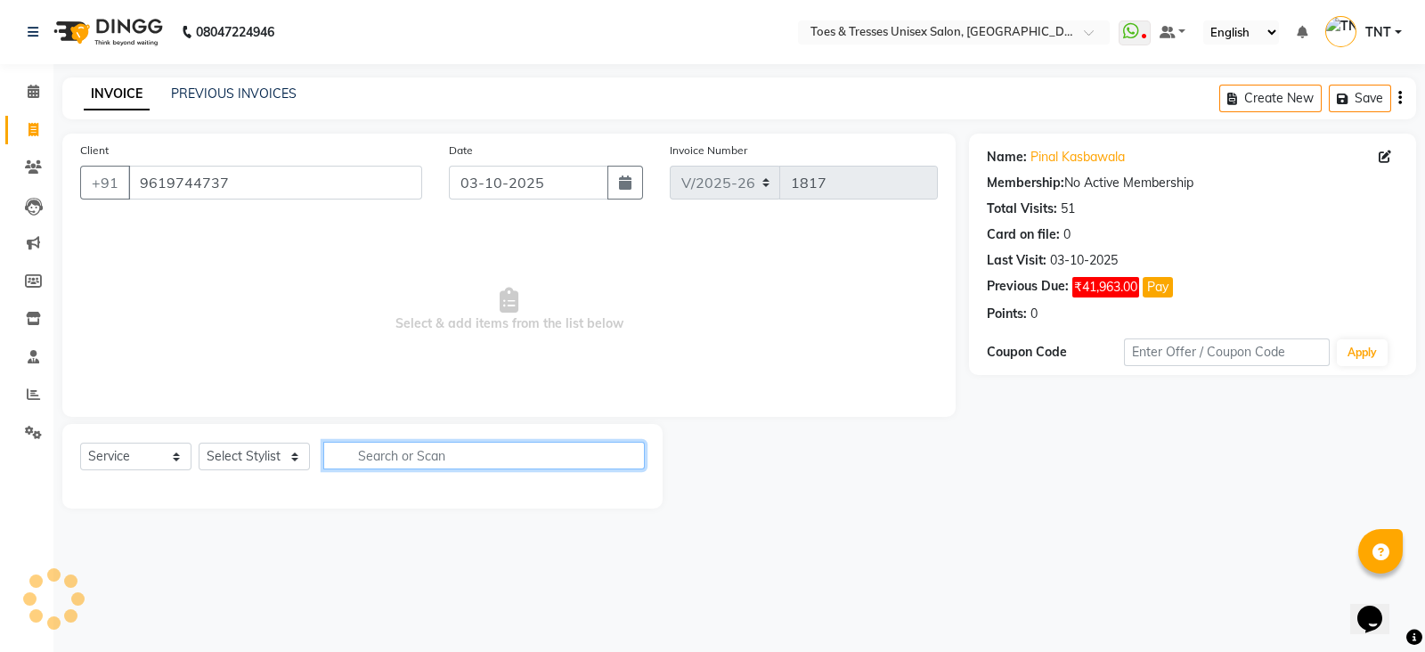
click at [509, 459] on input "text" at bounding box center [483, 456] width 321 height 28
click at [227, 429] on div "Select Service Product Membership Package Voucher Prepaid Gift Card Select Styl…" at bounding box center [362, 466] width 600 height 85
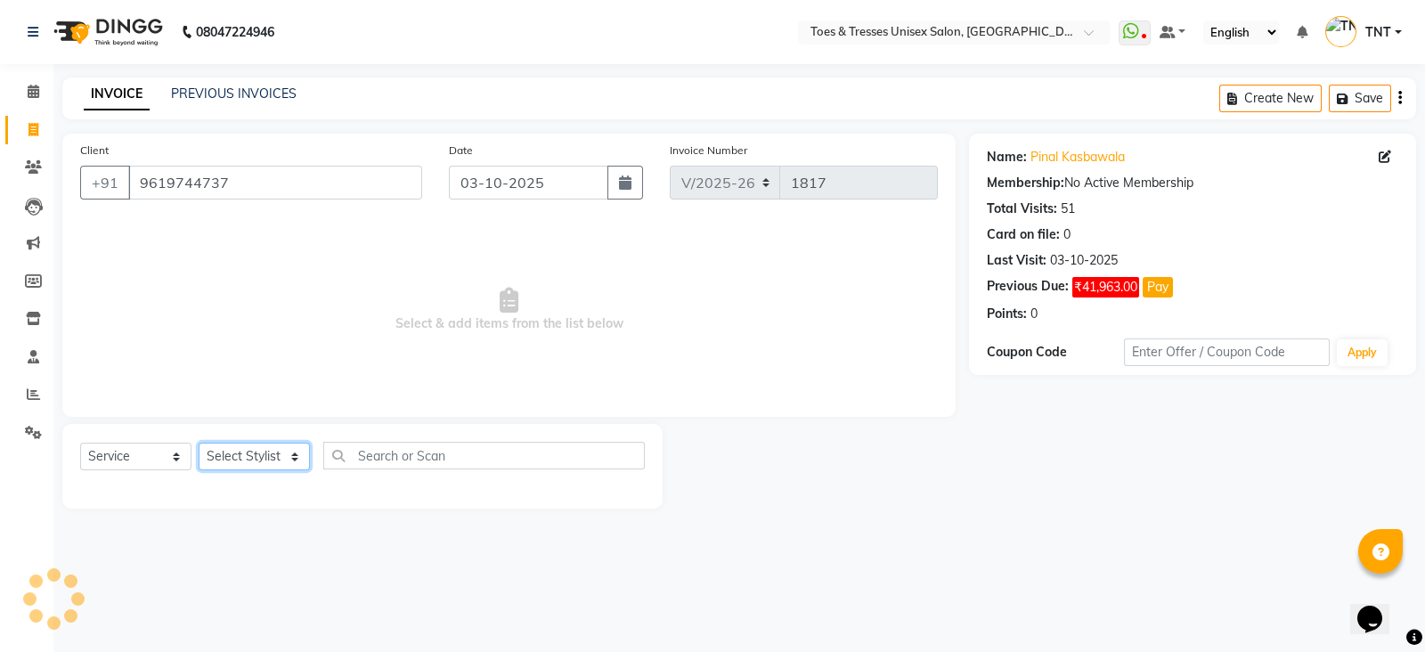
click at [249, 451] on select "Select Stylist" at bounding box center [254, 457] width 111 height 28
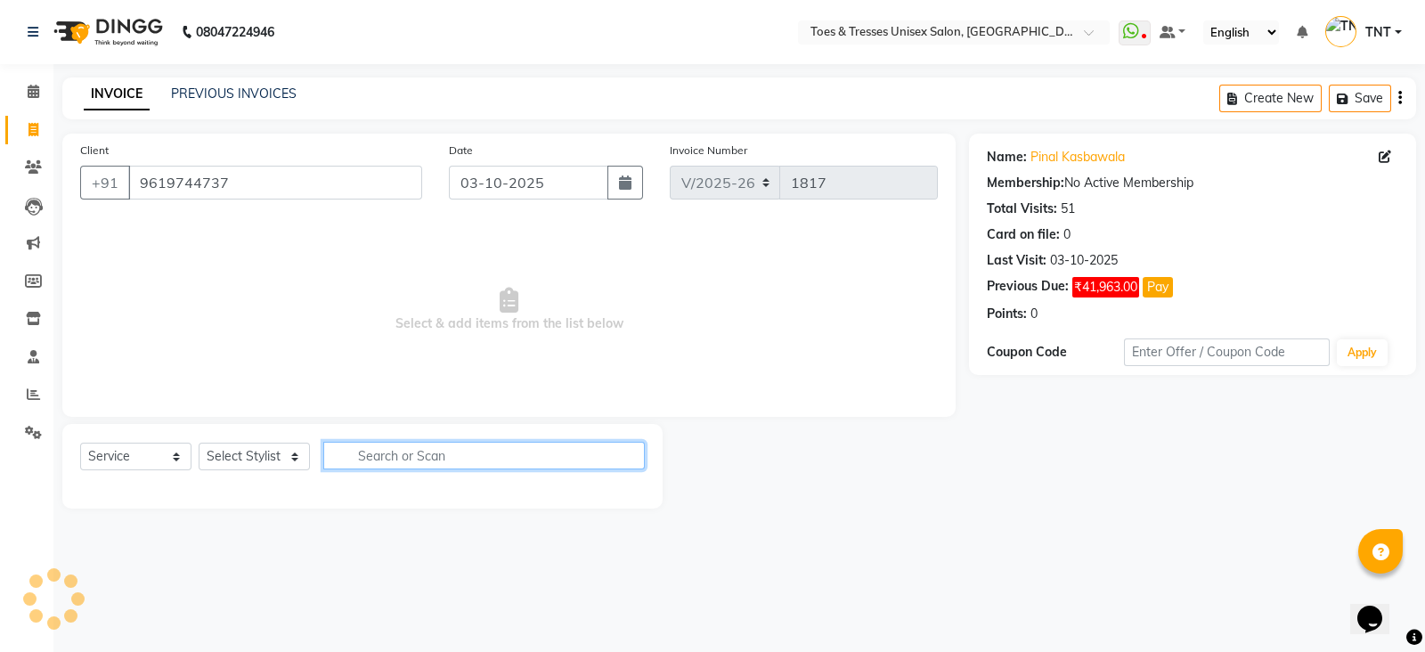
click at [396, 446] on input "text" at bounding box center [483, 456] width 321 height 28
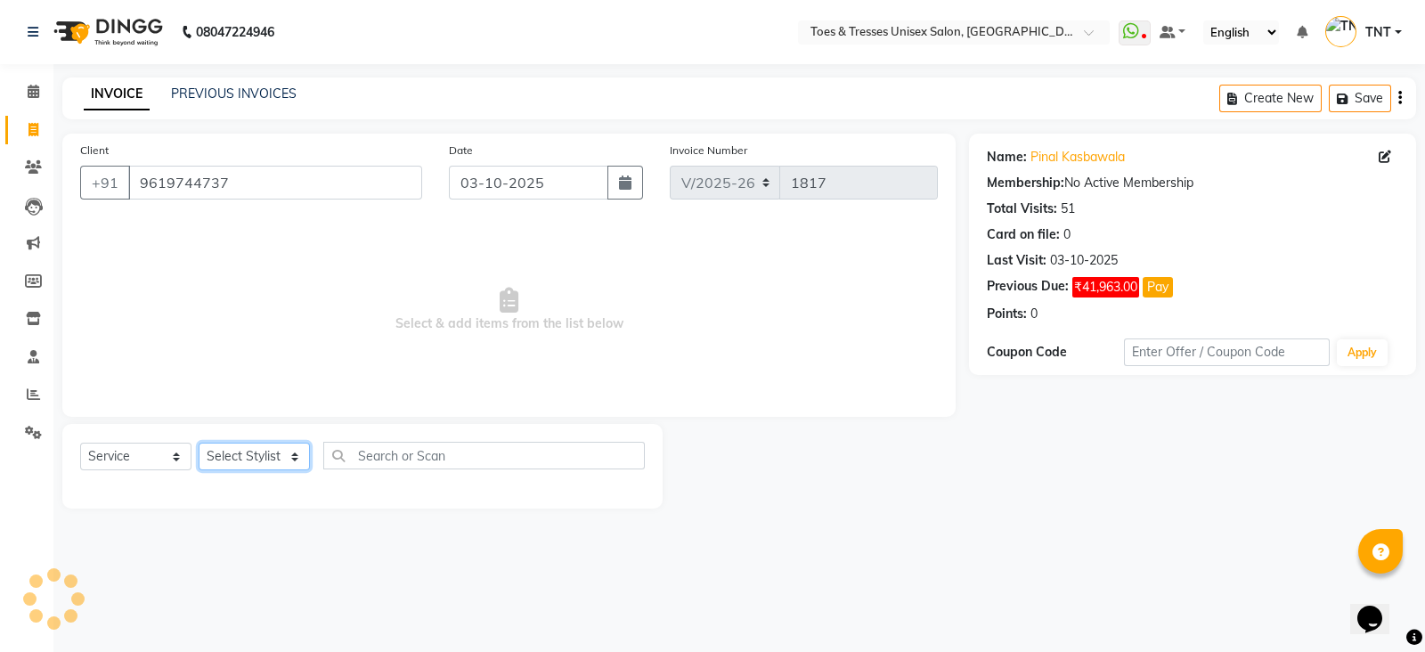
click at [281, 448] on select "Select Stylist" at bounding box center [254, 457] width 111 height 28
click at [290, 302] on span "Select & add items from the list below" at bounding box center [509, 310] width 858 height 178
click at [227, 443] on div "Select Service Product Membership Package Voucher Prepaid Gift Card Select Styl…" at bounding box center [362, 463] width 565 height 42
click at [232, 457] on select "Select Stylist [PERSON_NAME] [PERSON_NAME] [PERSON_NAME] [PERSON_NAME] Nisha Pa…" at bounding box center [254, 457] width 111 height 28
select select "19973"
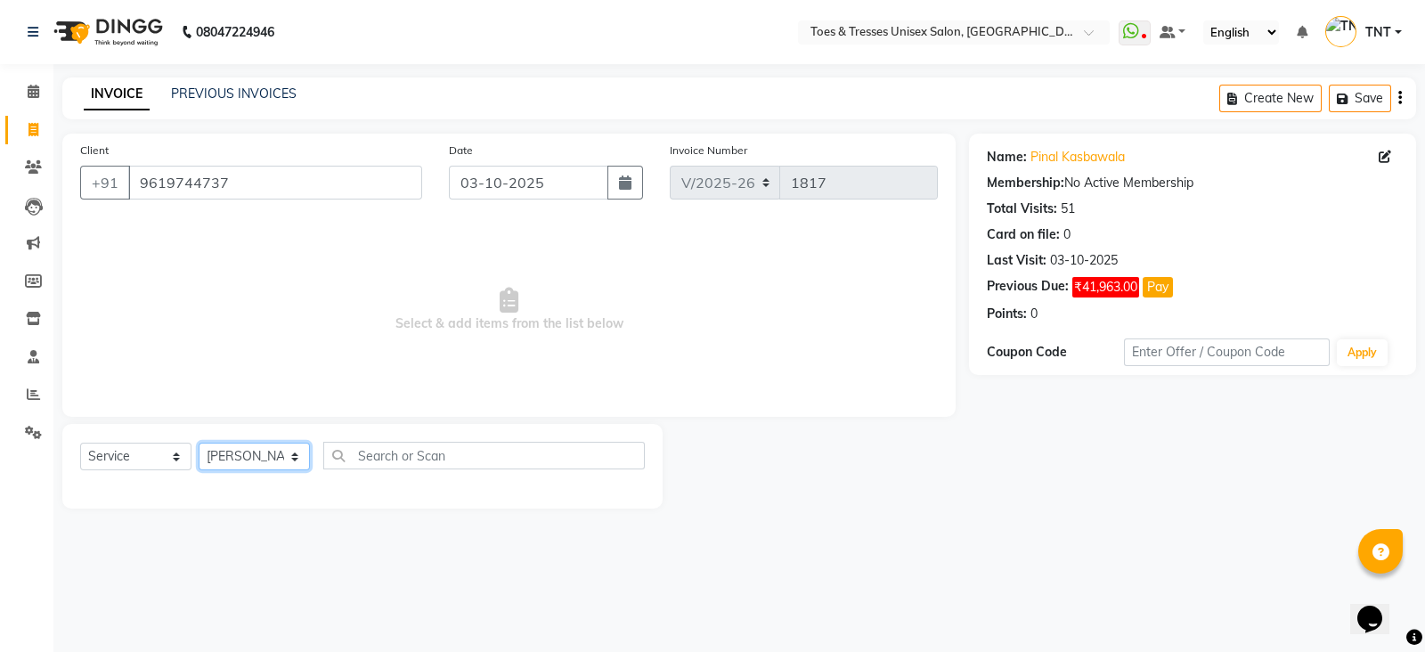
click at [199, 443] on select "Select Stylist [PERSON_NAME] [PERSON_NAME] [PERSON_NAME] [PERSON_NAME] Nisha Pa…" at bounding box center [254, 457] width 111 height 28
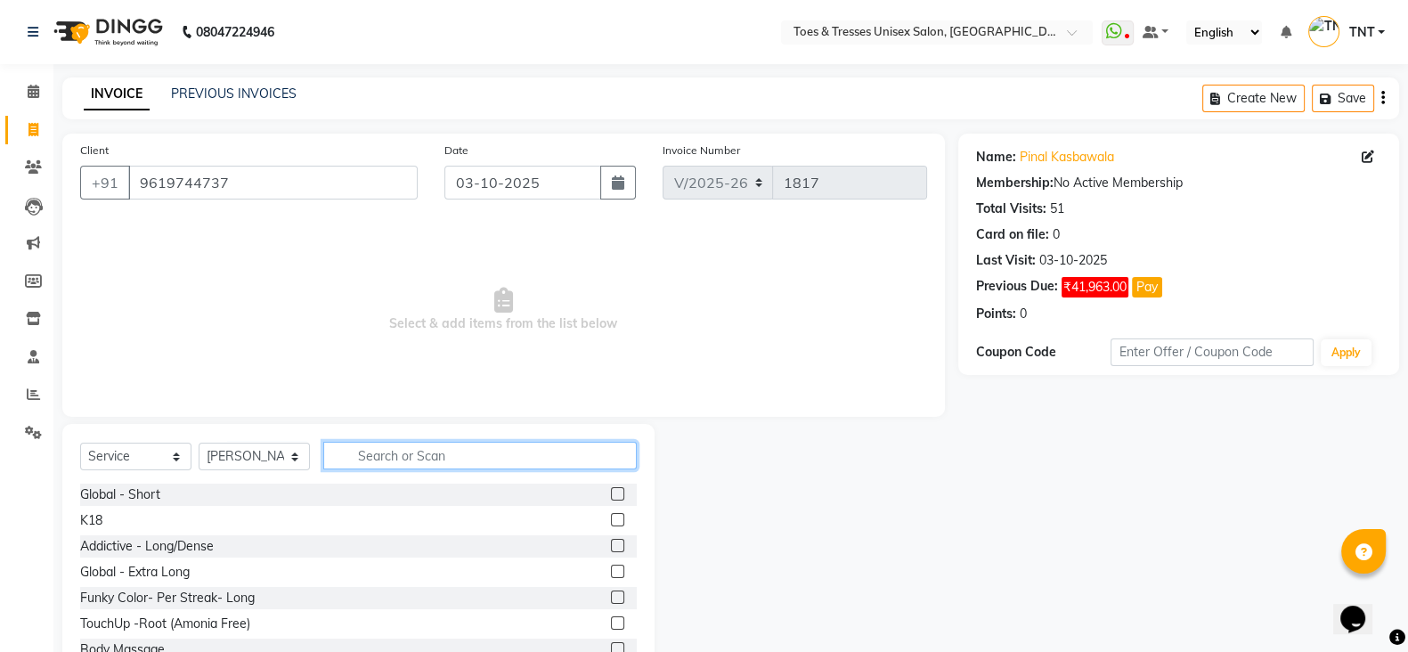
click at [411, 458] on input "text" at bounding box center [479, 456] width 313 height 28
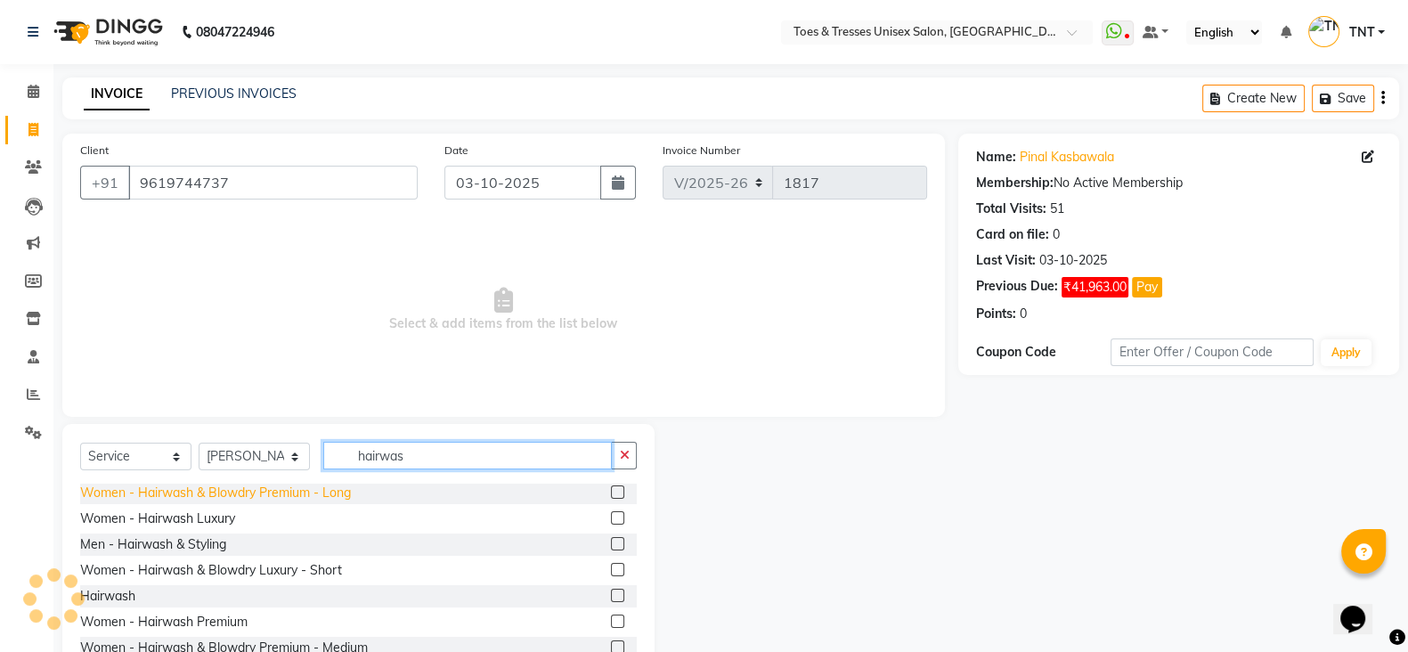
scroll to position [62, 0]
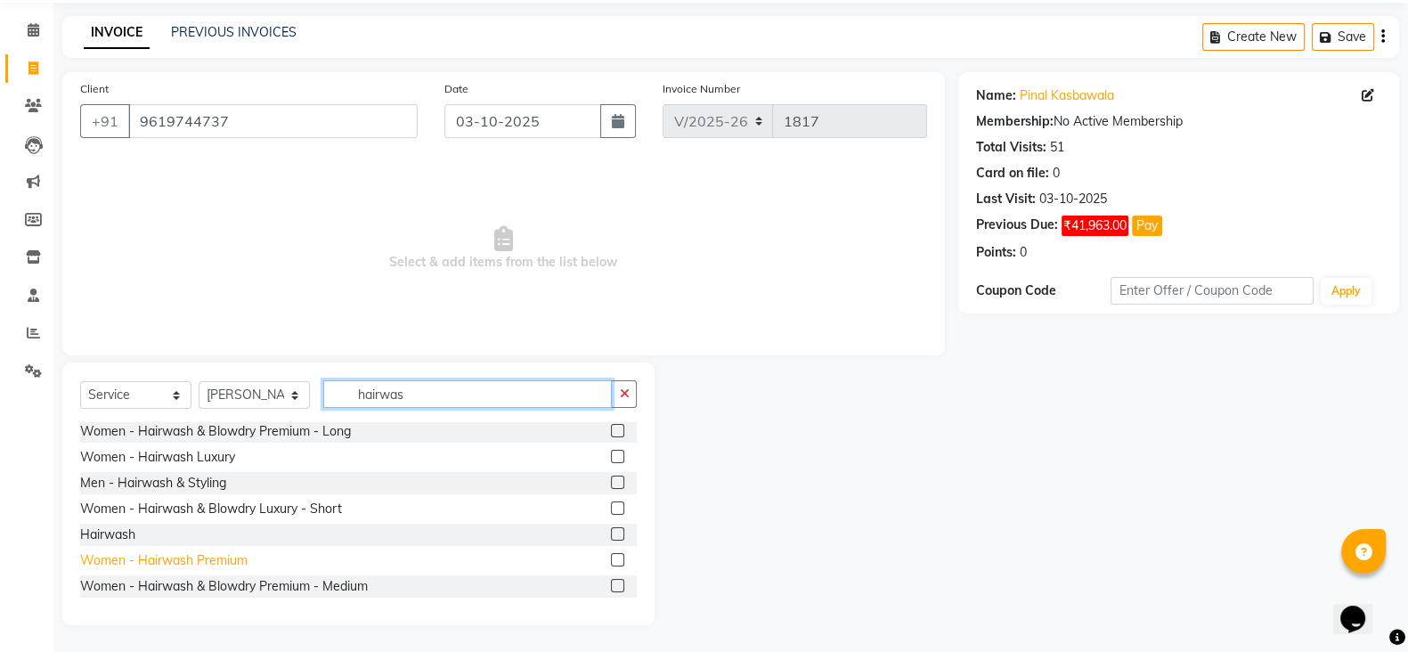
type input "hairwas"
click at [232, 553] on div "Women - Hairwash Premium" at bounding box center [163, 560] width 167 height 19
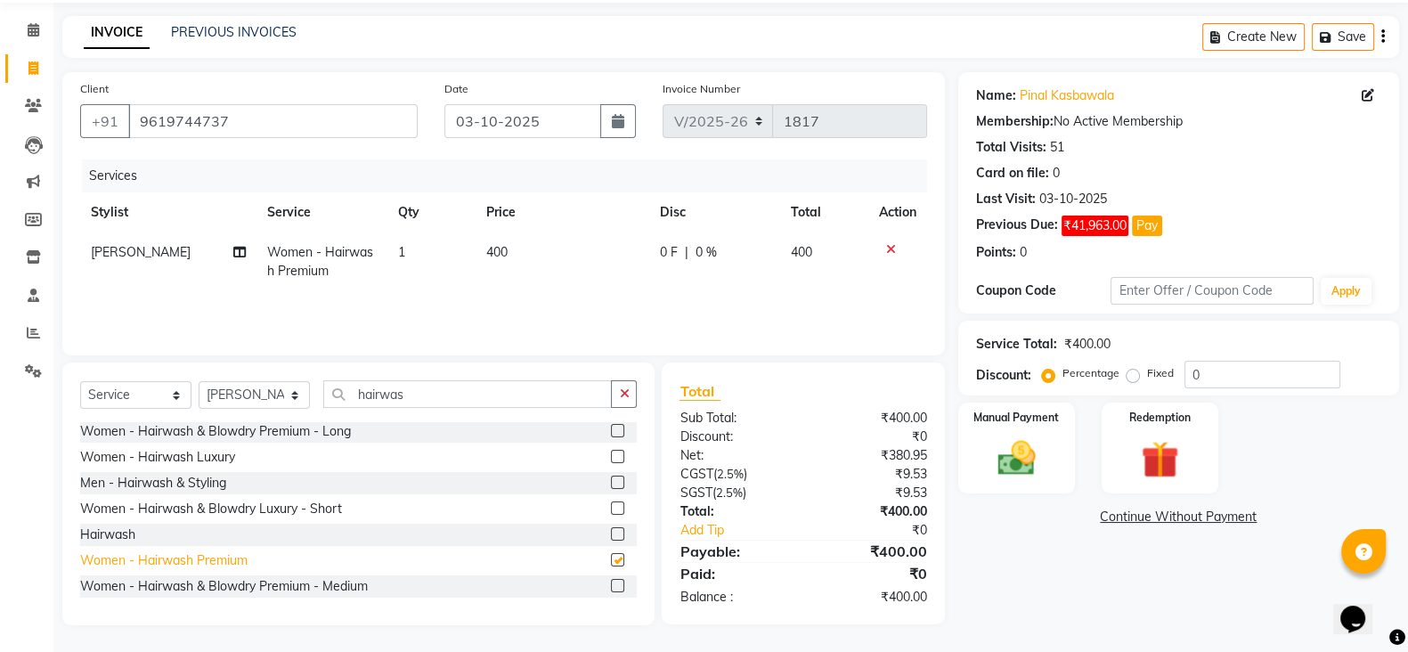
checkbox input "false"
click at [521, 258] on td "400" at bounding box center [563, 261] width 174 height 59
select select "19973"
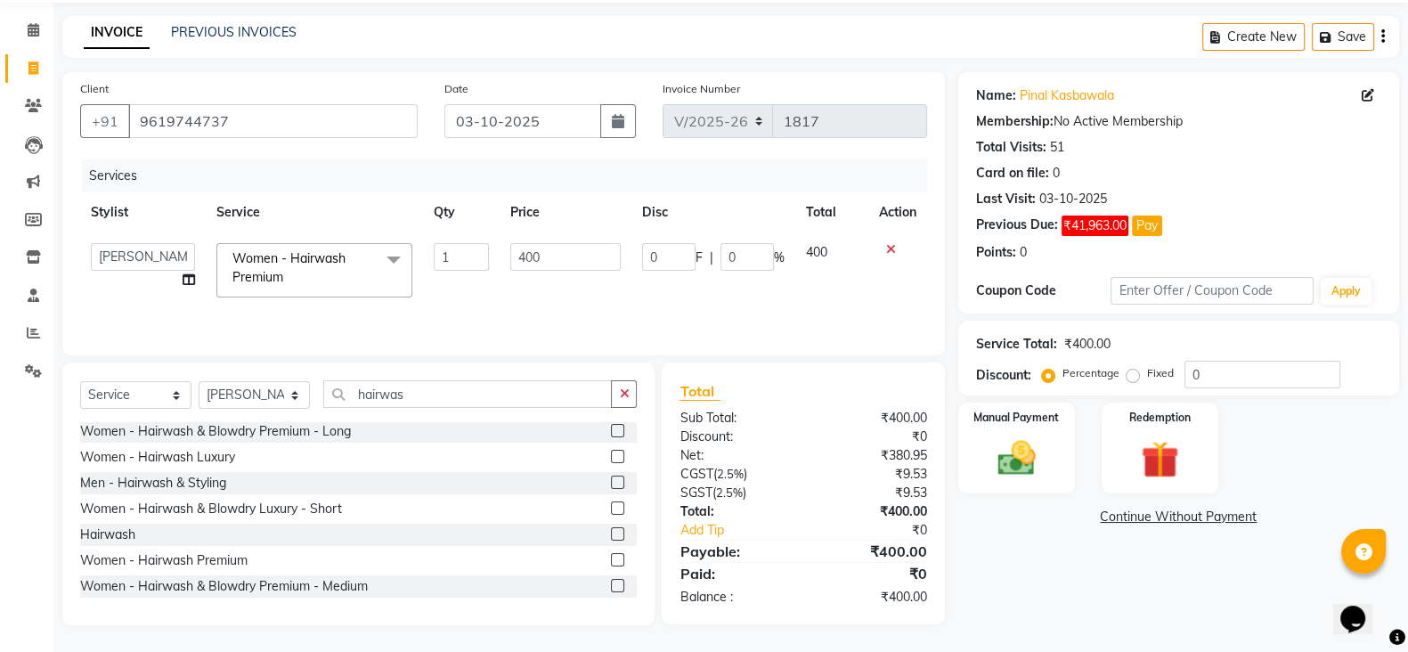
click at [521, 258] on input "400" at bounding box center [565, 257] width 111 height 28
type input "500"
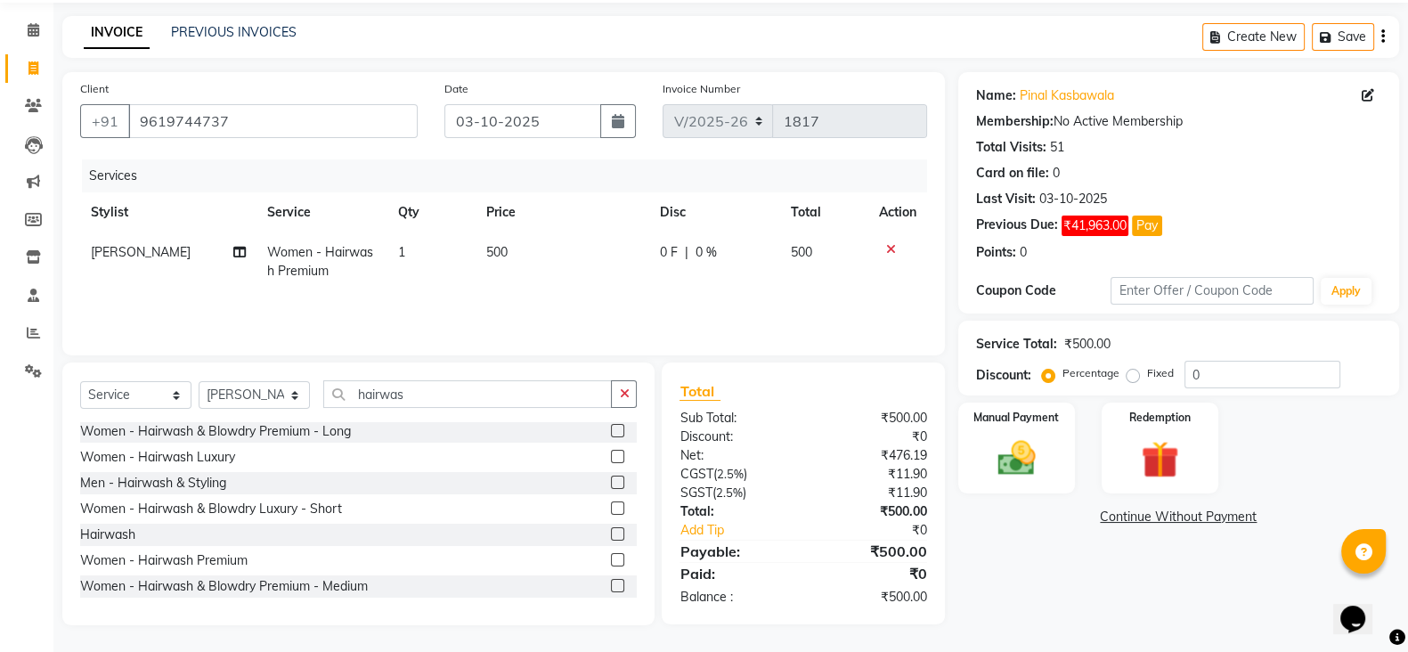
click at [519, 297] on div "Services Stylist Service Qty Price Disc Total Action Aheshan Shaikh Women - Hai…" at bounding box center [503, 248] width 847 height 178
click at [261, 395] on select "Select Stylist [PERSON_NAME] [PERSON_NAME] [PERSON_NAME] [PERSON_NAME] Nisha Pa…" at bounding box center [254, 395] width 111 height 28
click at [432, 302] on div "Services Stylist Service Qty Price Disc Total Action Aheshan Shaikh Women - Hai…" at bounding box center [503, 248] width 847 height 178
click at [254, 385] on select "Select Stylist [PERSON_NAME] [PERSON_NAME] [PERSON_NAME] [PERSON_NAME] Nisha Pa…" at bounding box center [254, 395] width 111 height 28
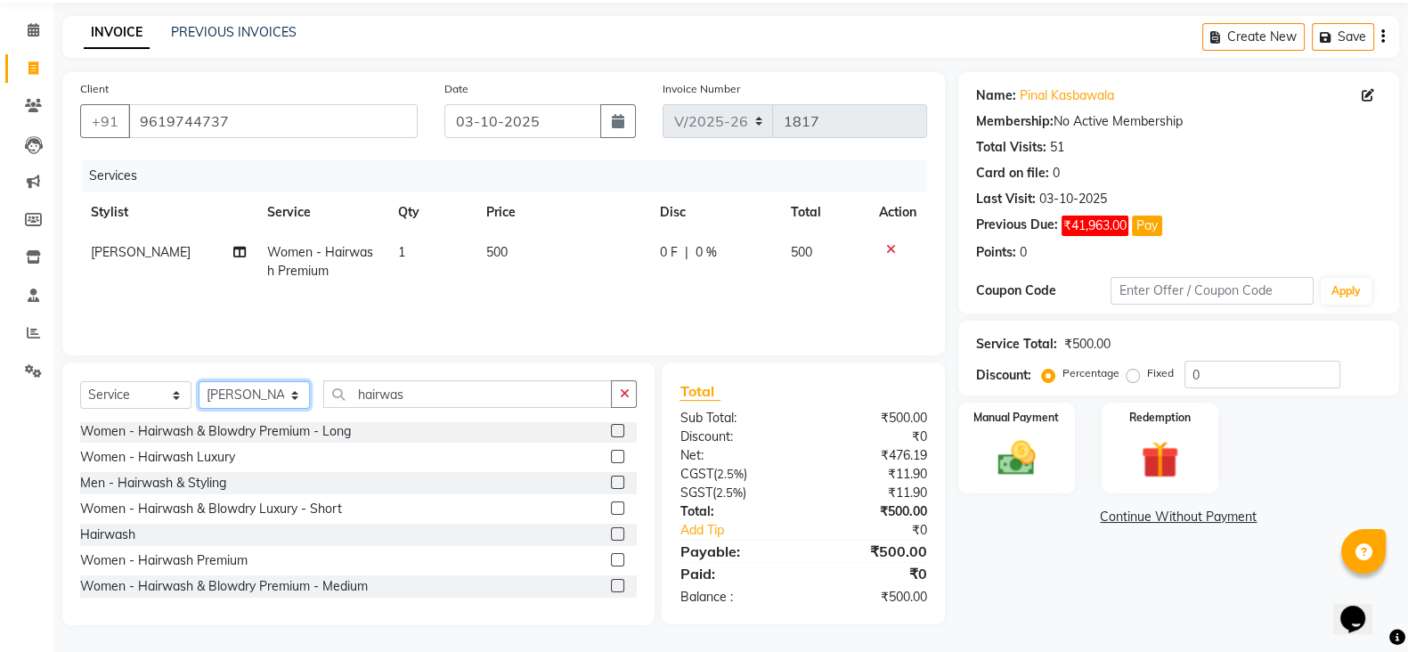
select select "66893"
click at [199, 381] on select "Select Stylist [PERSON_NAME] [PERSON_NAME] [PERSON_NAME] [PERSON_NAME] Nisha Pa…" at bounding box center [254, 395] width 111 height 28
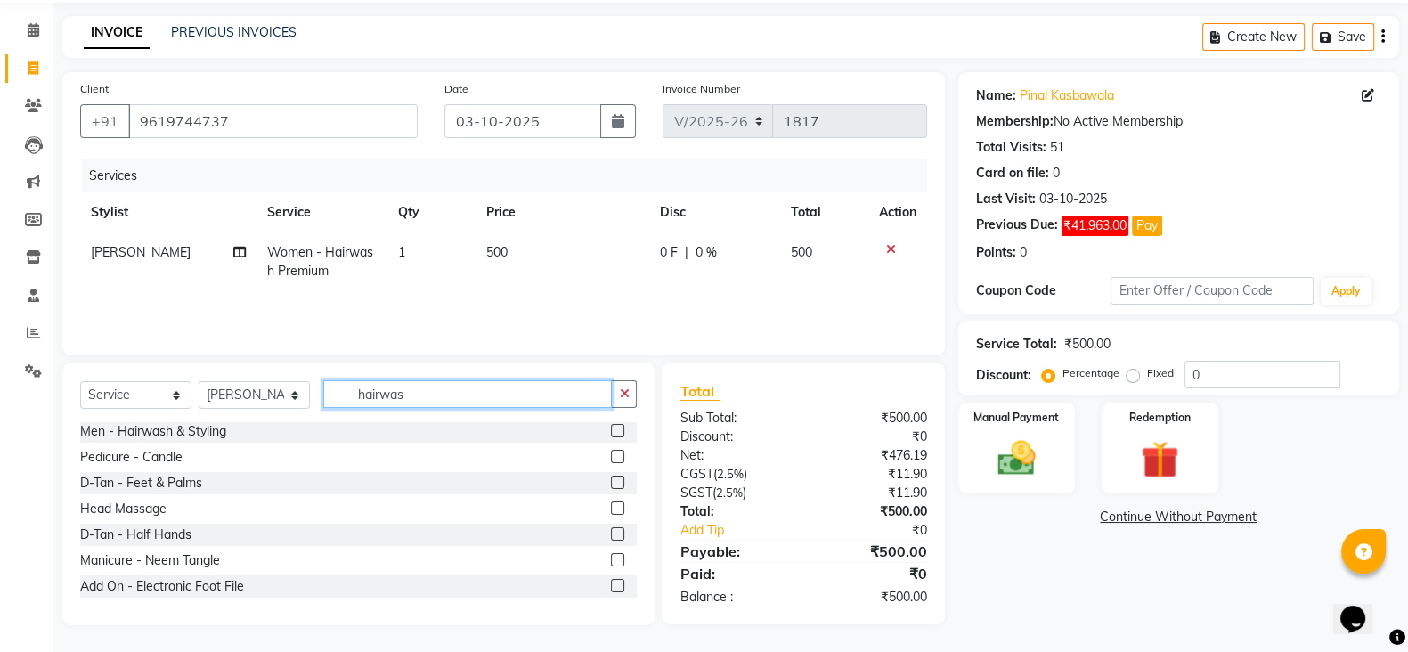
click at [417, 386] on input "hairwas" at bounding box center [467, 394] width 289 height 28
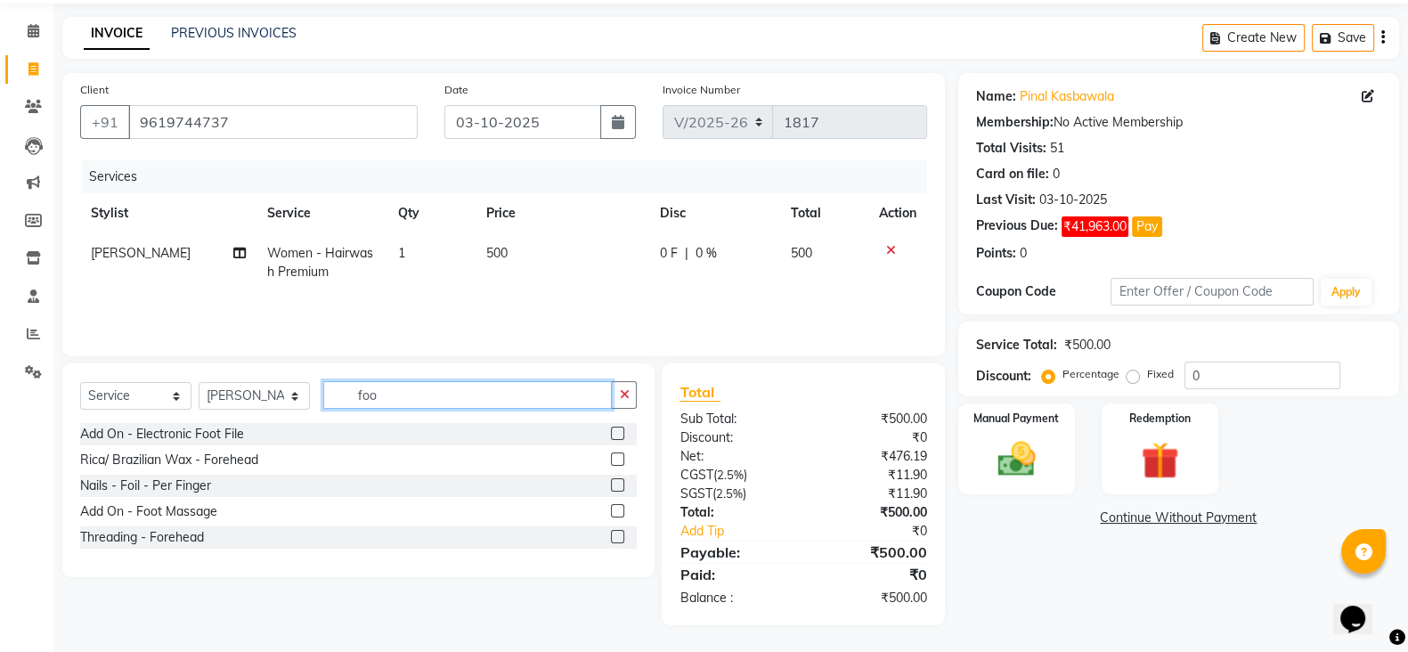
scroll to position [61, 0]
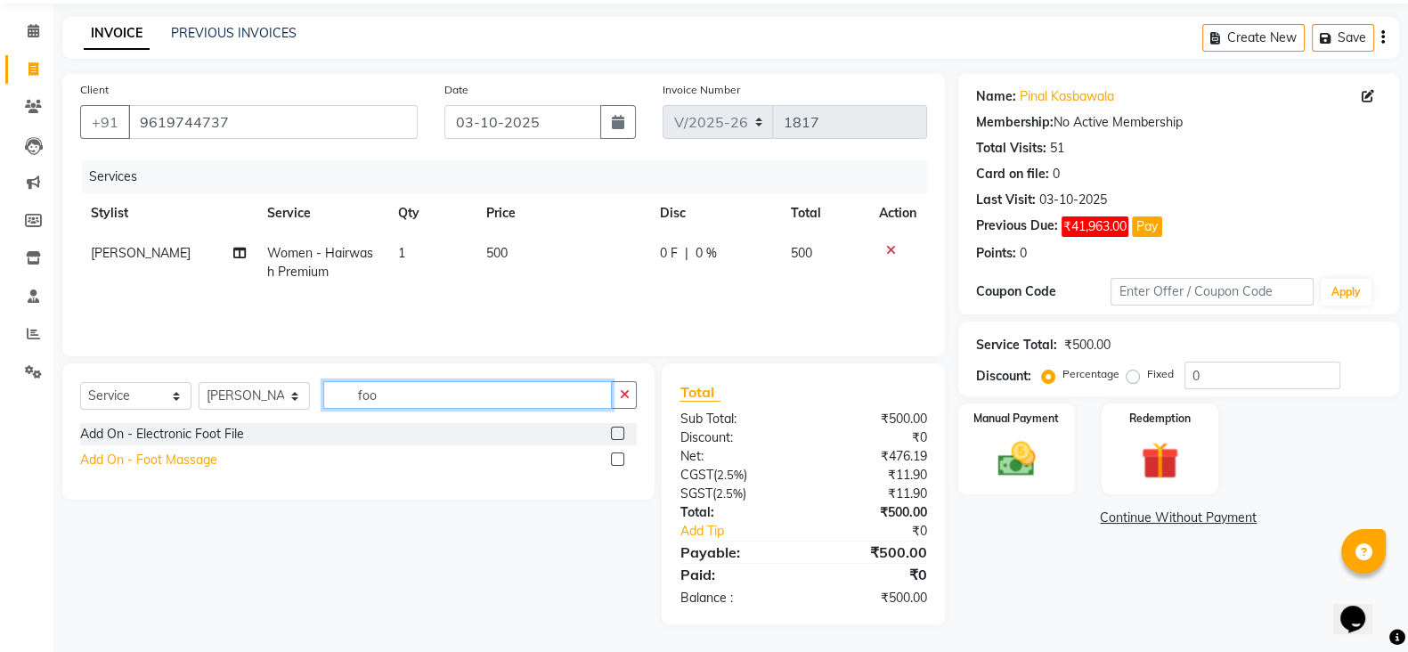
type input "foo"
click at [136, 467] on div "Add On - Foot Massage" at bounding box center [148, 460] width 137 height 19
checkbox input "false"
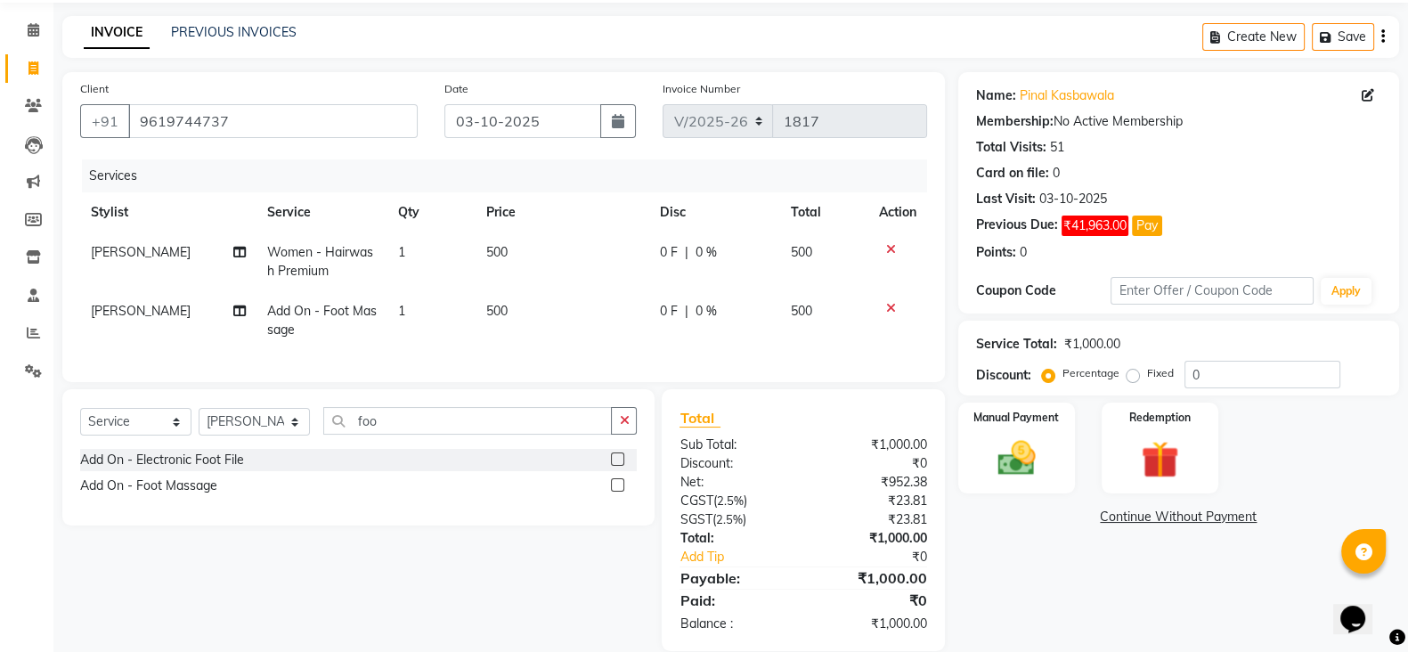
click at [524, 317] on td "500" at bounding box center [563, 320] width 174 height 59
select select "66893"
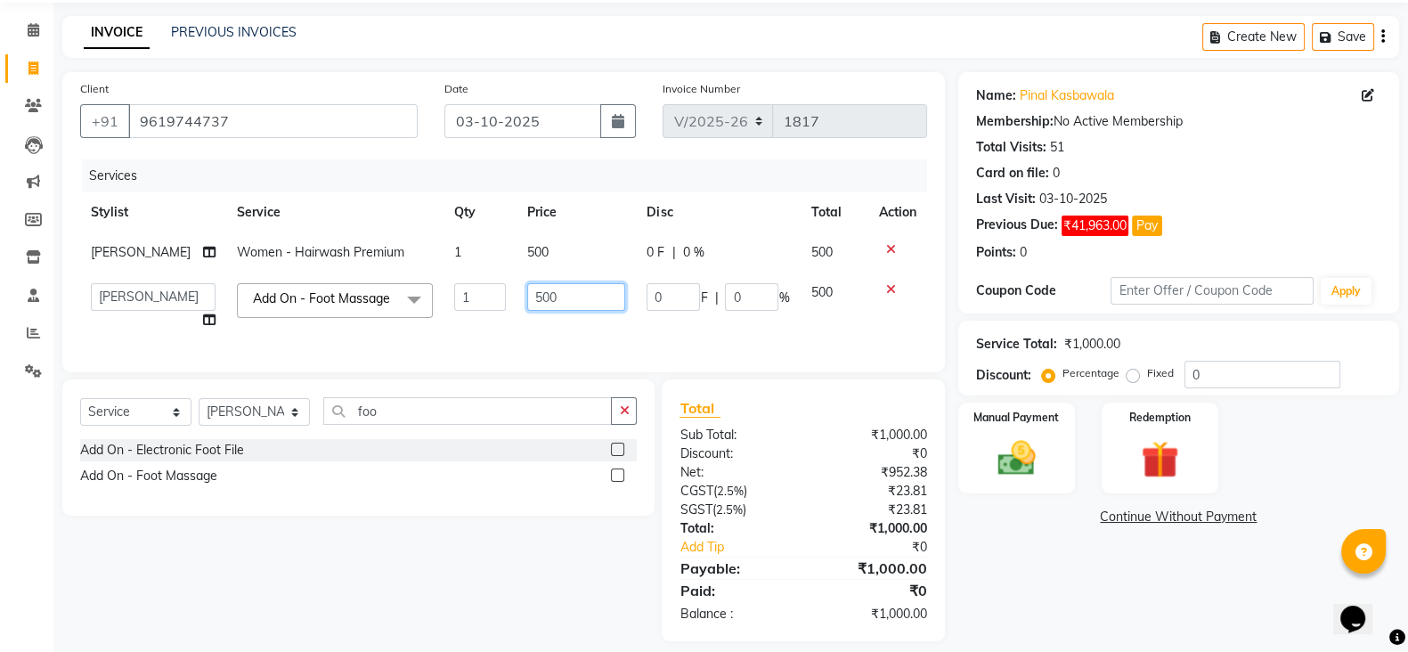
click at [546, 291] on input "500" at bounding box center [576, 297] width 98 height 28
type input "300"
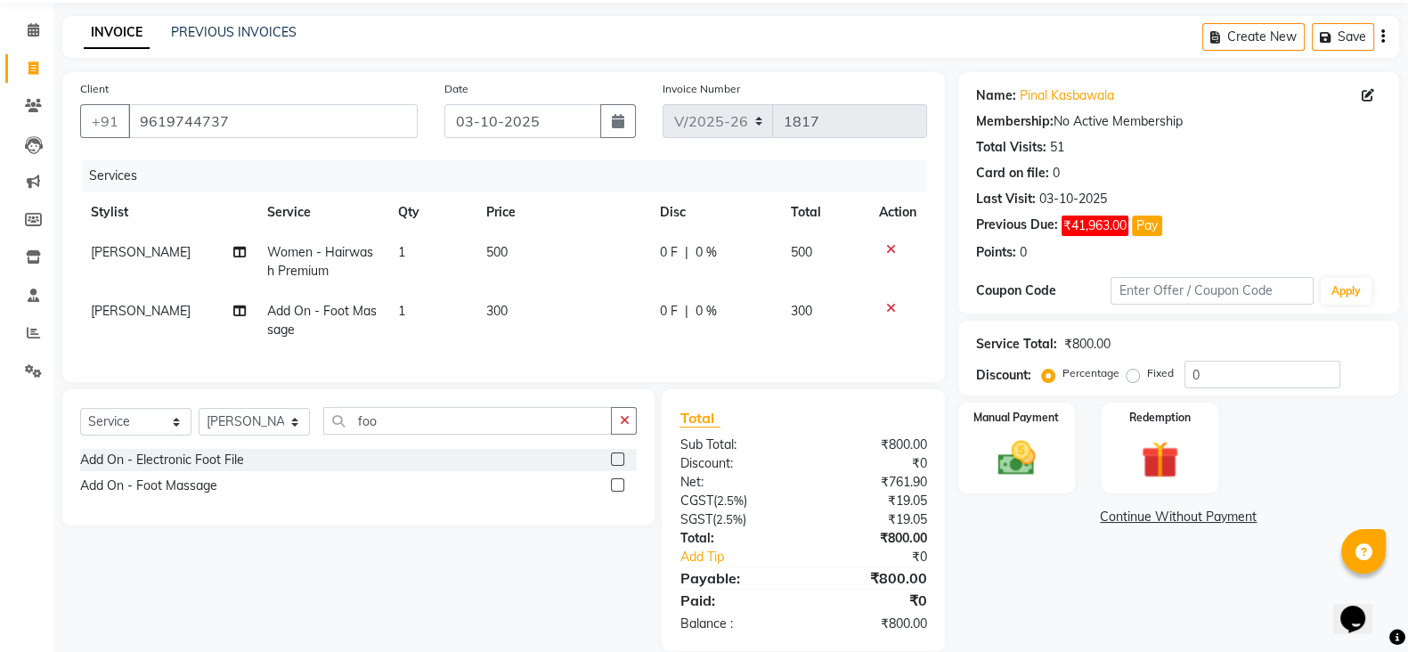
click at [581, 344] on td "300" at bounding box center [563, 320] width 174 height 59
select select "66893"
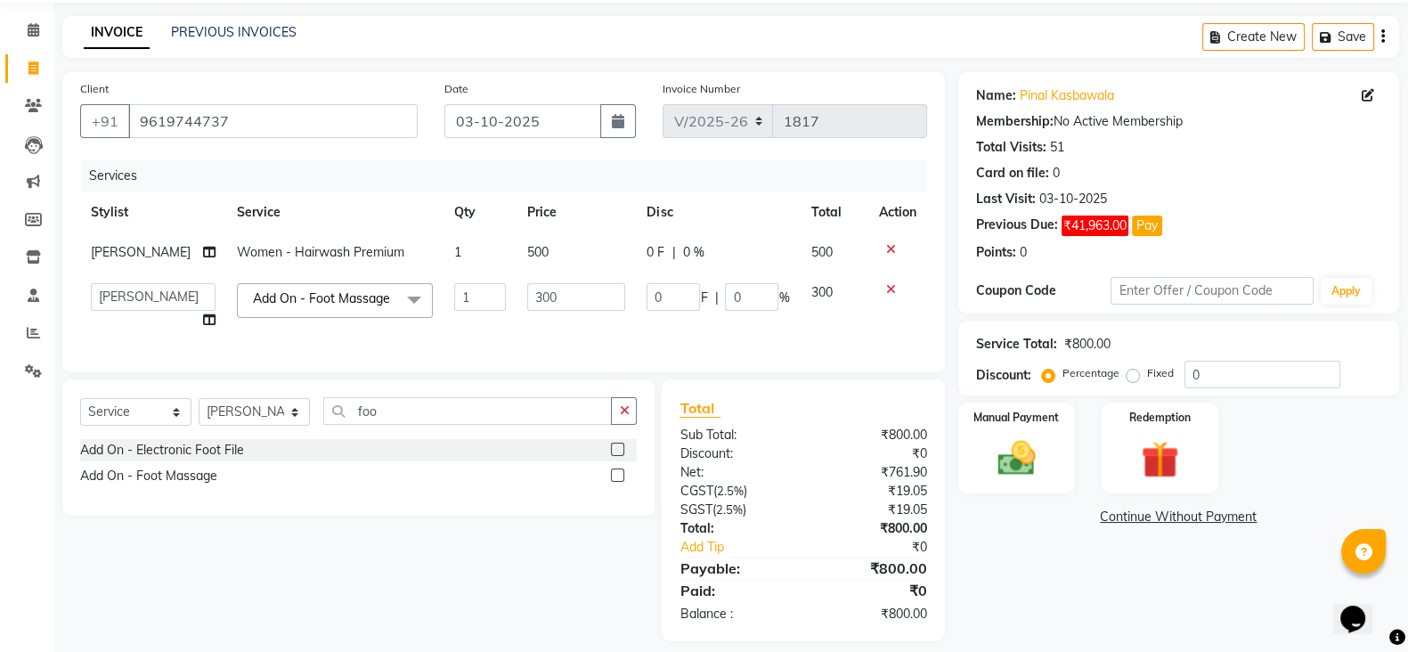
scroll to position [102, 0]
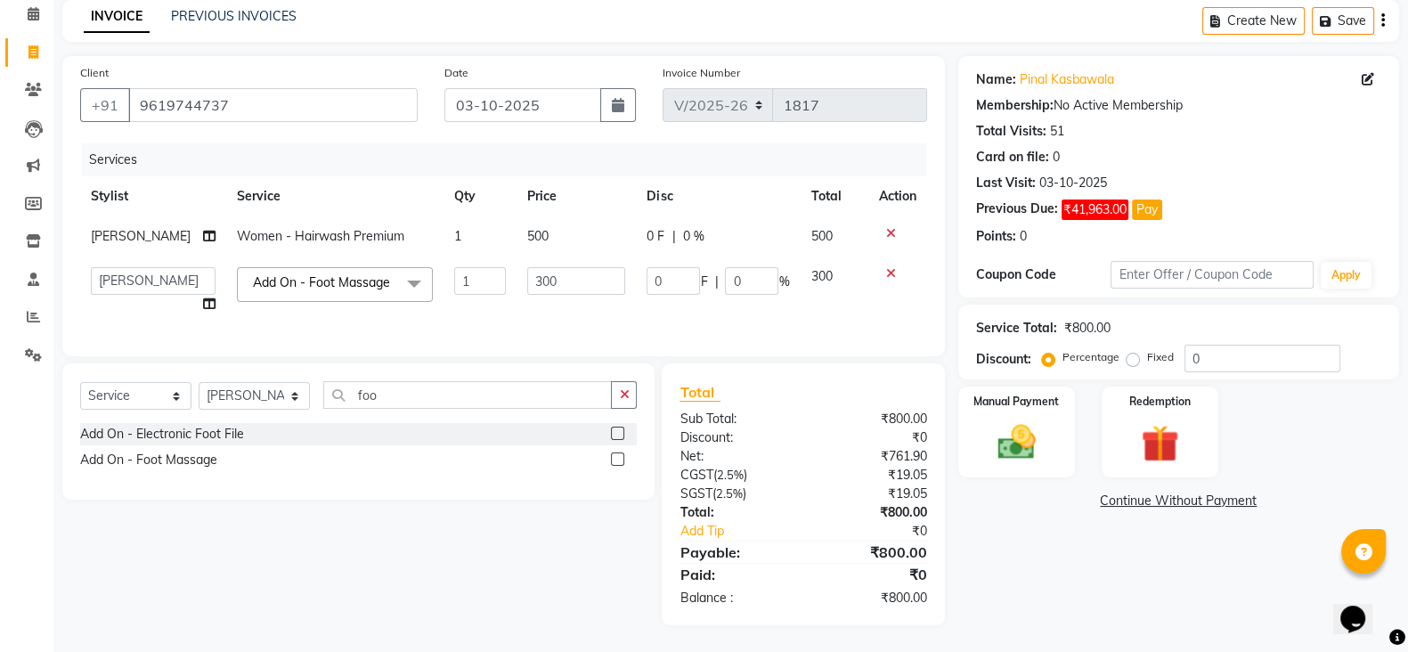
click at [1153, 492] on link "Continue Without Payment" at bounding box center [1179, 501] width 434 height 19
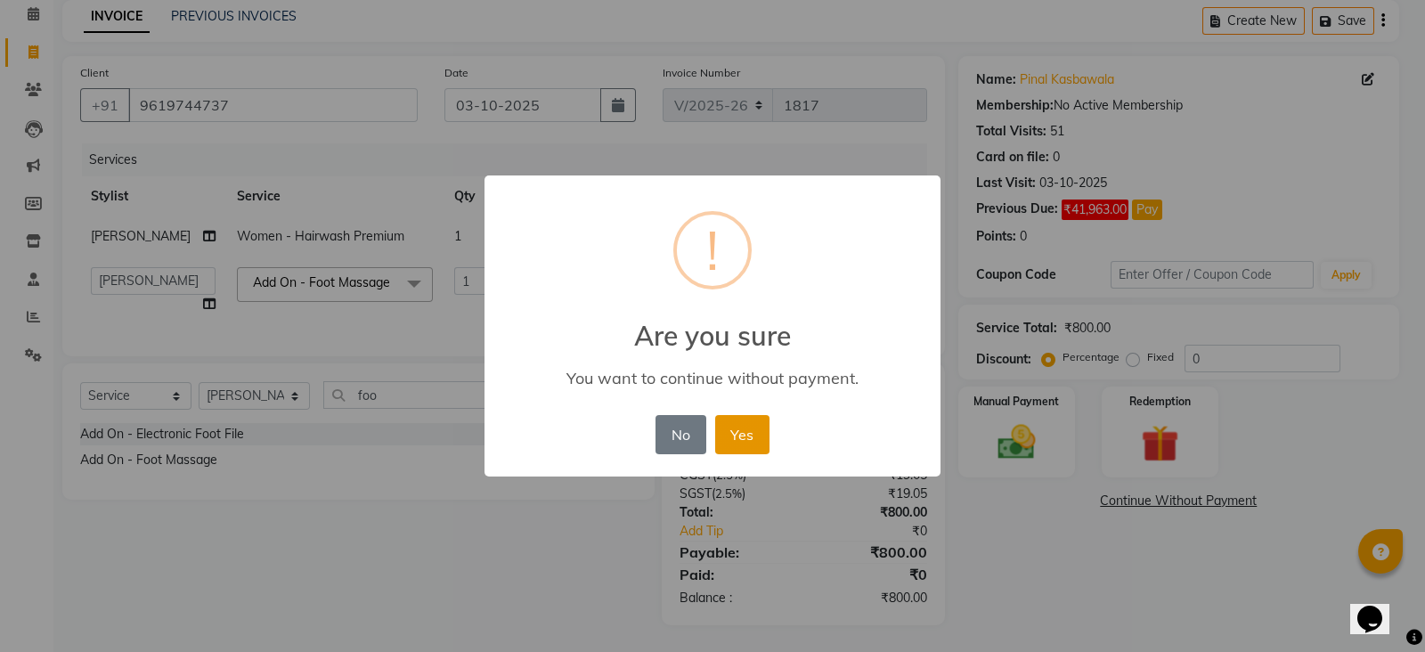
click at [756, 442] on button "Yes" at bounding box center [742, 434] width 54 height 39
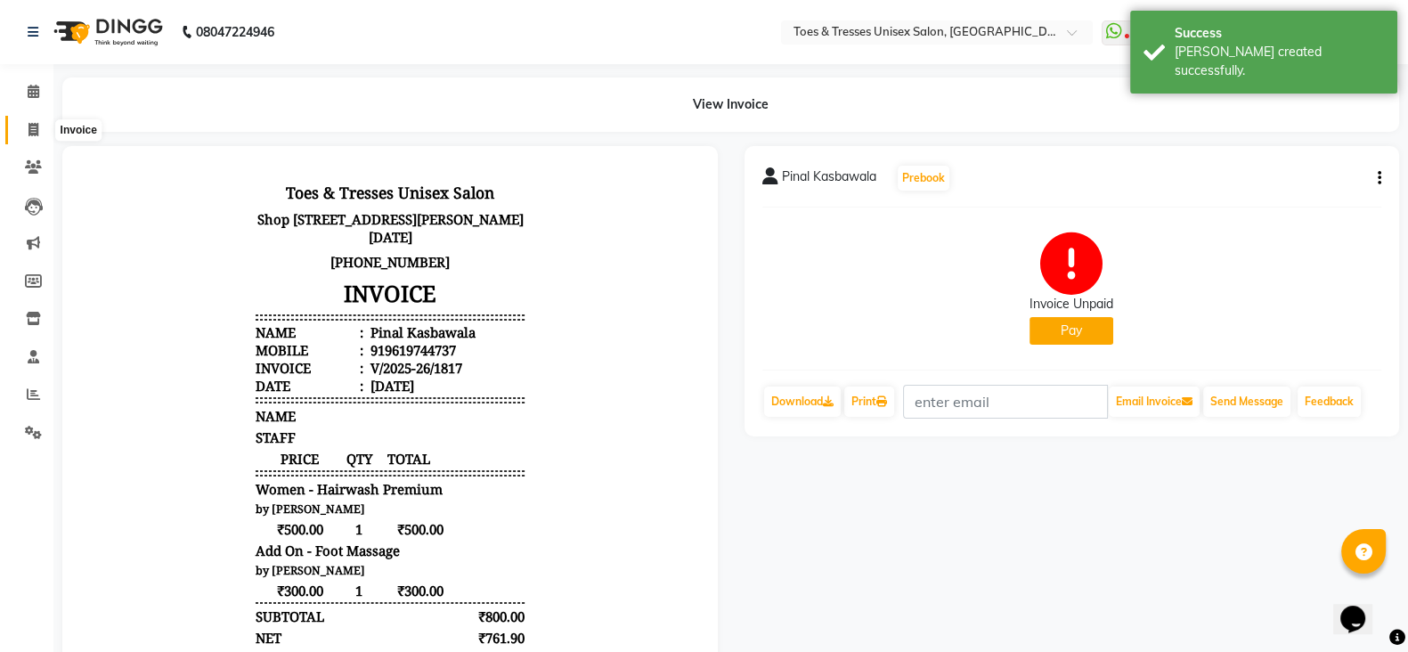
click at [29, 132] on icon at bounding box center [33, 129] width 10 height 13
select select "3950"
select select "service"
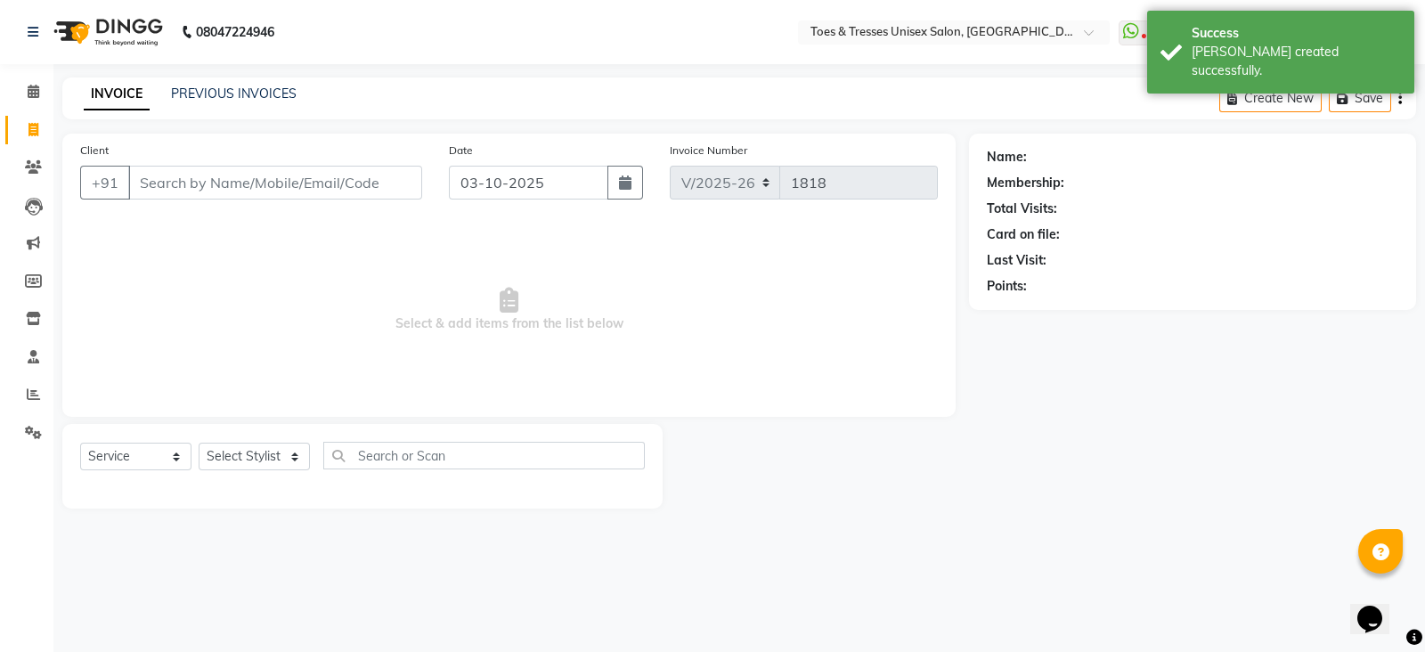
click at [231, 79] on div "INVOICE PREVIOUS INVOICES Create New Save" at bounding box center [738, 98] width 1353 height 42
click at [233, 94] on link "PREVIOUS INVOICES" at bounding box center [234, 93] width 126 height 16
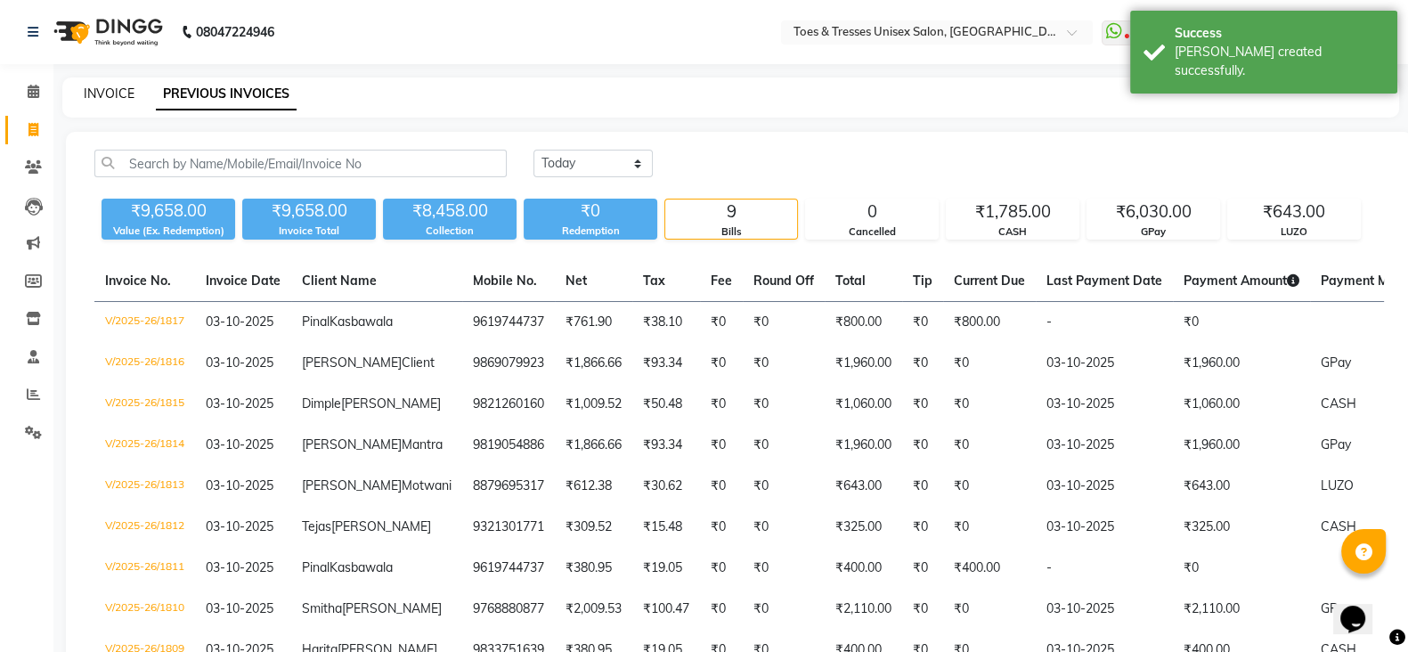
click at [111, 91] on link "INVOICE" at bounding box center [109, 93] width 51 height 16
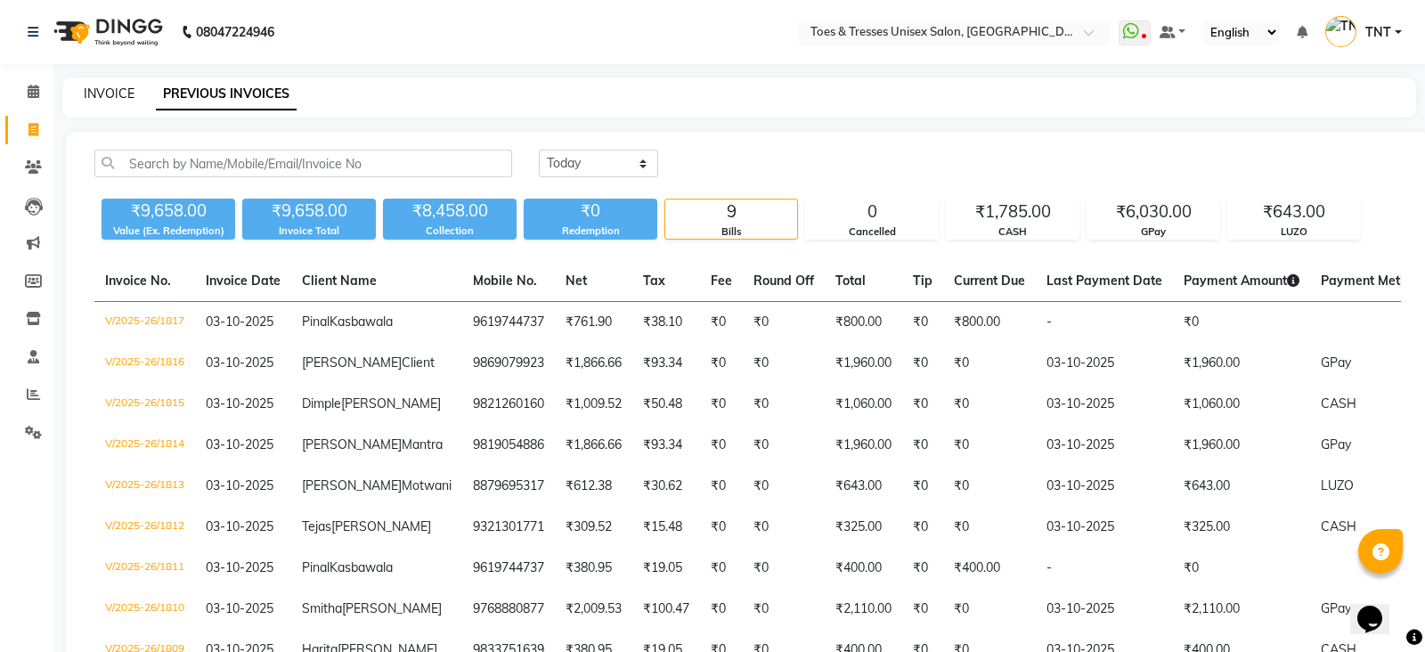
select select "3950"
select select "service"
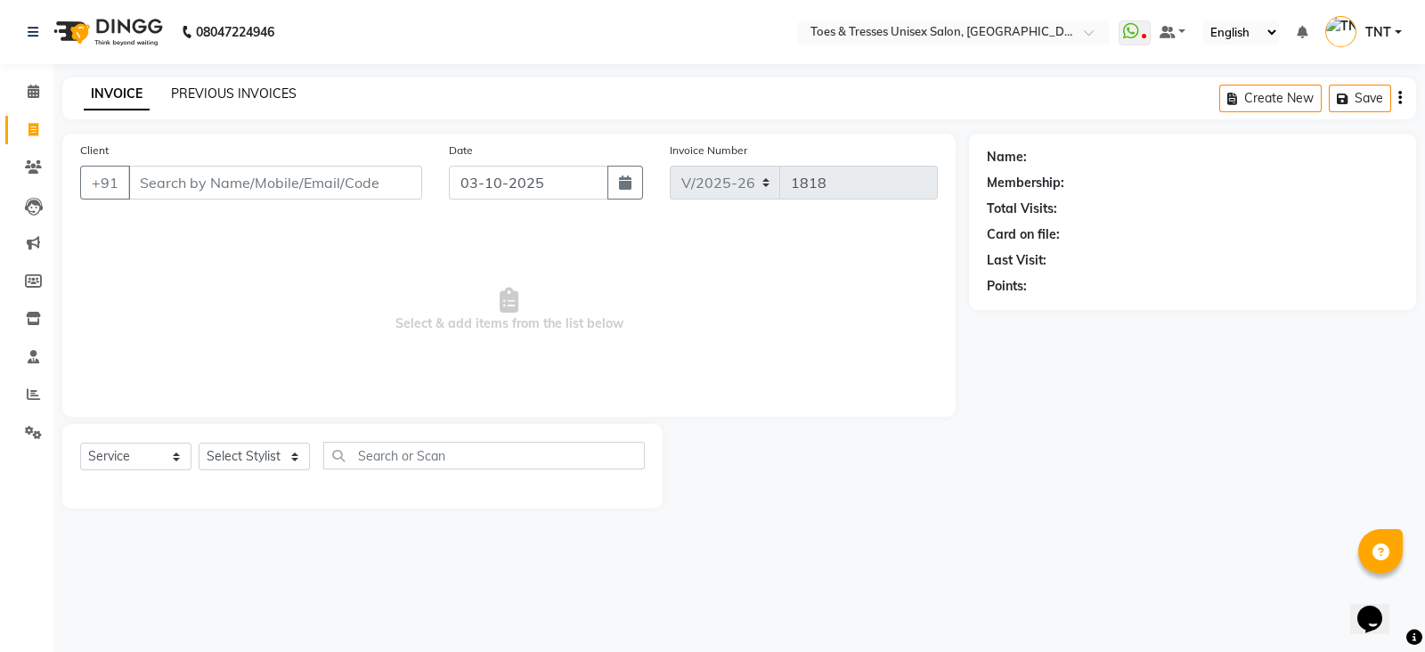
click at [253, 95] on link "PREVIOUS INVOICES" at bounding box center [234, 93] width 126 height 16
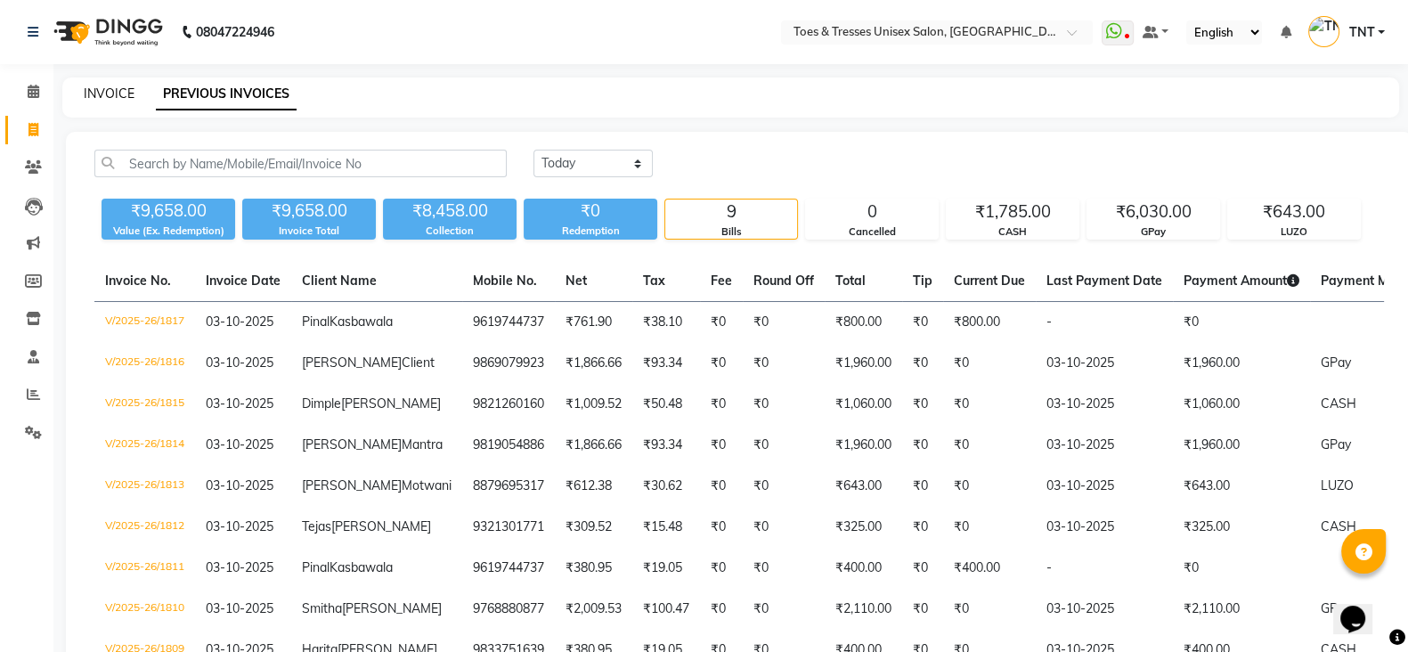
click at [107, 89] on link "INVOICE" at bounding box center [109, 93] width 51 height 16
select select "3950"
select select "service"
